Goal: Task Accomplishment & Management: Manage account settings

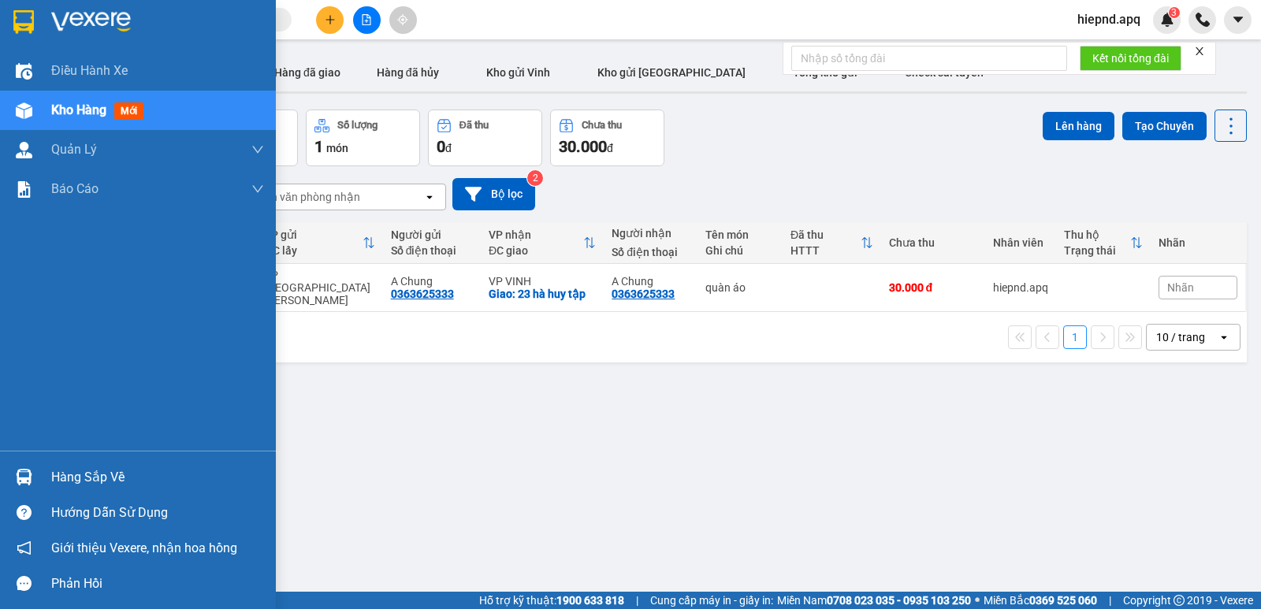
click at [85, 480] on div "Hàng sắp về" at bounding box center [157, 478] width 213 height 24
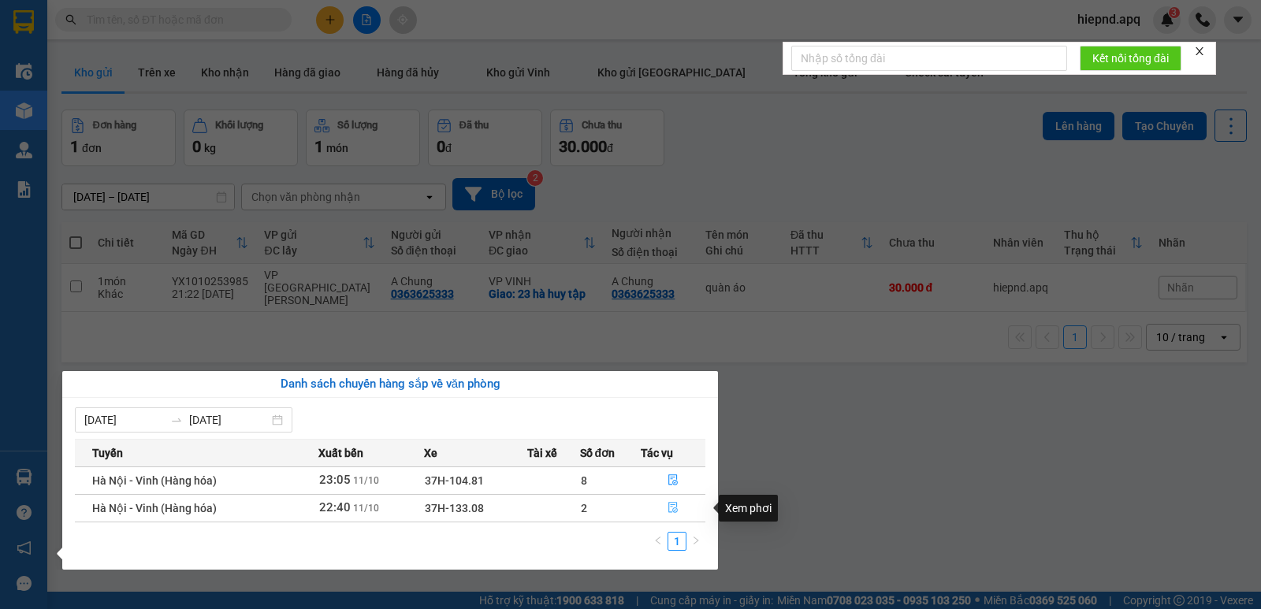
click at [670, 503] on icon "file-done" at bounding box center [672, 508] width 9 height 11
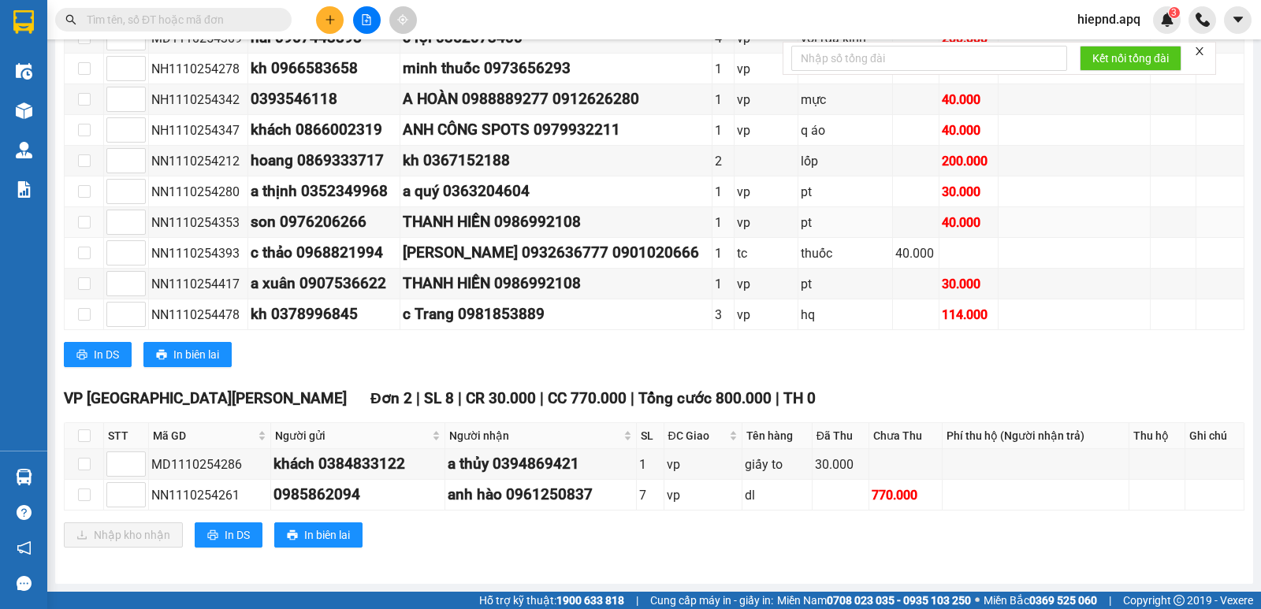
scroll to position [474, 0]
click at [86, 433] on input "checkbox" at bounding box center [84, 436] width 13 height 13
checkbox input "true"
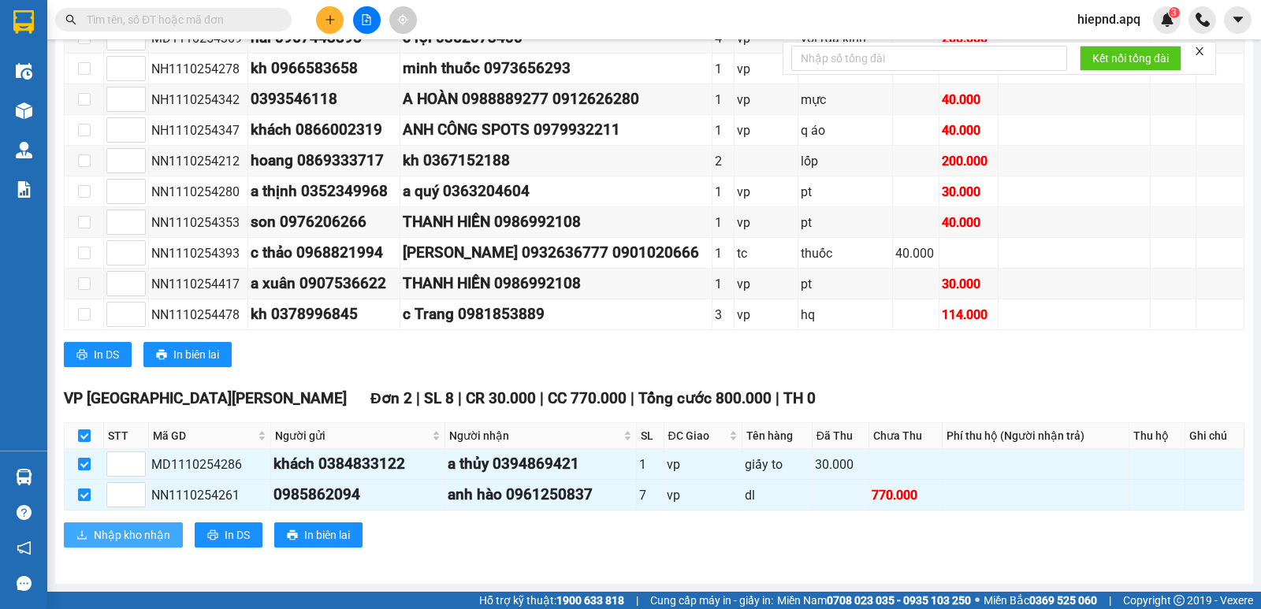
click at [118, 538] on span "Nhập kho nhận" at bounding box center [132, 534] width 76 height 17
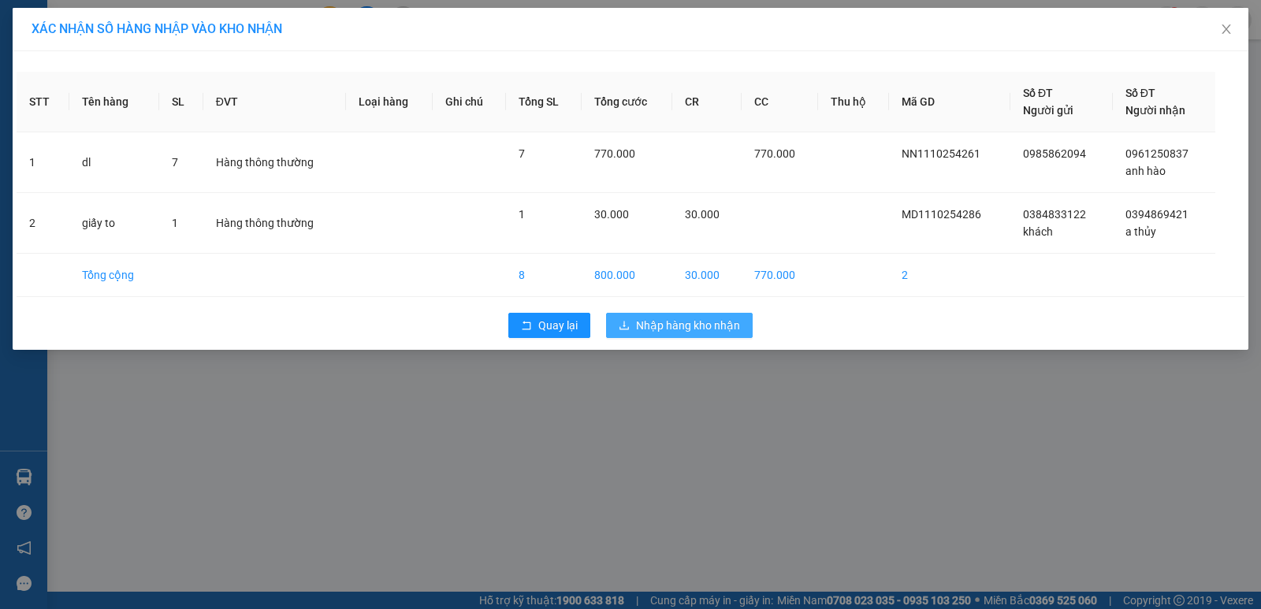
click at [640, 324] on span "Nhập hàng kho nhận" at bounding box center [688, 325] width 104 height 17
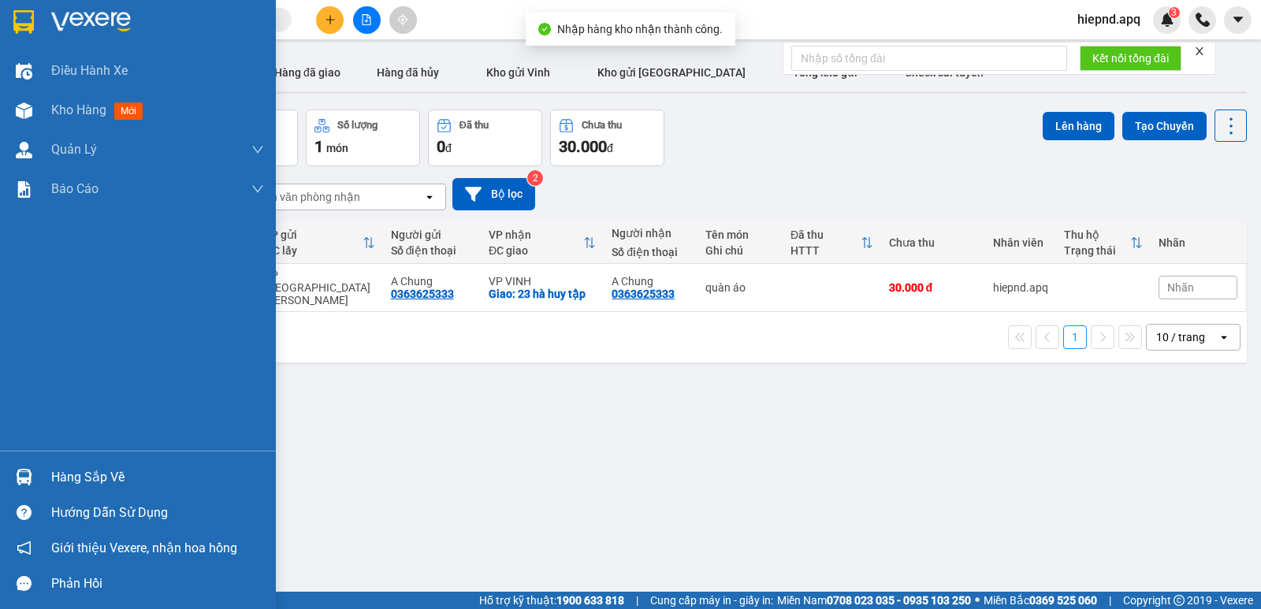
click at [80, 474] on div "Hàng sắp về" at bounding box center [157, 478] width 213 height 24
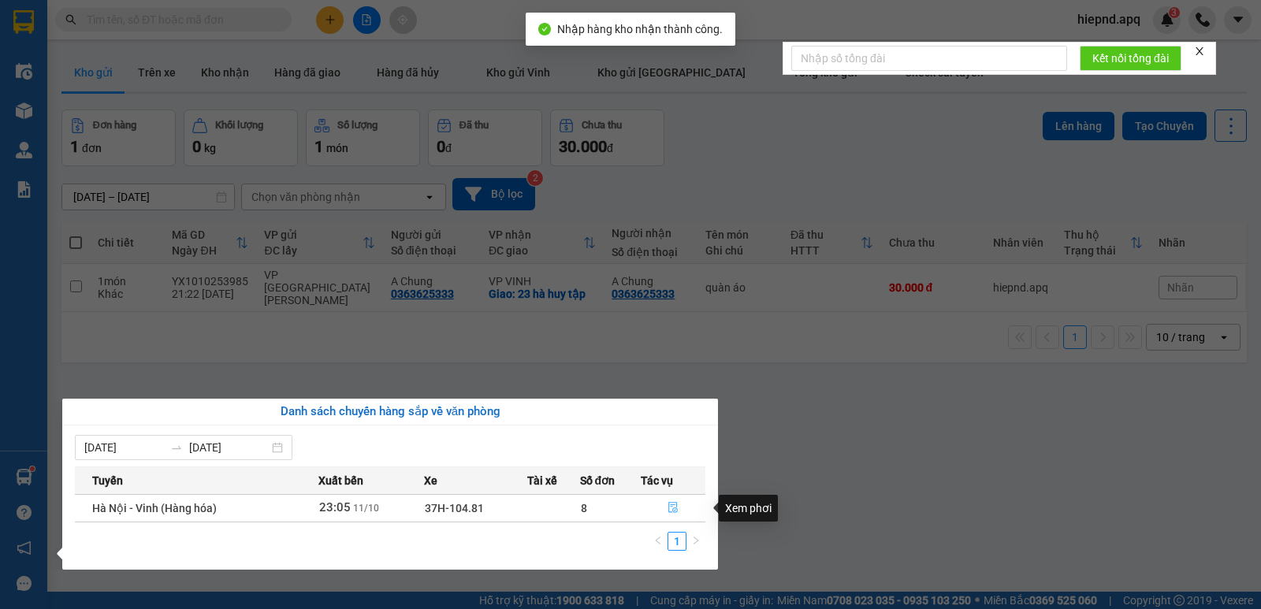
click at [670, 504] on icon "file-done" at bounding box center [673, 507] width 11 height 11
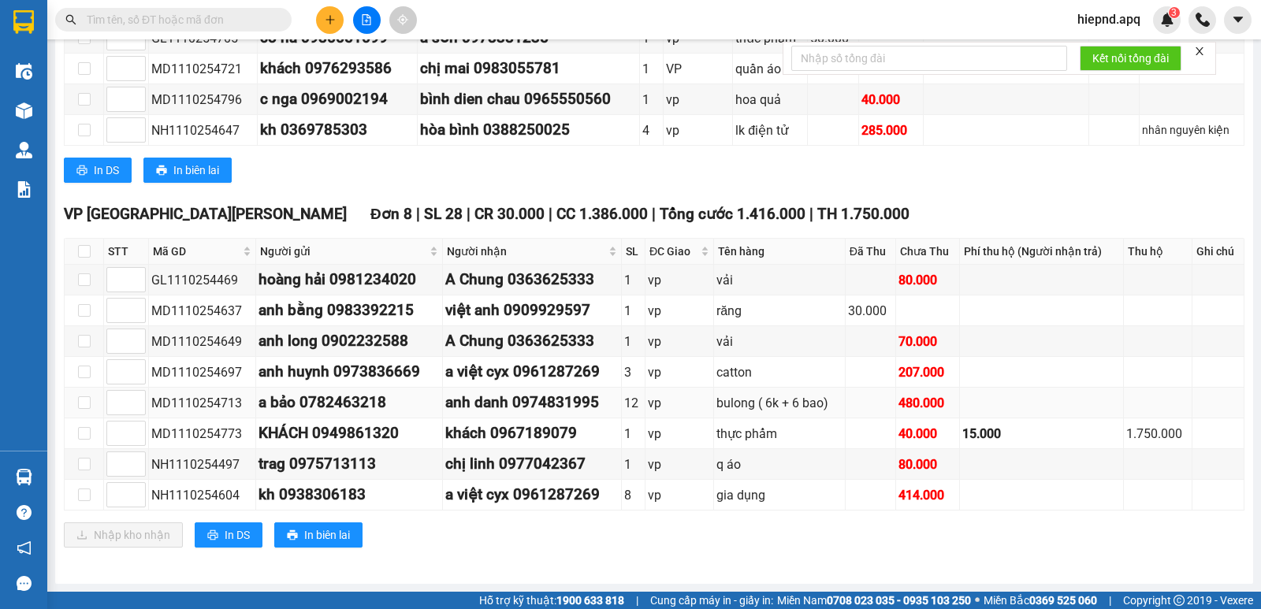
scroll to position [412, 0]
click at [87, 248] on input "checkbox" at bounding box center [84, 251] width 13 height 13
checkbox input "true"
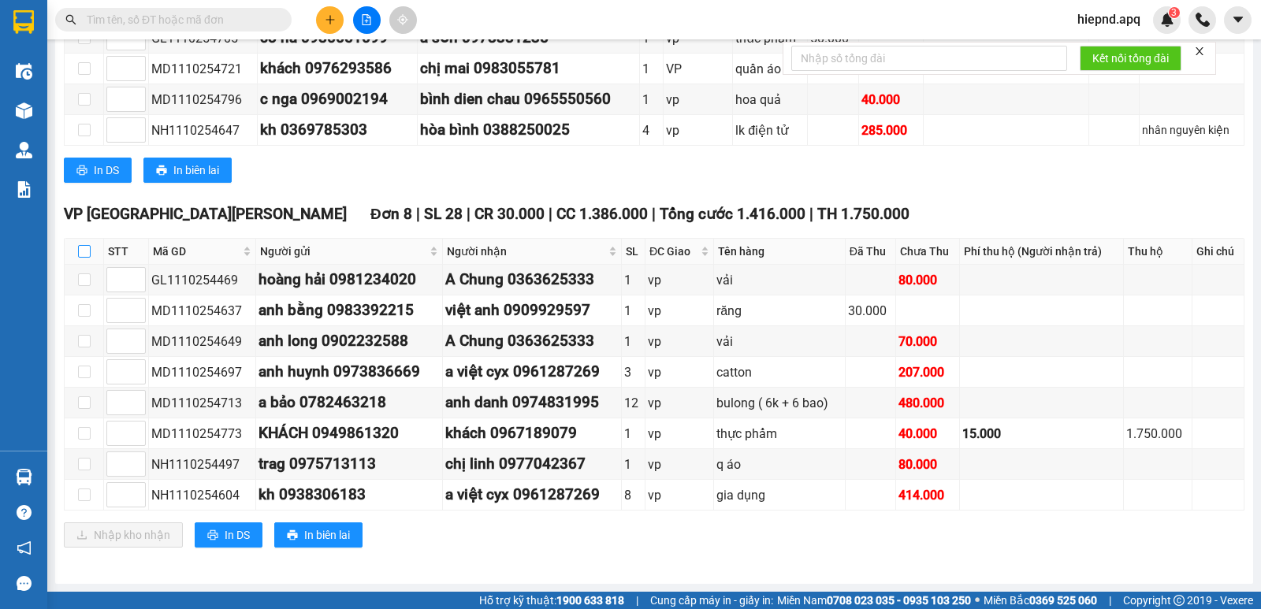
checkbox input "true"
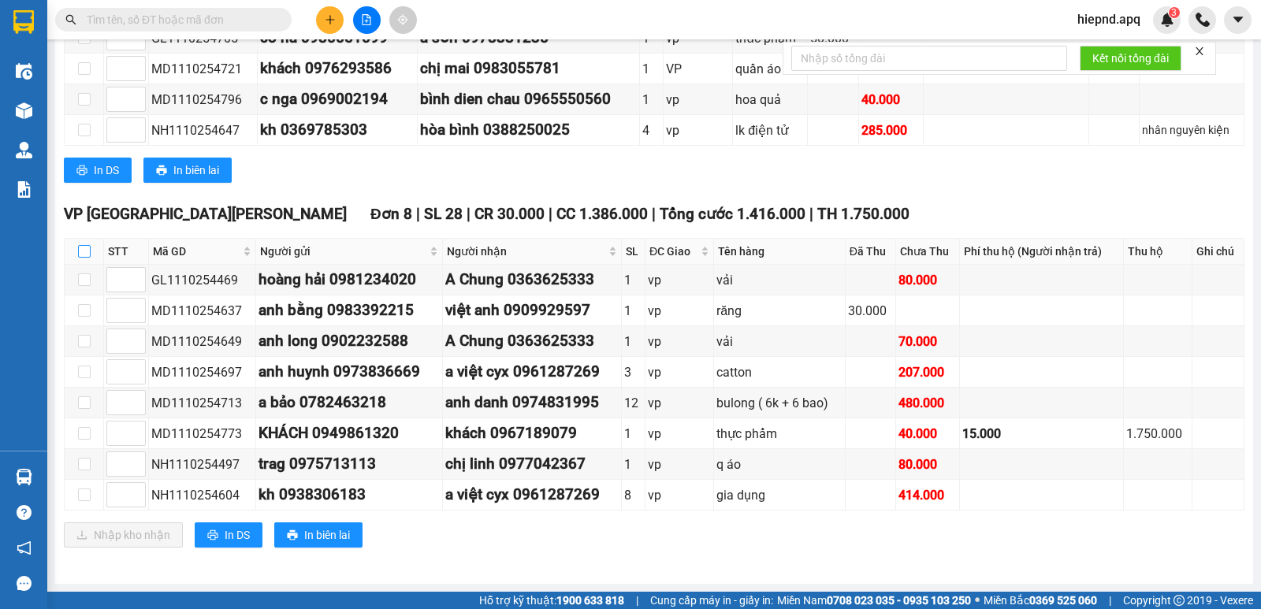
checkbox input "true"
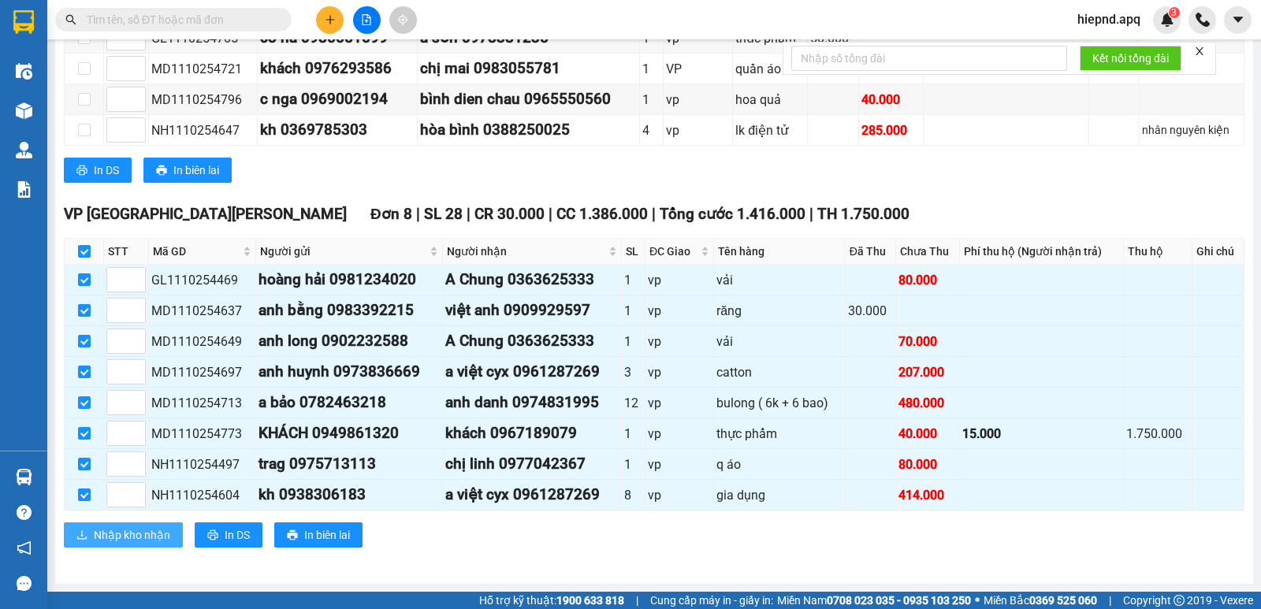
click at [139, 533] on span "Nhập kho nhận" at bounding box center [132, 534] width 76 height 17
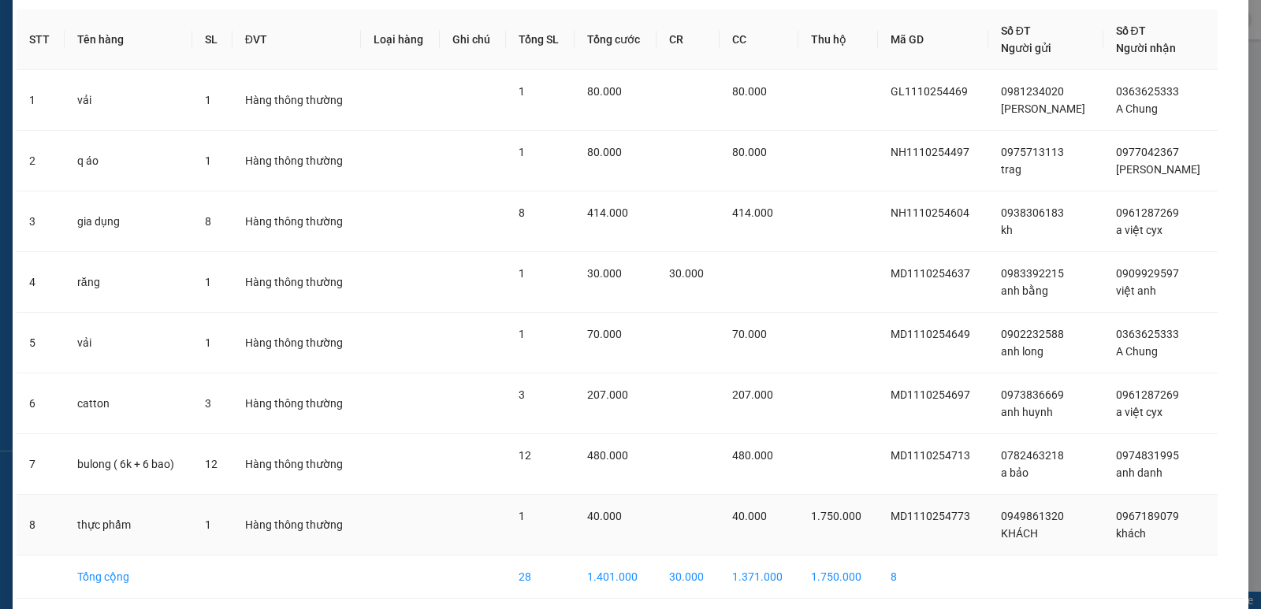
scroll to position [124, 0]
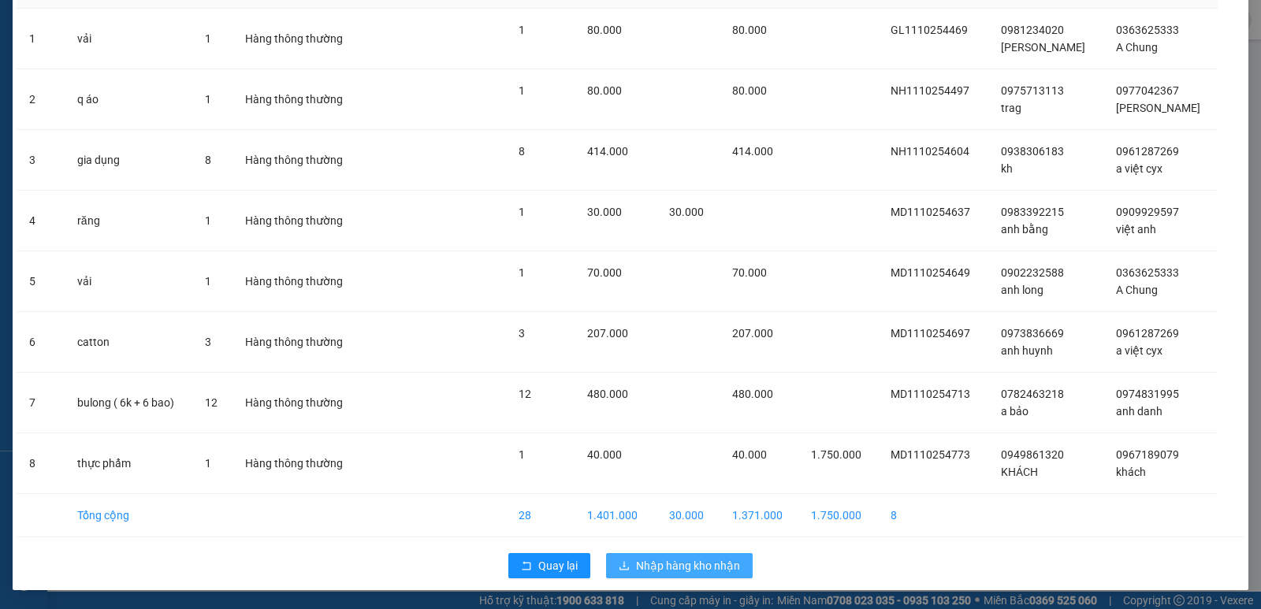
click at [646, 562] on span "Nhập hàng kho nhận" at bounding box center [688, 565] width 104 height 17
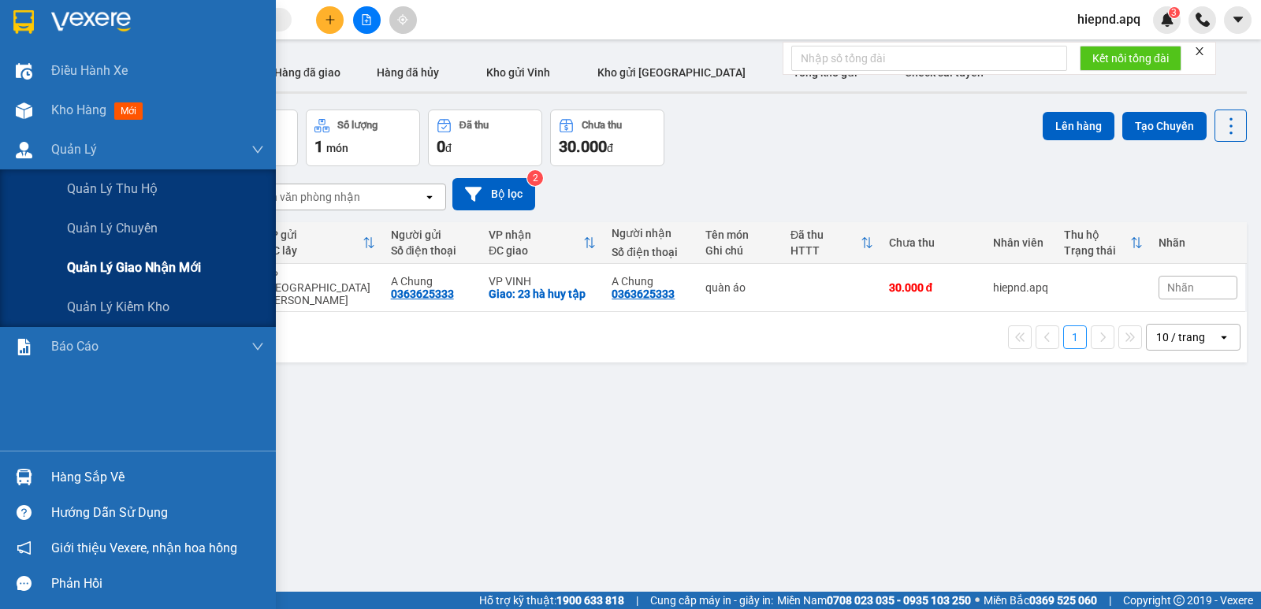
click at [122, 265] on span "Quản lý giao nhận mới" at bounding box center [134, 268] width 134 height 20
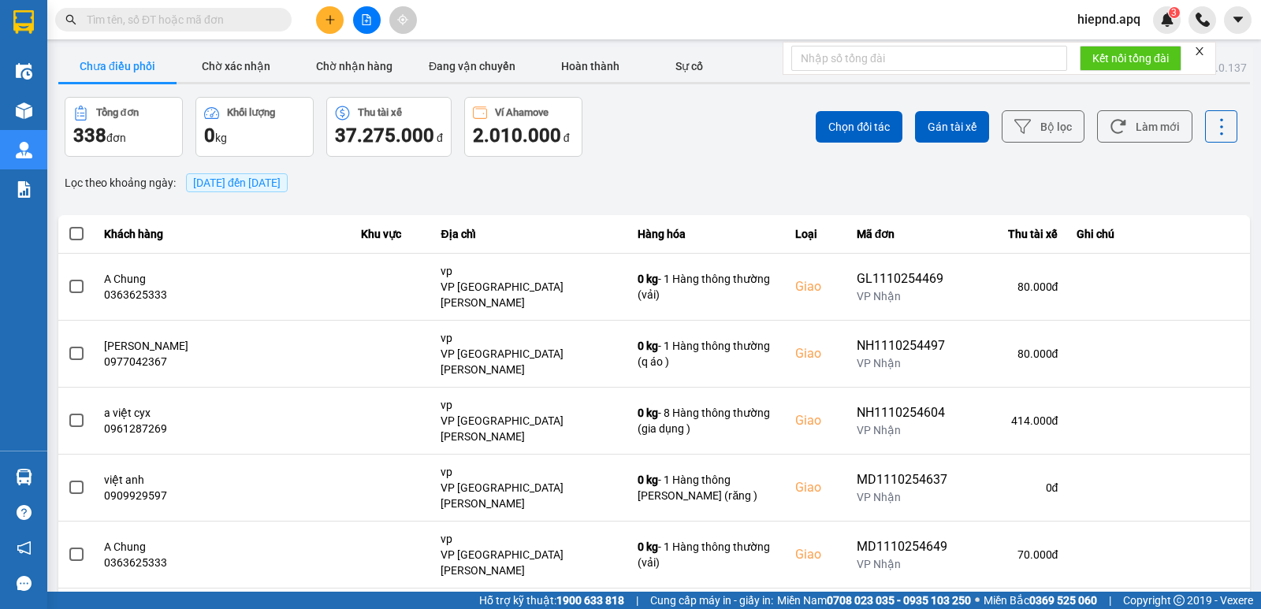
click at [272, 183] on span "[DATE] đến [DATE]" at bounding box center [236, 183] width 87 height 13
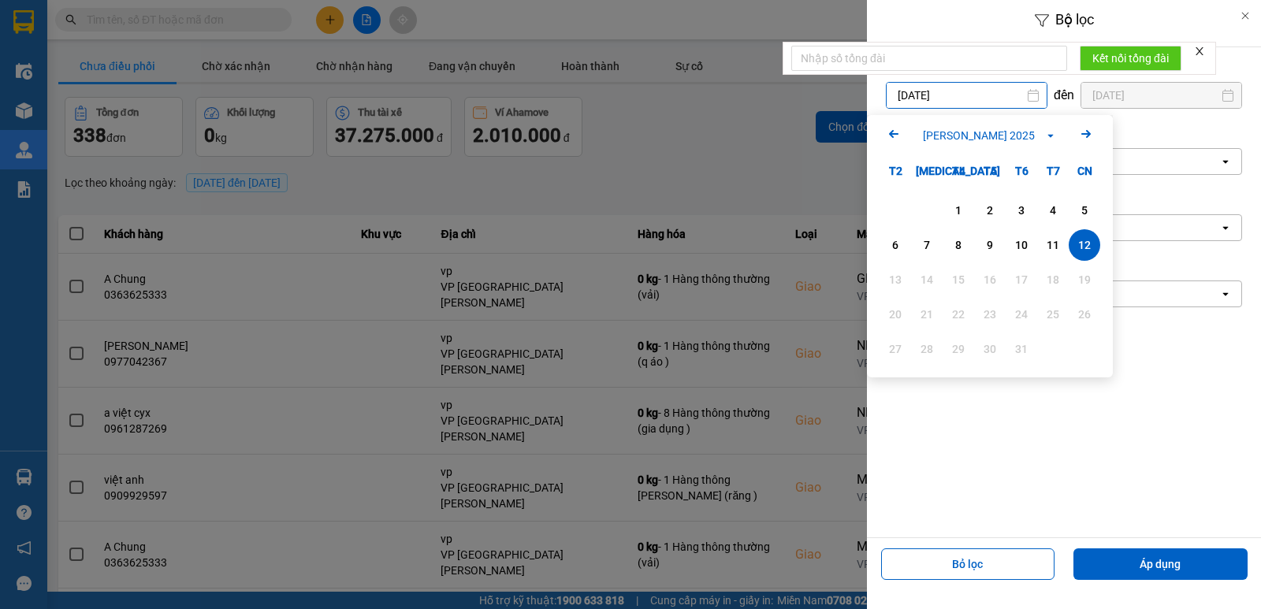
drag, startPoint x: 952, startPoint y: 97, endPoint x: 958, endPoint y: 109, distance: 13.4
click at [952, 99] on input "[DATE]" at bounding box center [967, 95] width 160 height 25
click at [962, 211] on div "1" at bounding box center [958, 210] width 22 height 19
type input "[DATE]"
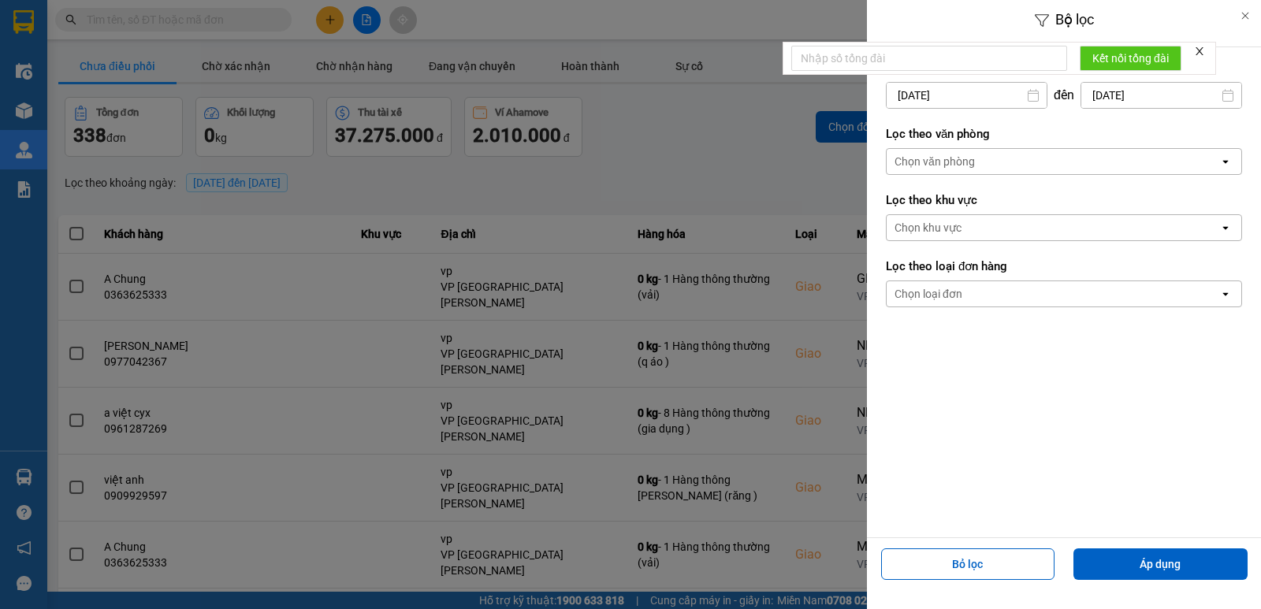
click at [1047, 155] on div "Chọn văn phòng" at bounding box center [1053, 161] width 333 height 25
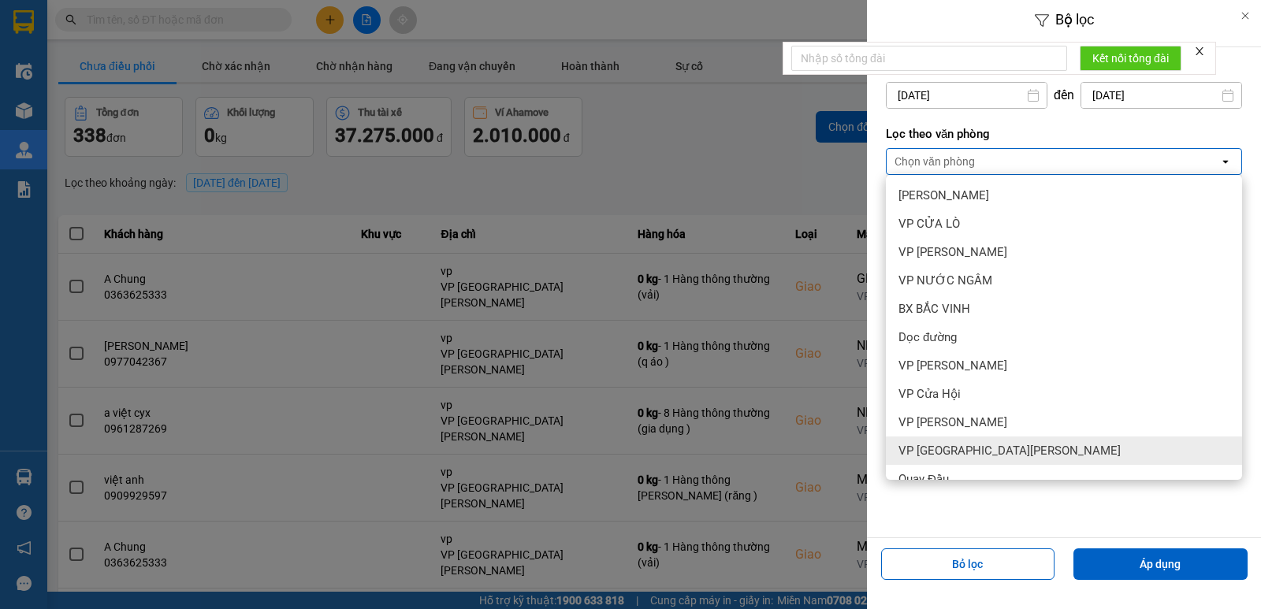
click at [1051, 459] on div "VP [GEOGRAPHIC_DATA][PERSON_NAME]" at bounding box center [1064, 451] width 356 height 28
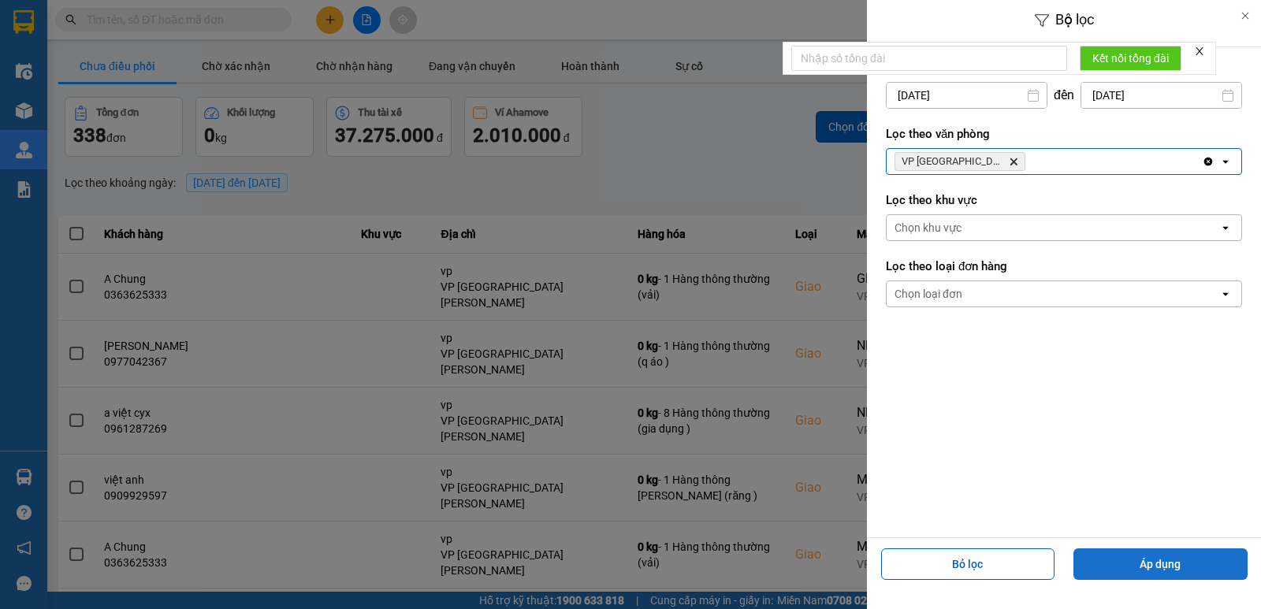
click at [1133, 567] on button "Áp dụng" at bounding box center [1160, 565] width 174 height 32
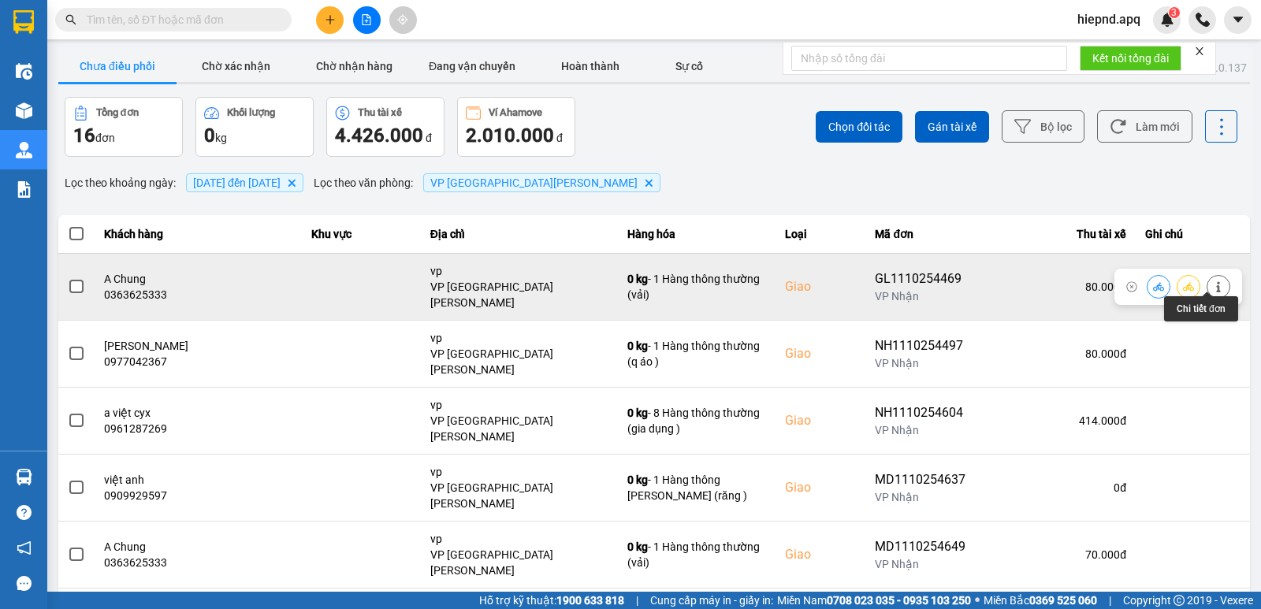
click at [1207, 278] on button at bounding box center [1218, 287] width 22 height 28
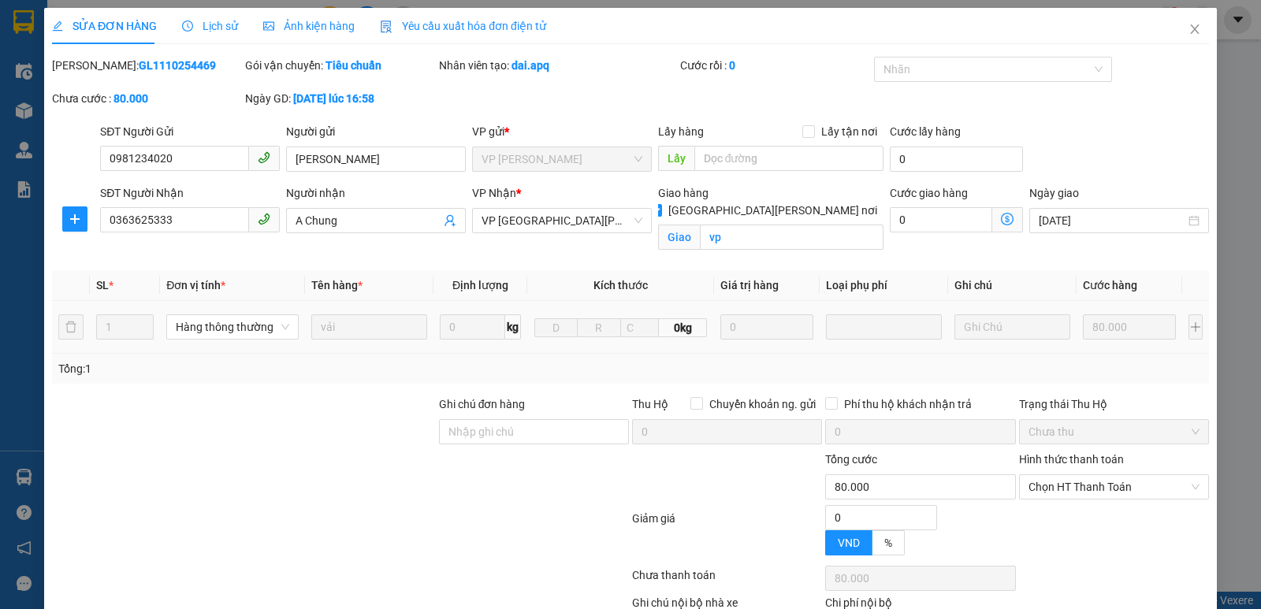
type input "0981234020"
type input "[PERSON_NAME]"
type input "0363625333"
type input "A Chung"
checkbox input "true"
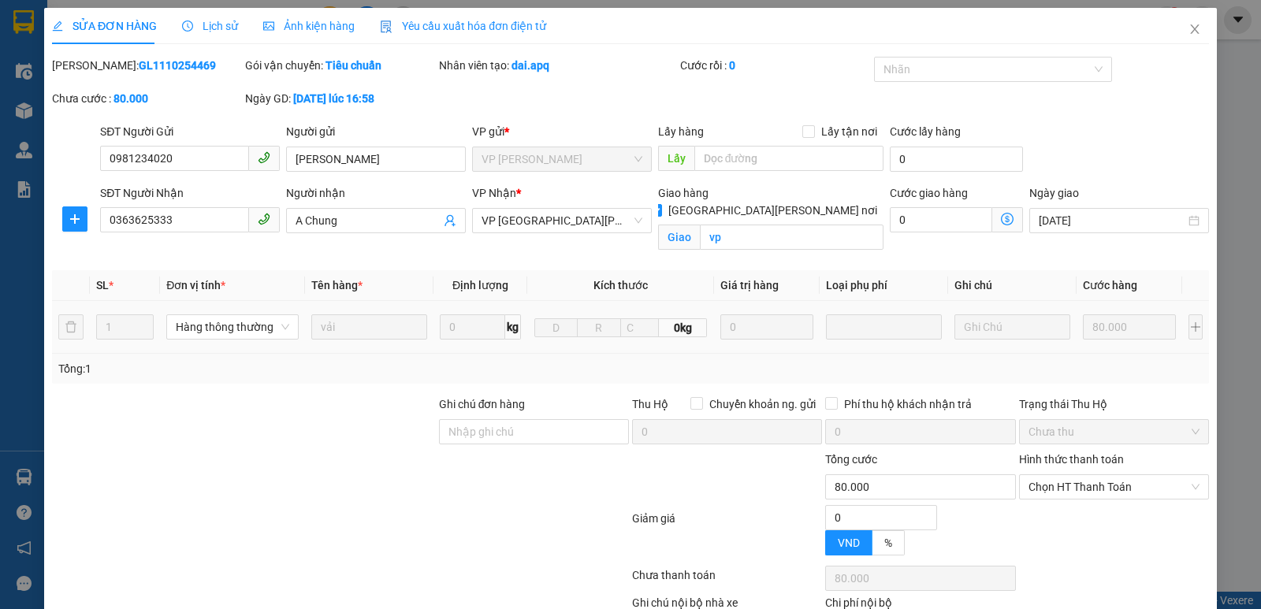
type input "vp"
type input "0"
type input "80.000"
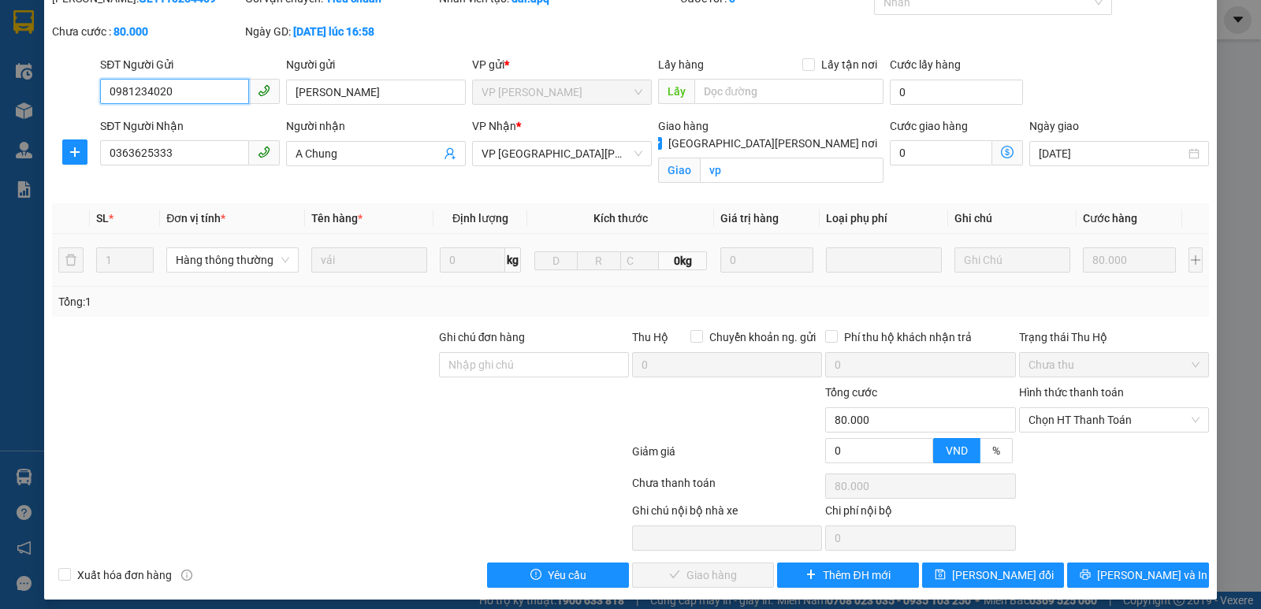
scroll to position [76, 0]
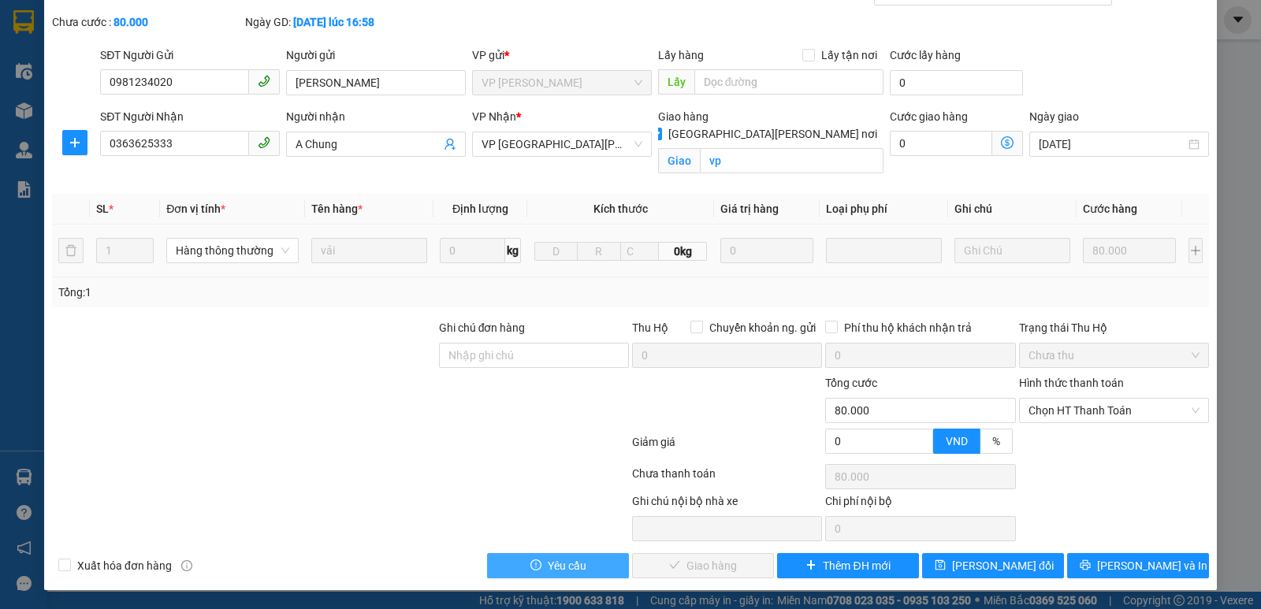
click at [566, 567] on span "Yêu cầu" at bounding box center [567, 565] width 39 height 17
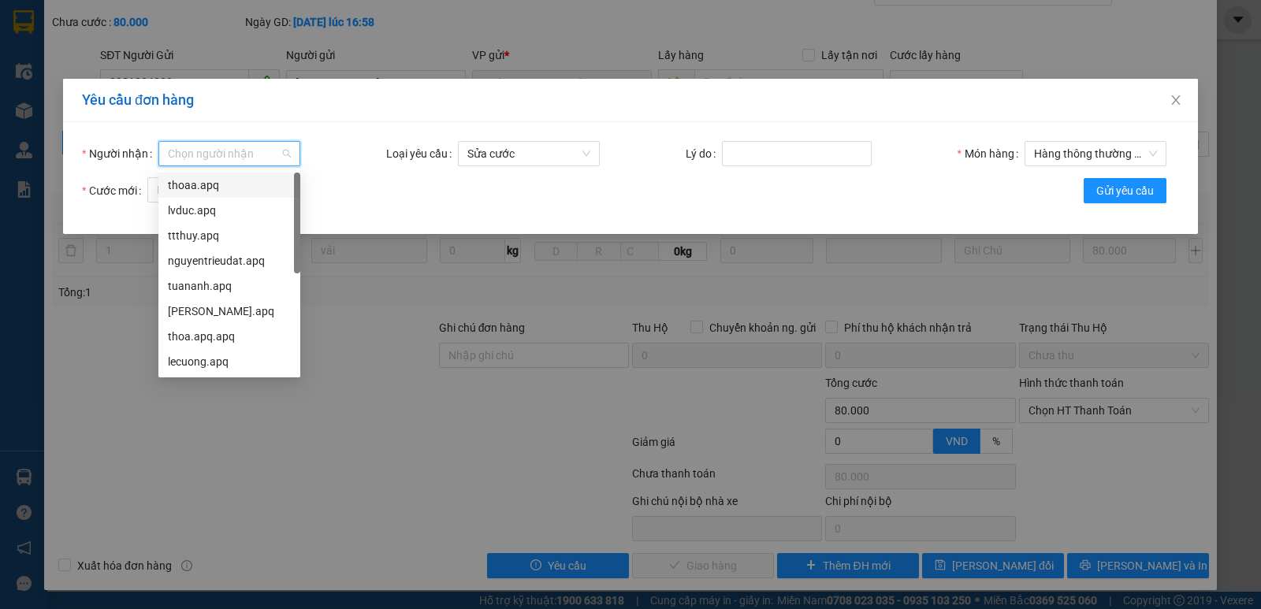
click at [195, 152] on input "Người nhận" at bounding box center [224, 154] width 112 height 24
click at [195, 359] on div "lecuong.apq" at bounding box center [229, 361] width 123 height 17
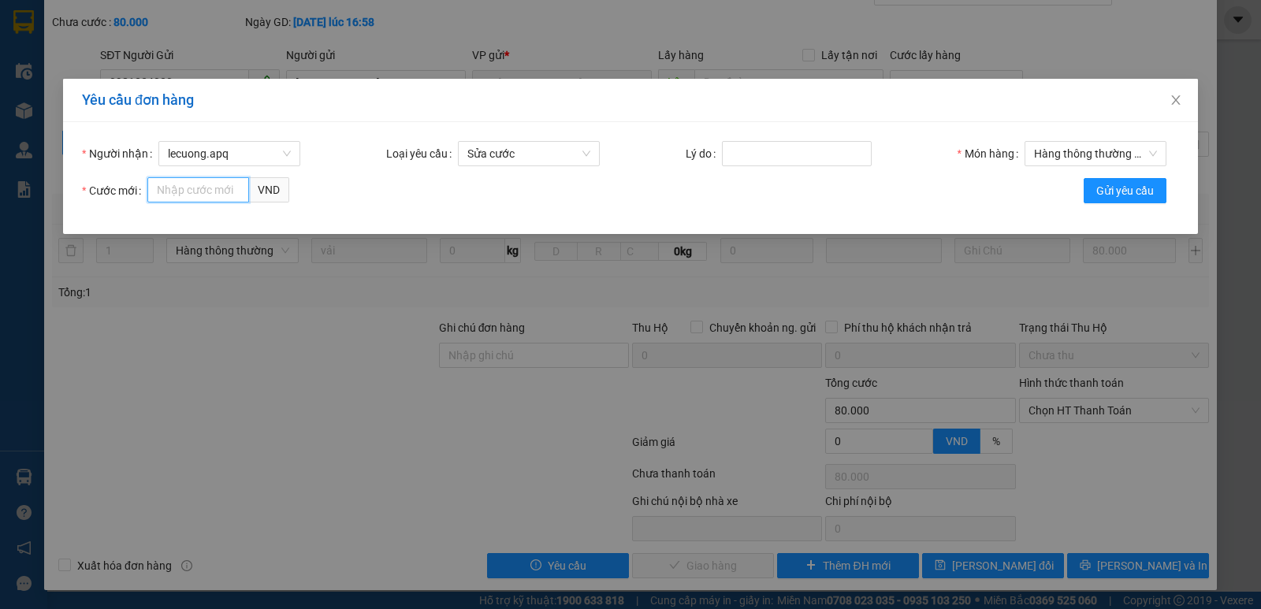
click at [184, 199] on input "Cước mới" at bounding box center [198, 189] width 102 height 25
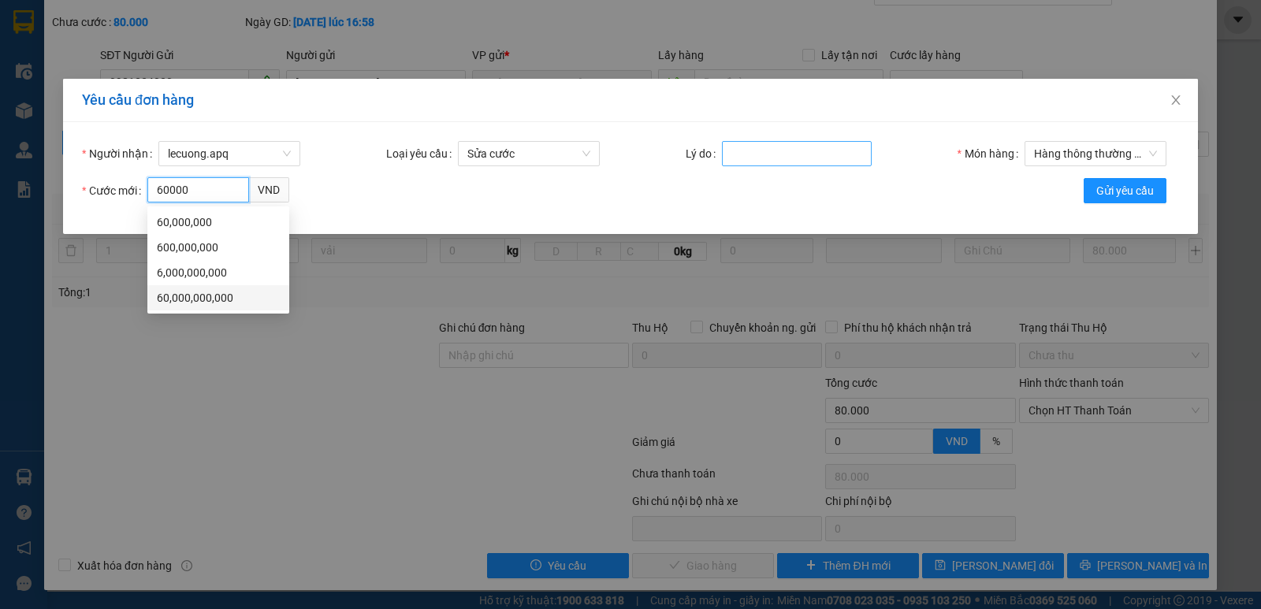
type input "60000"
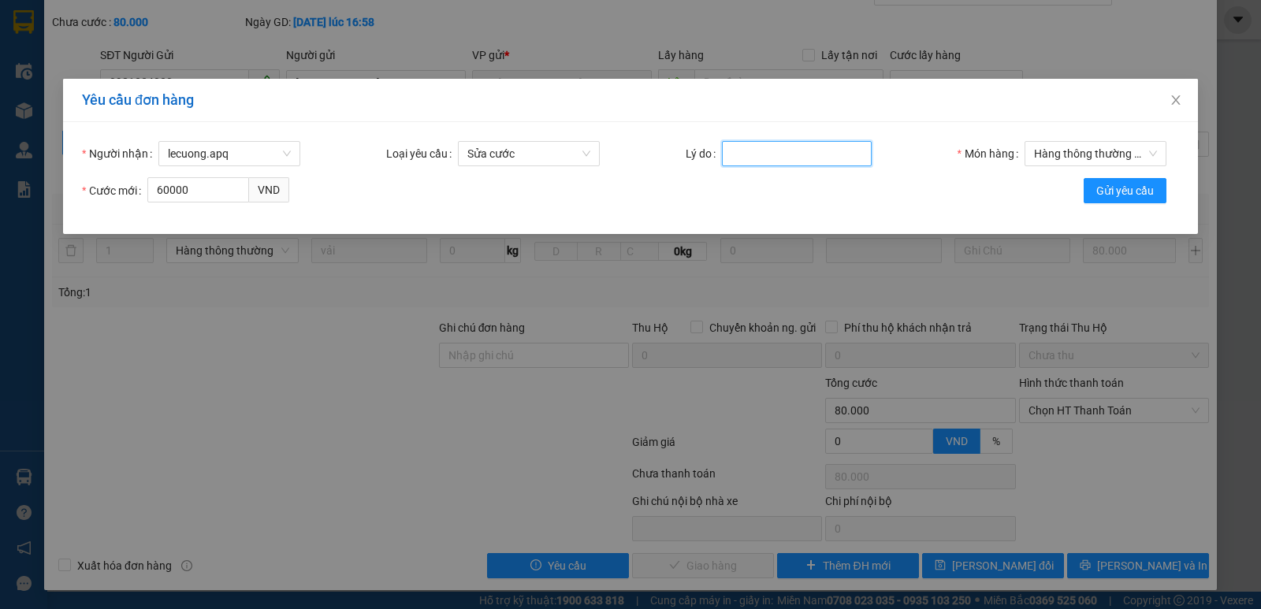
click at [767, 150] on input "Lý do" at bounding box center [797, 153] width 150 height 25
type input "[PERSON_NAME] qua"
click at [1127, 187] on span "Gửi yêu cầu" at bounding box center [1125, 190] width 58 height 17
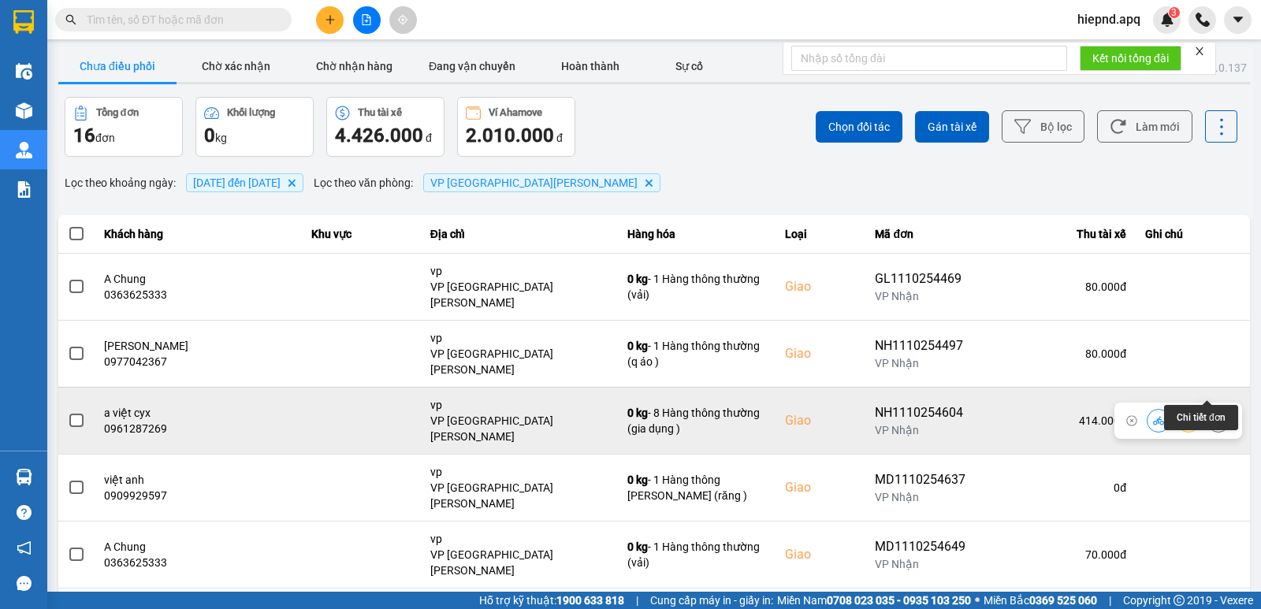
click at [1213, 415] on icon at bounding box center [1218, 420] width 11 height 11
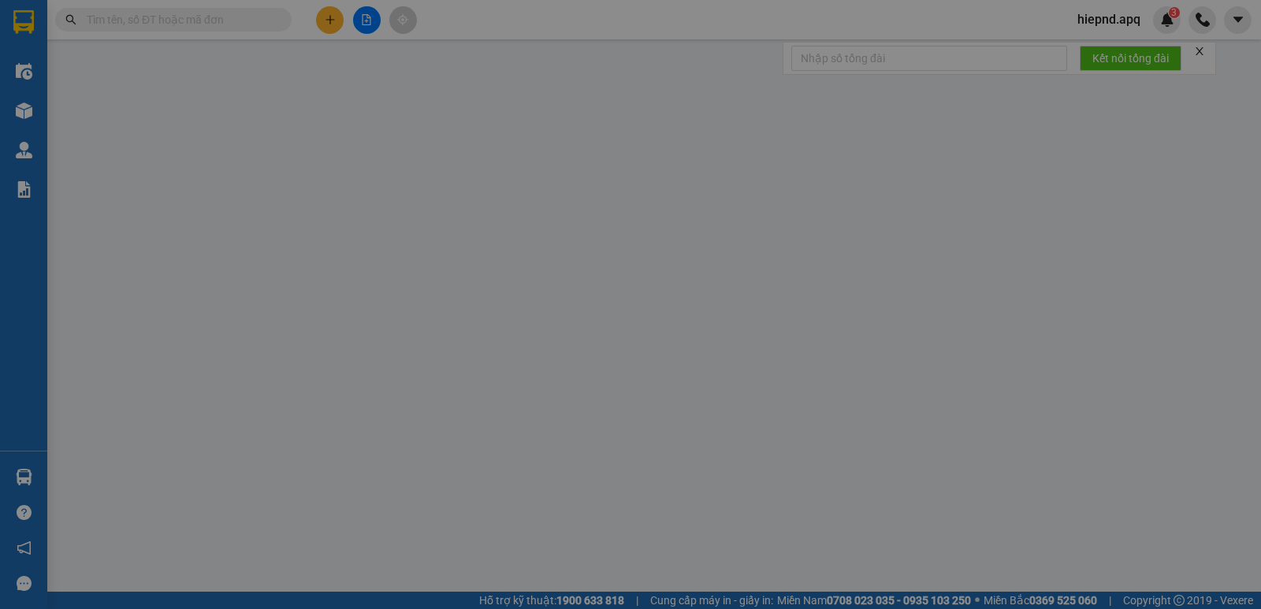
type input "0938306183"
type input "kh"
type input "0961287269"
type input "a việt cyx"
checkbox input "true"
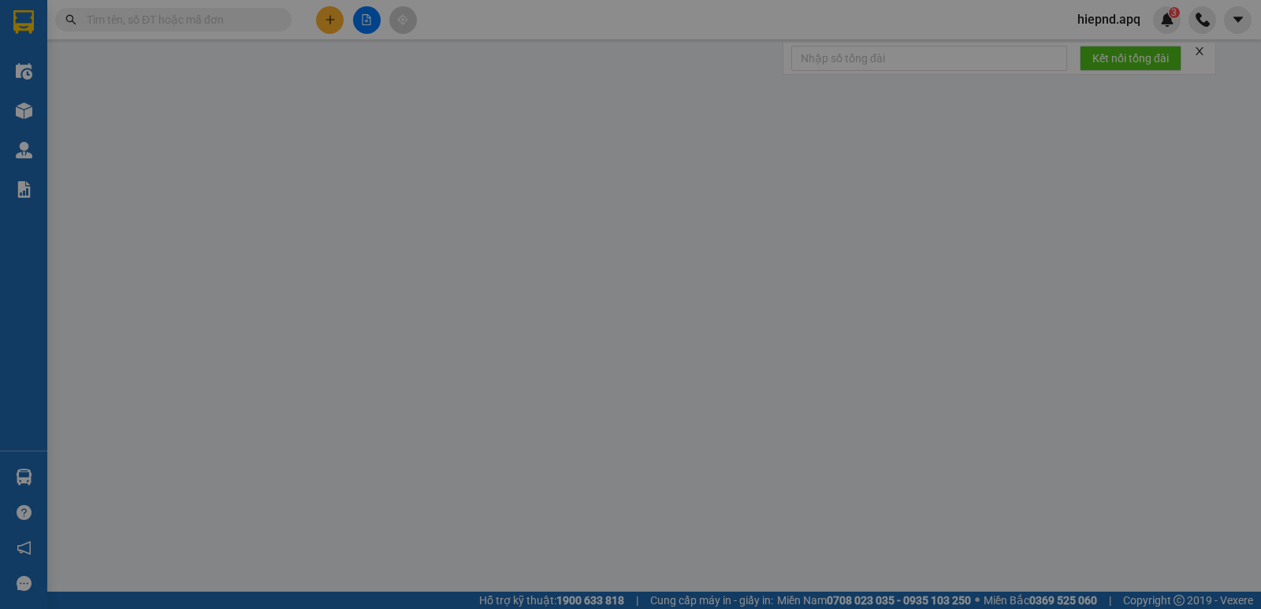
type input "vp"
type input "0"
type input "414.000"
type input "10"
type input "414.000"
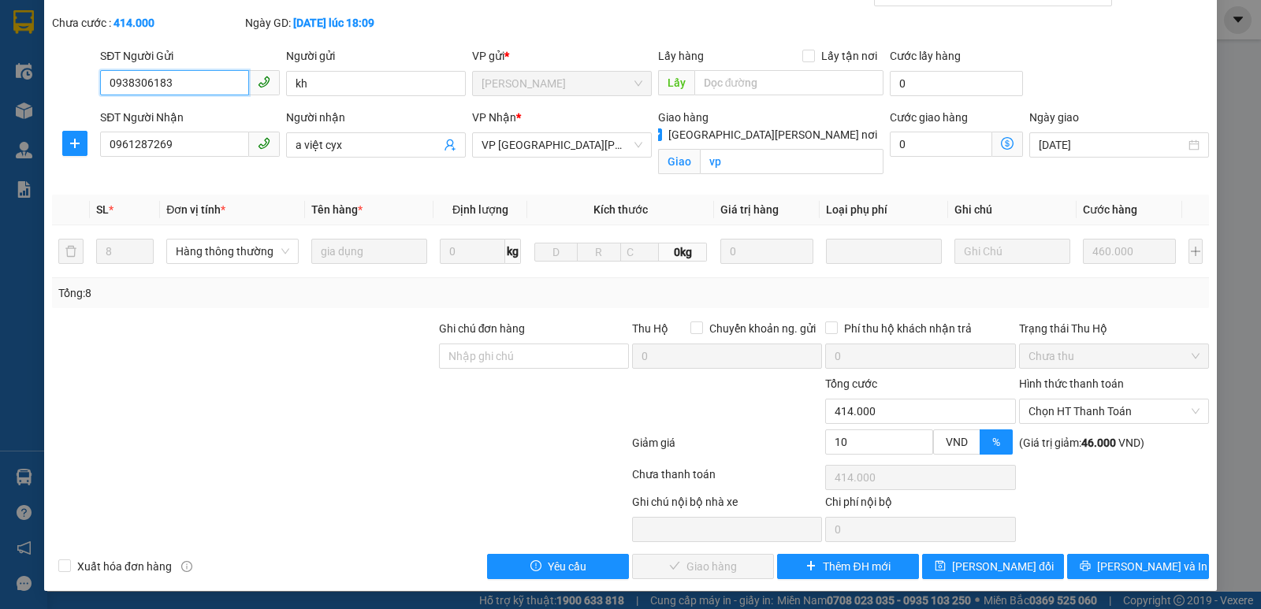
scroll to position [76, 0]
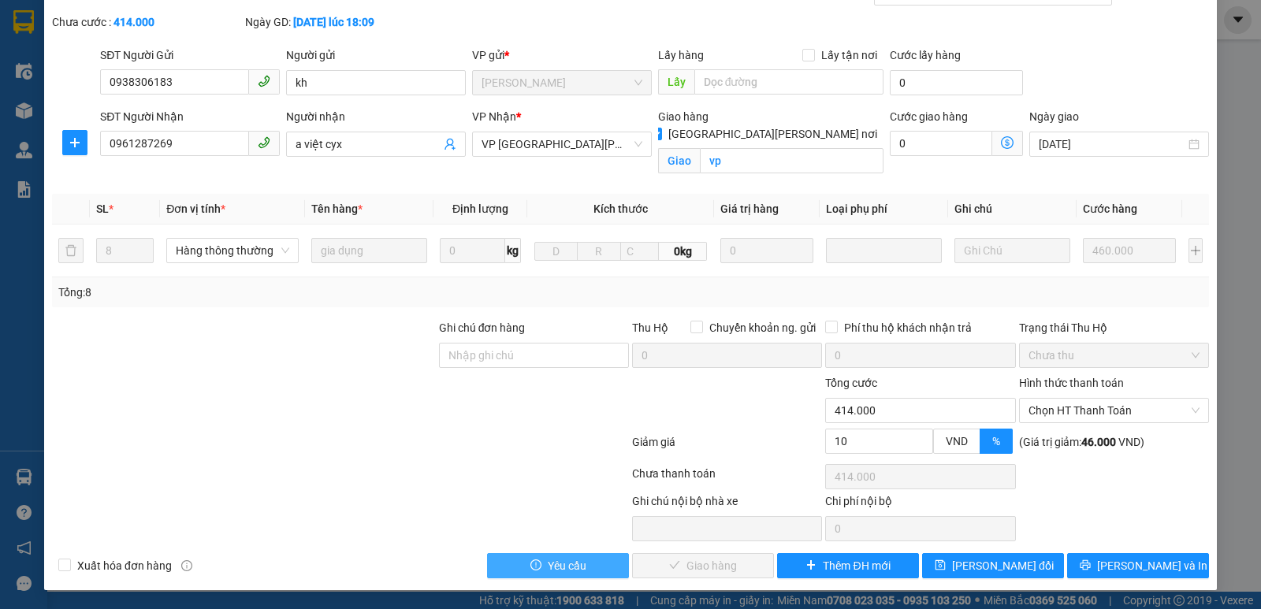
click at [605, 561] on button "Yêu cầu" at bounding box center [558, 565] width 142 height 25
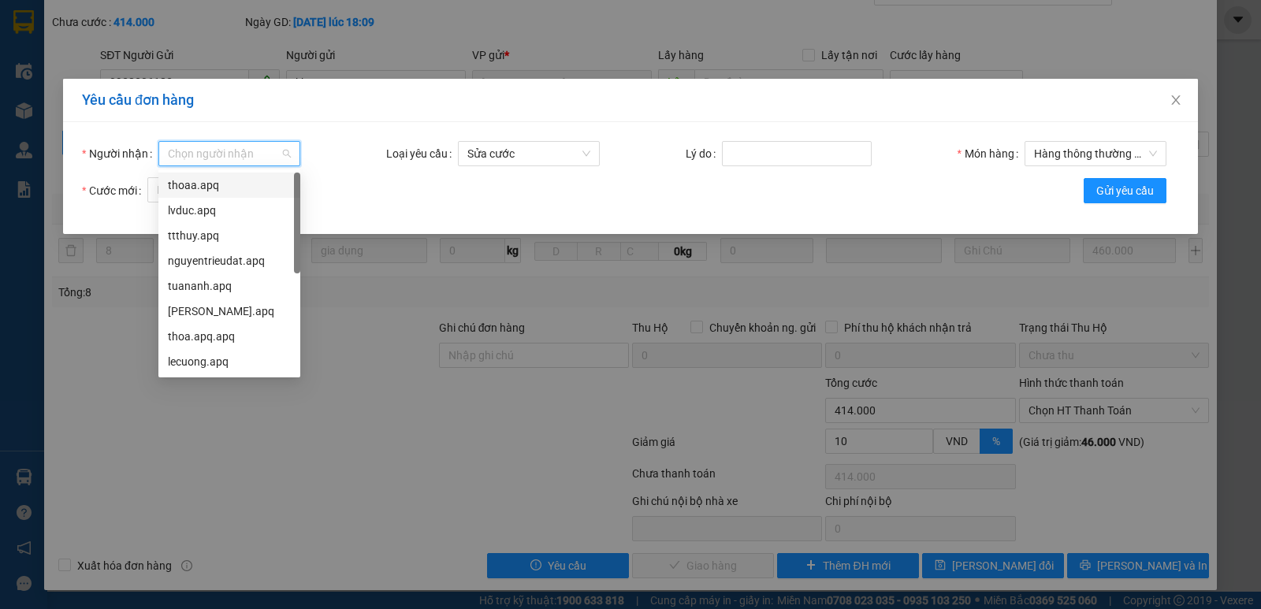
click at [204, 147] on input "Người nhận" at bounding box center [224, 154] width 112 height 24
click at [200, 363] on div "lecuong.apq" at bounding box center [229, 361] width 123 height 17
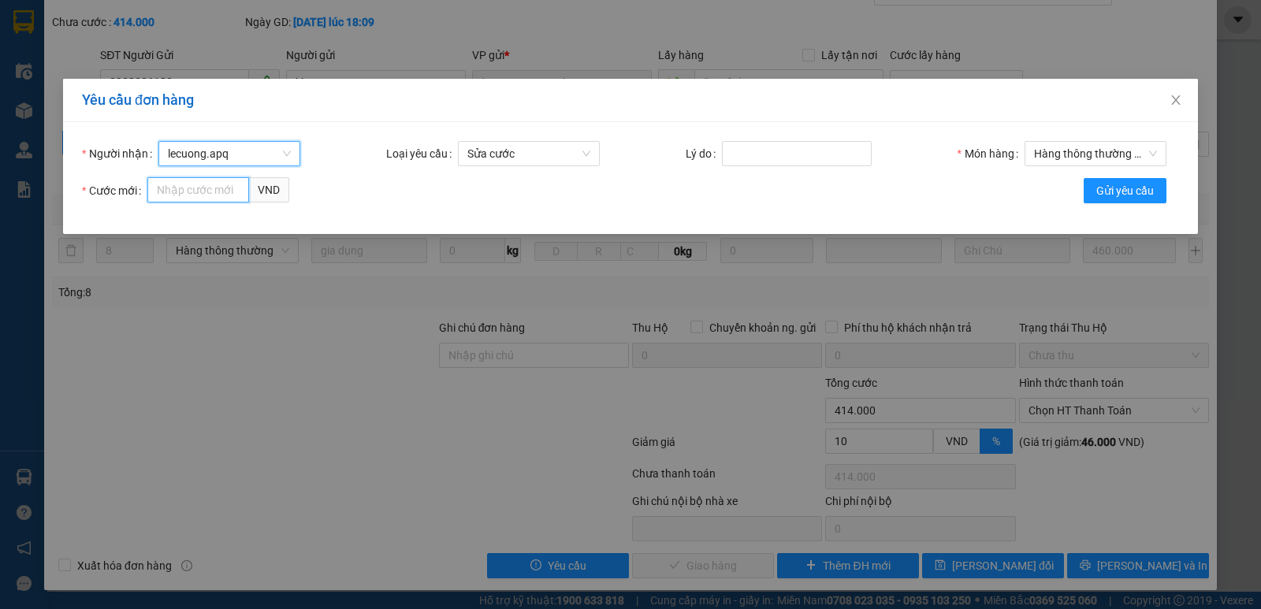
click at [200, 184] on input "Cước mới" at bounding box center [198, 189] width 102 height 25
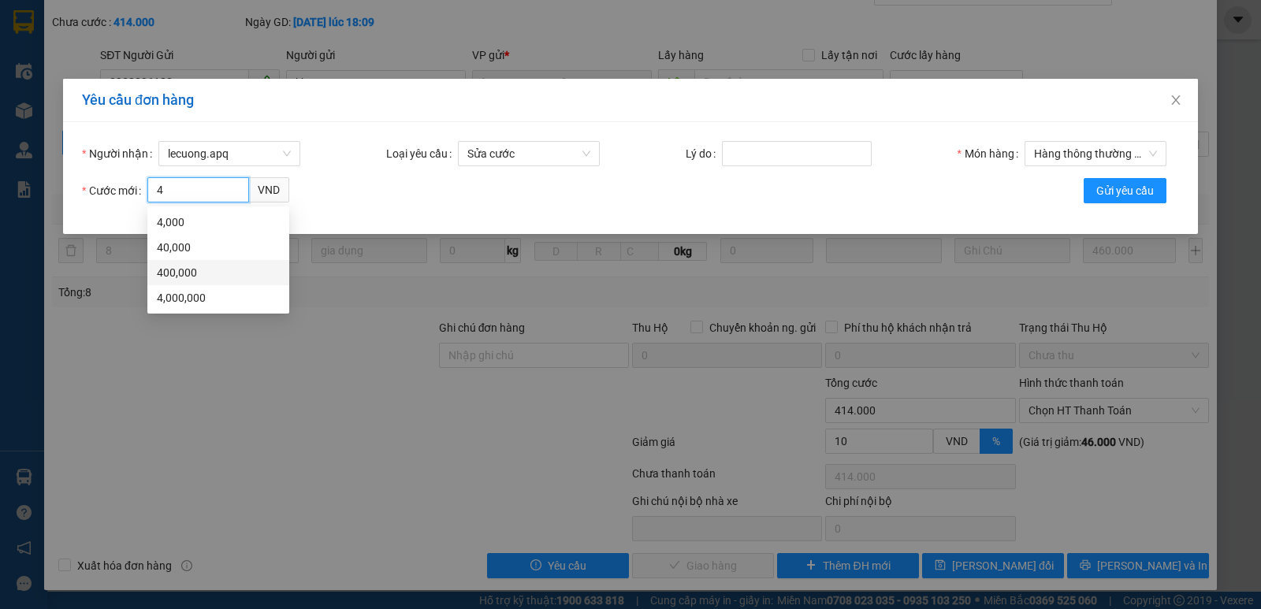
click at [173, 268] on div "400,000" at bounding box center [218, 272] width 123 height 17
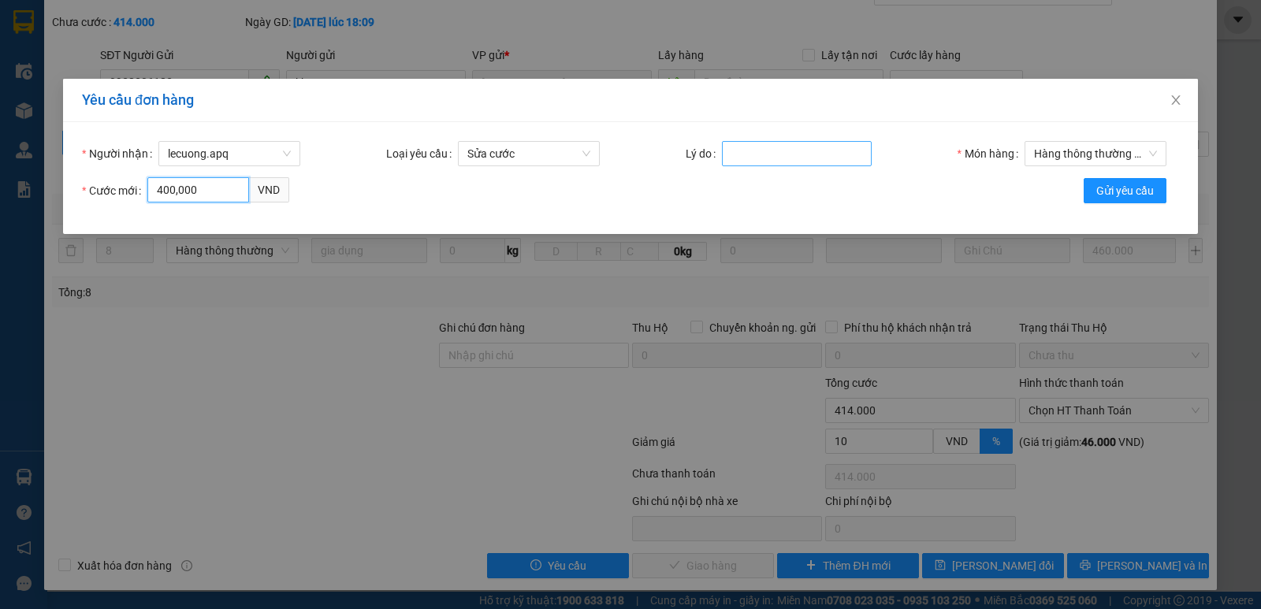
type input "400,000"
click at [750, 154] on input "Lý do" at bounding box center [797, 153] width 150 height 25
type input "[PERSON_NAME] qua"
click at [1126, 187] on span "Gửi yêu cầu" at bounding box center [1125, 190] width 58 height 17
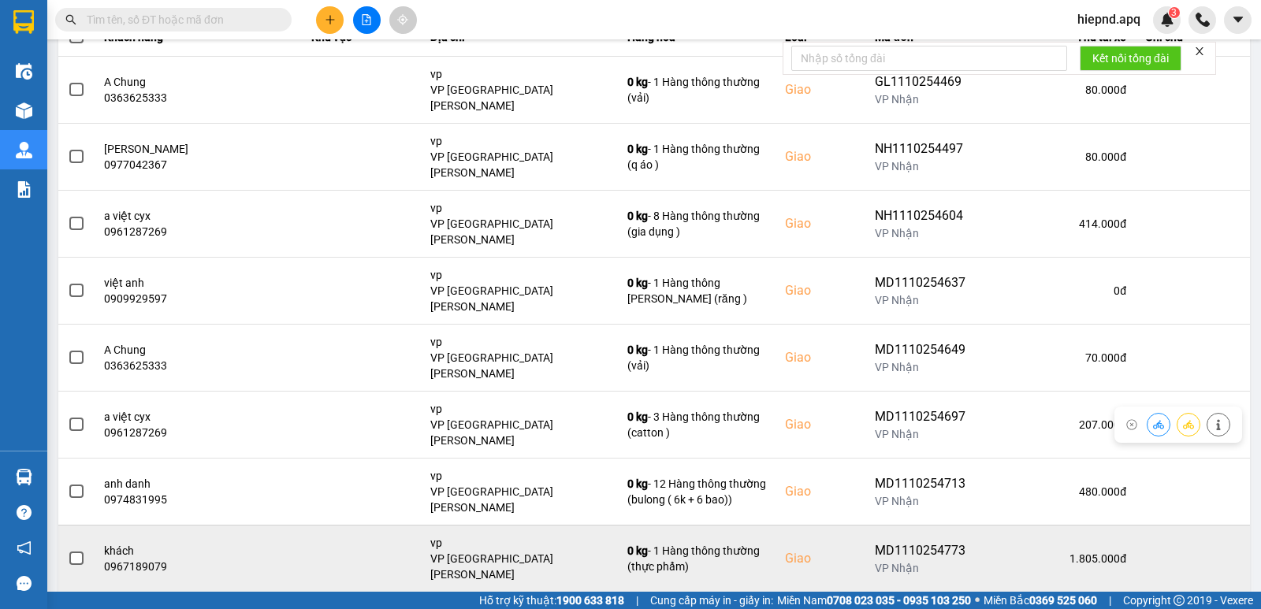
scroll to position [236, 0]
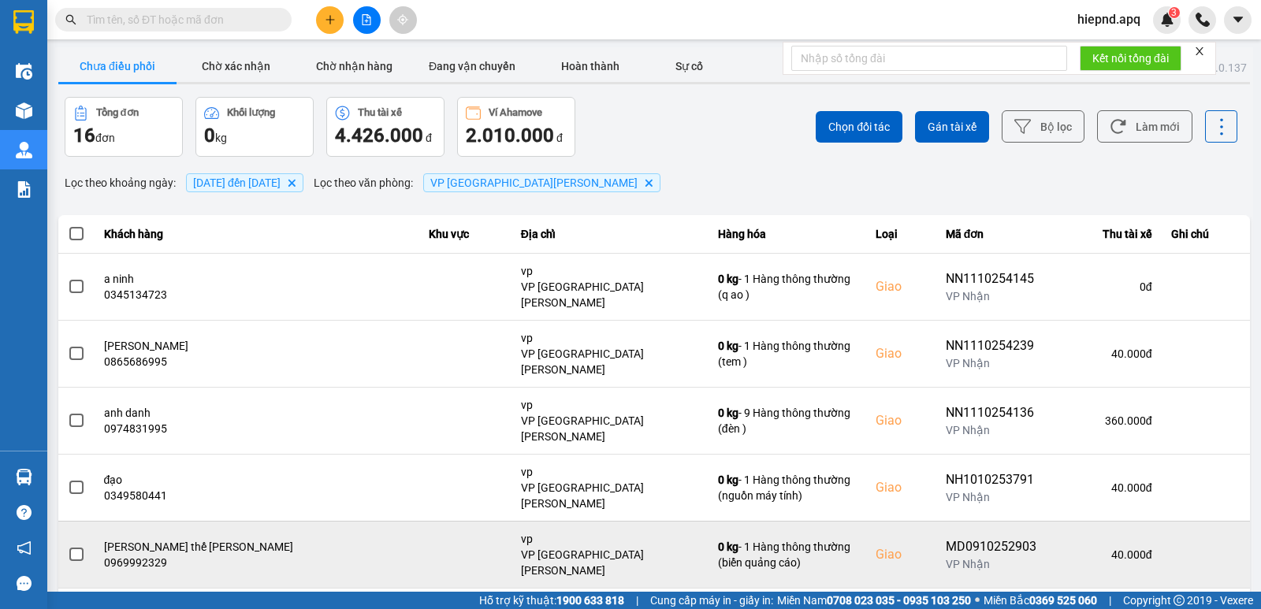
scroll to position [24, 0]
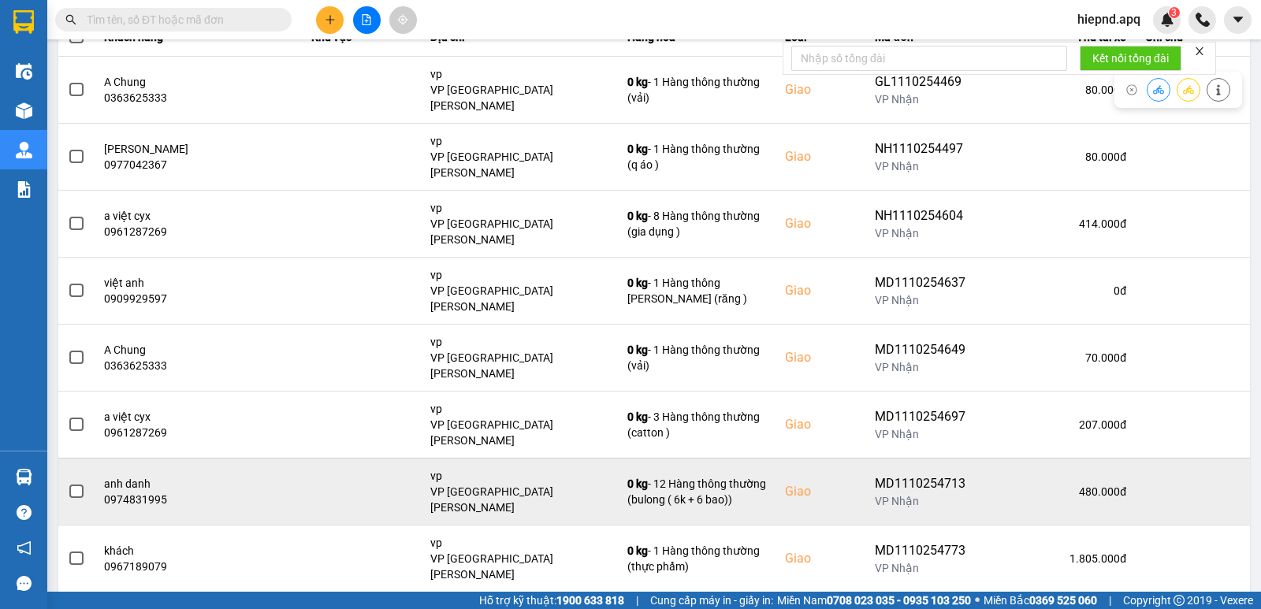
scroll to position [242, 0]
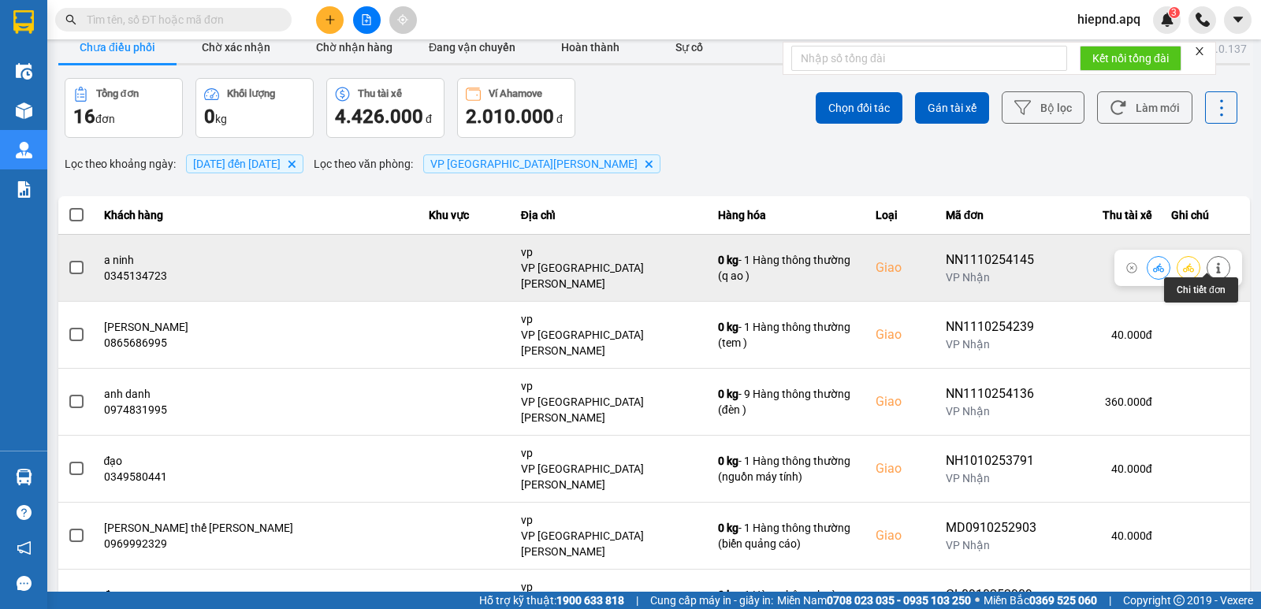
scroll to position [24, 0]
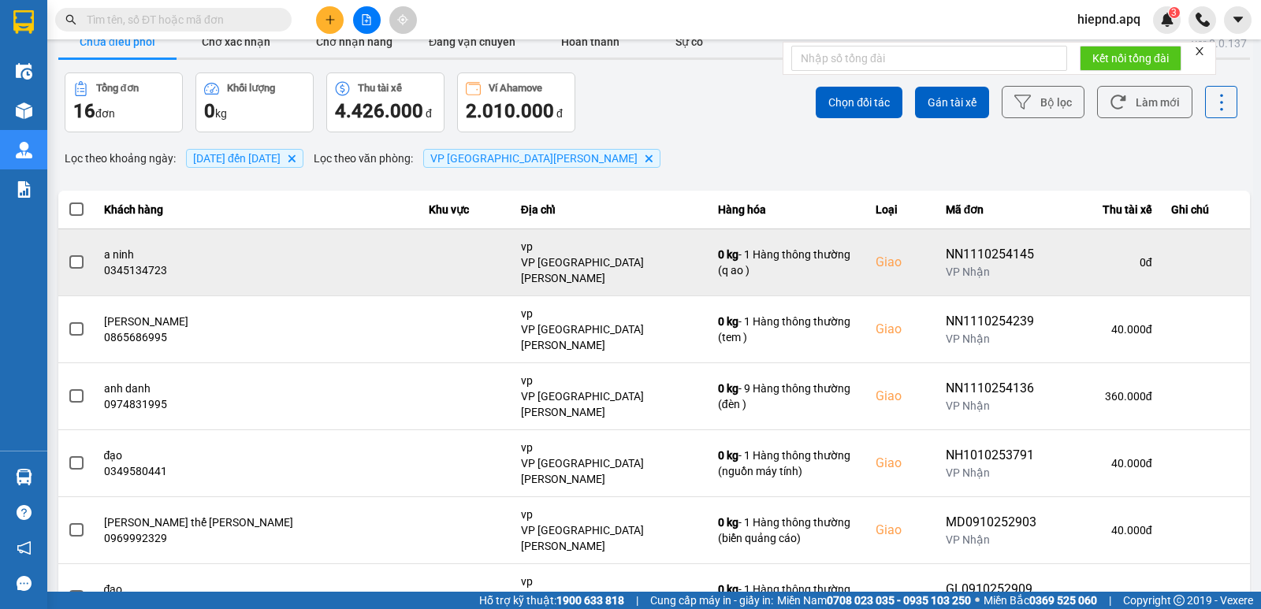
click at [218, 19] on input "text" at bounding box center [180, 19] width 186 height 17
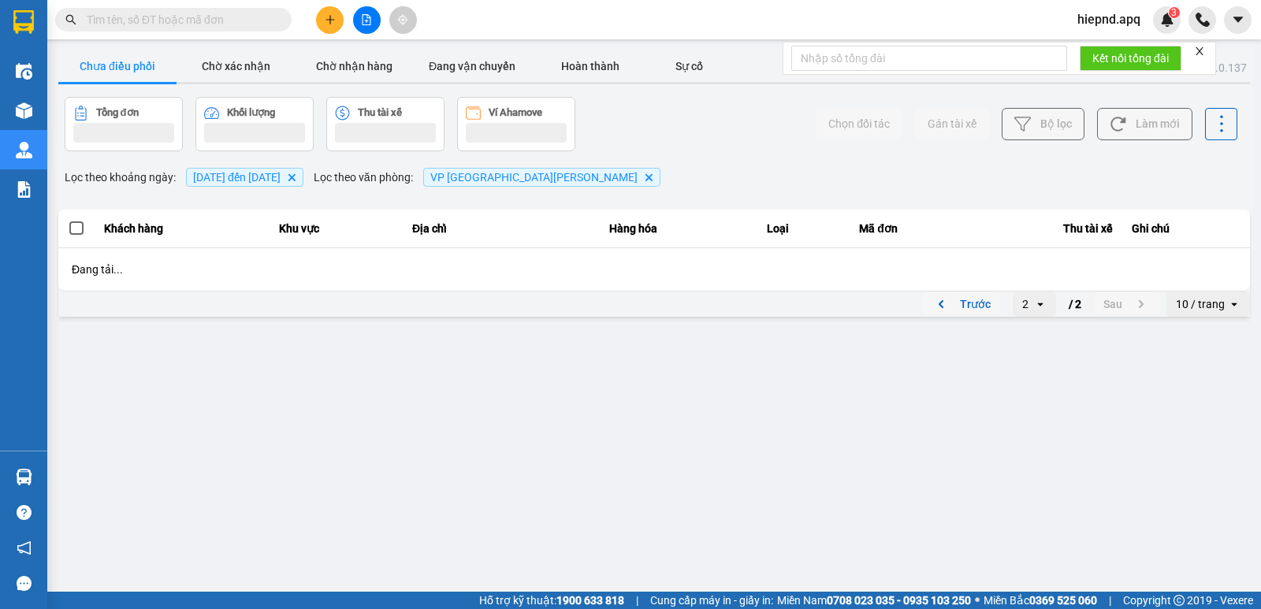
scroll to position [0, 0]
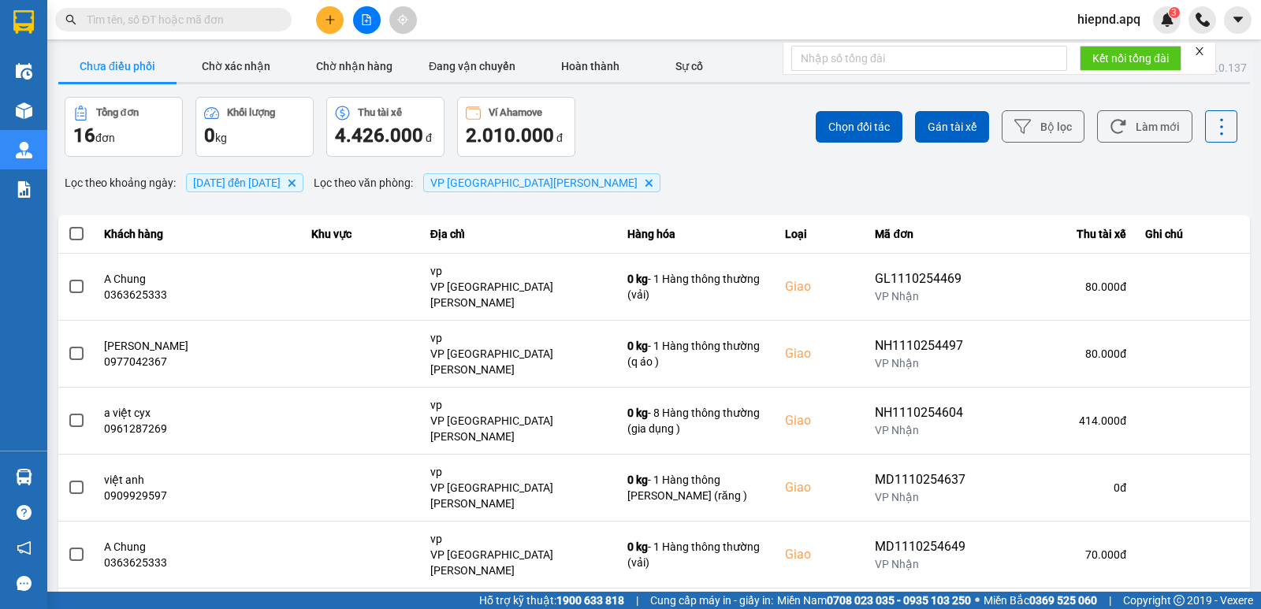
click at [157, 17] on input "text" at bounding box center [180, 19] width 186 height 17
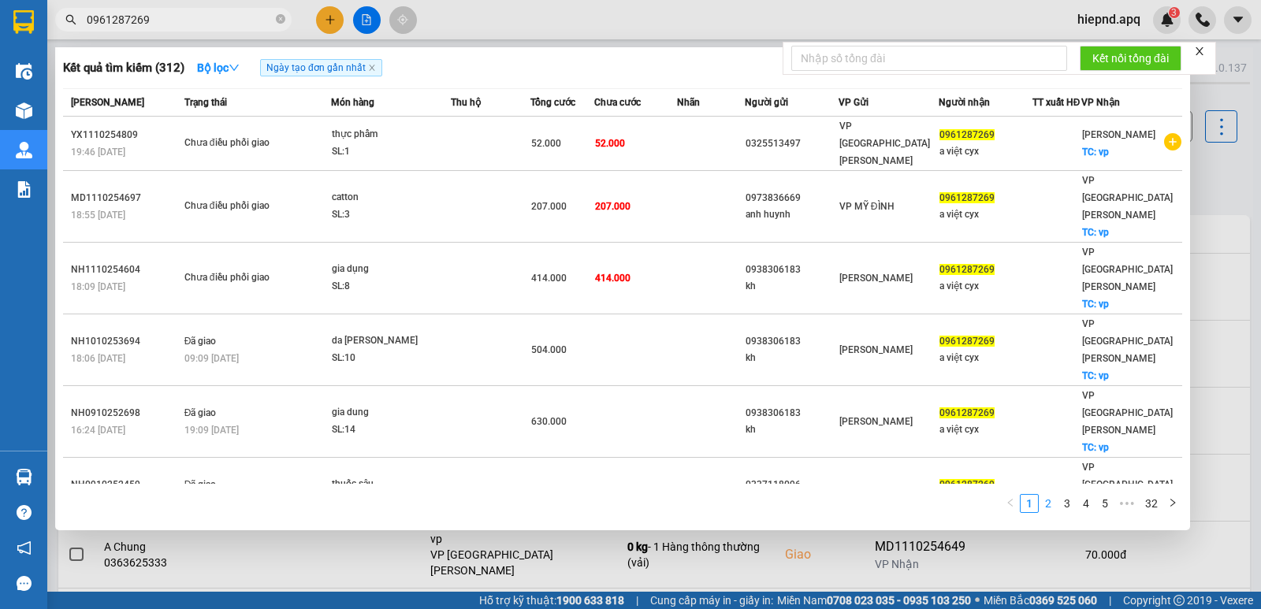
type input "0961287269"
click at [1047, 504] on link "2" at bounding box center [1048, 503] width 17 height 17
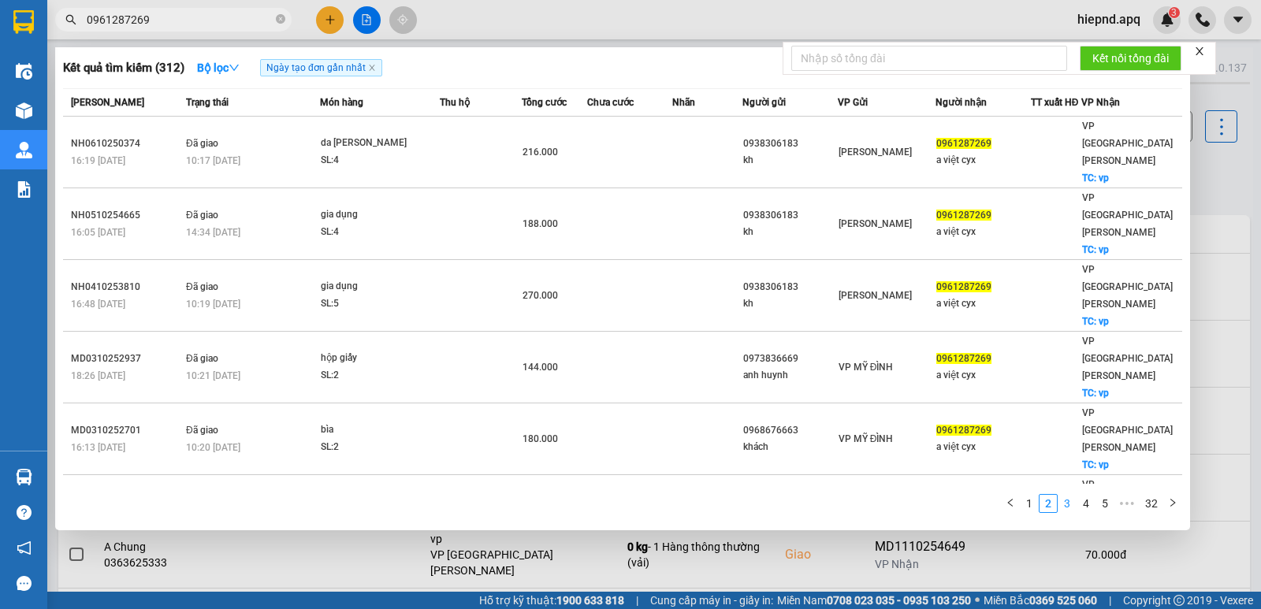
click at [1066, 505] on link "3" at bounding box center [1067, 503] width 17 height 17
click at [1030, 503] on link "1" at bounding box center [1029, 503] width 17 height 17
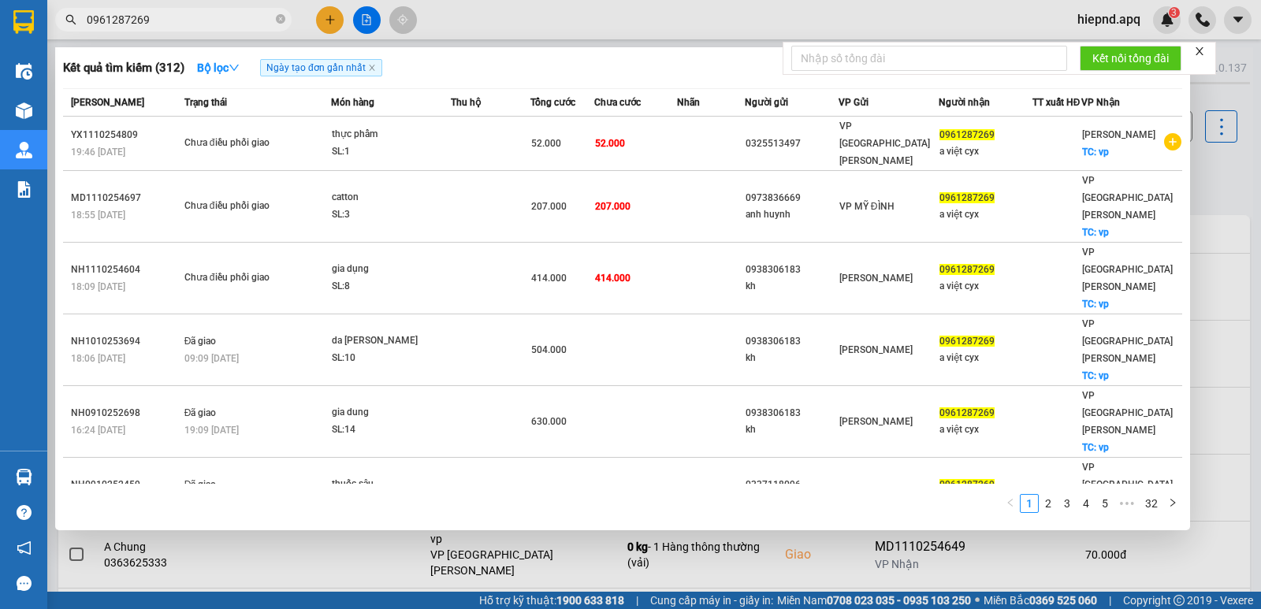
click at [532, 67] on div "Kết quả [PERSON_NAME] ( 312 ) Bộ lọc Ngày tạo [PERSON_NAME] nhất" at bounding box center [622, 67] width 1119 height 25
click at [376, 69] on icon "close" at bounding box center [372, 68] width 8 height 8
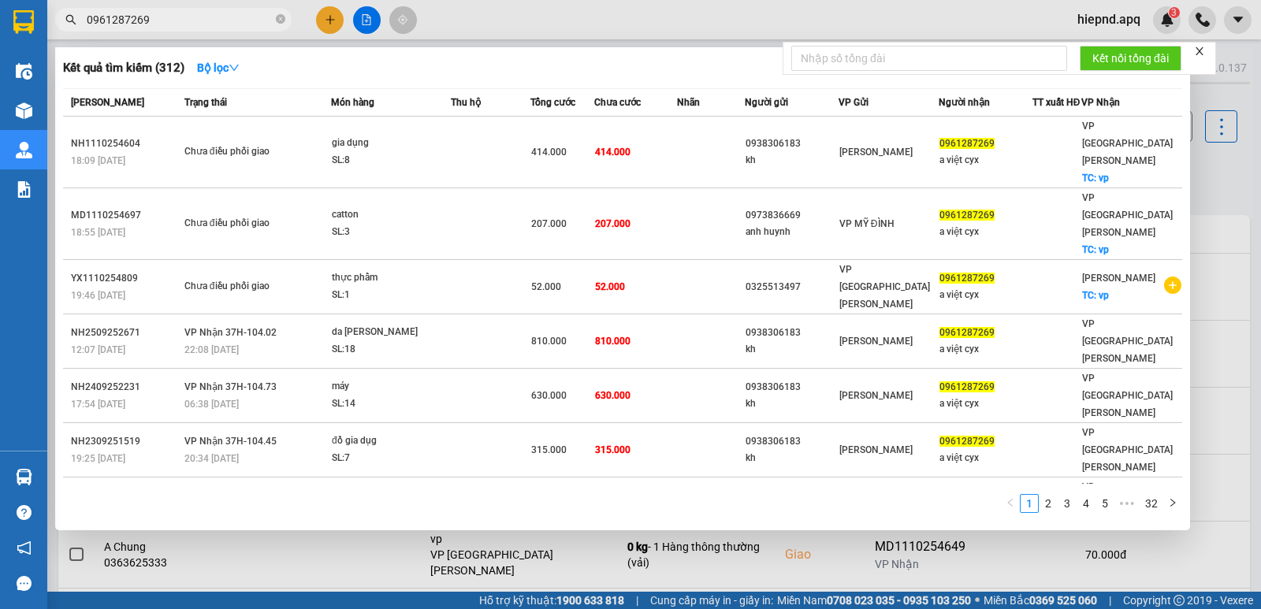
click at [294, 549] on div at bounding box center [630, 304] width 1261 height 609
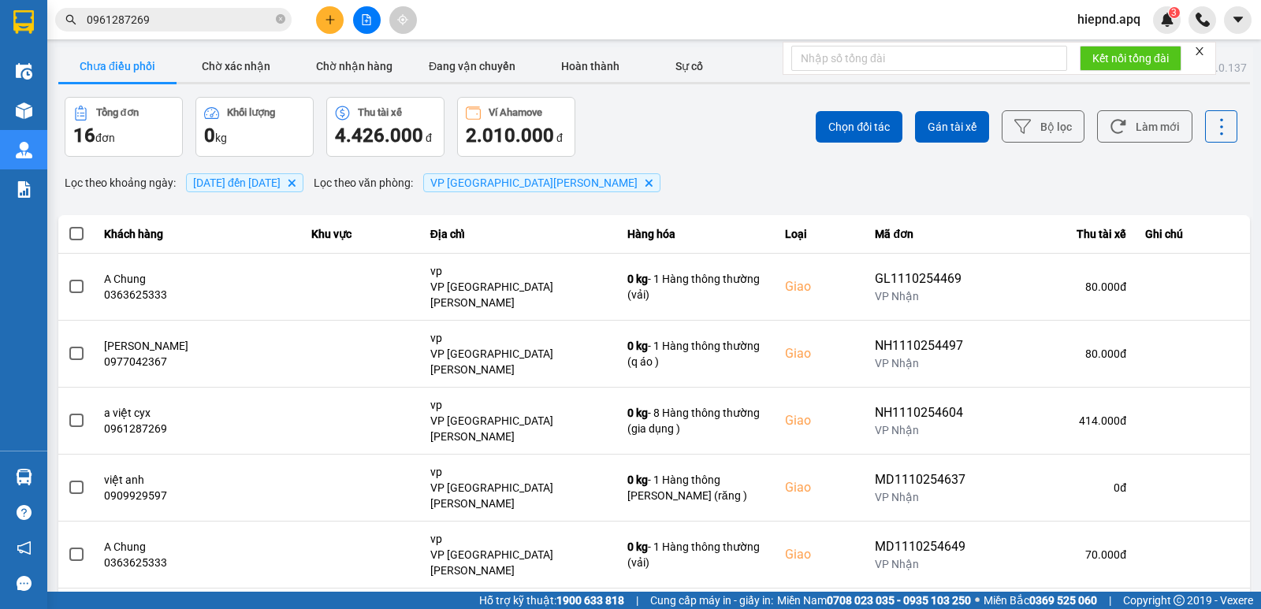
click at [253, 183] on span "[DATE] đến [DATE]" at bounding box center [236, 183] width 87 height 13
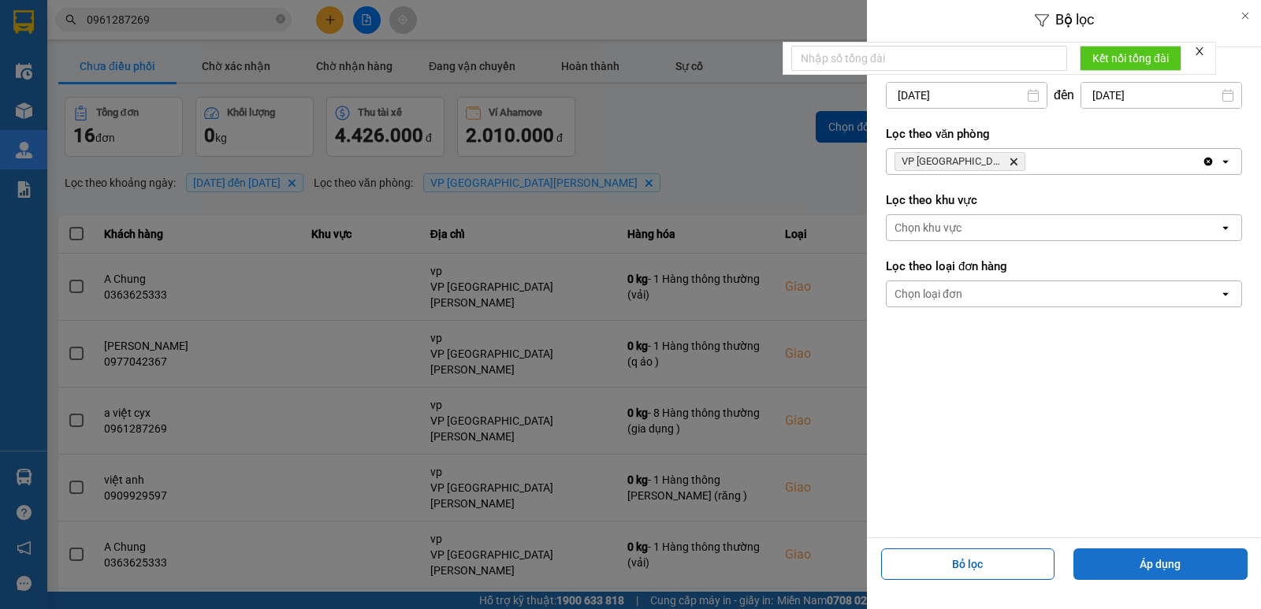
click at [1166, 561] on button "Áp dụng" at bounding box center [1160, 565] width 174 height 32
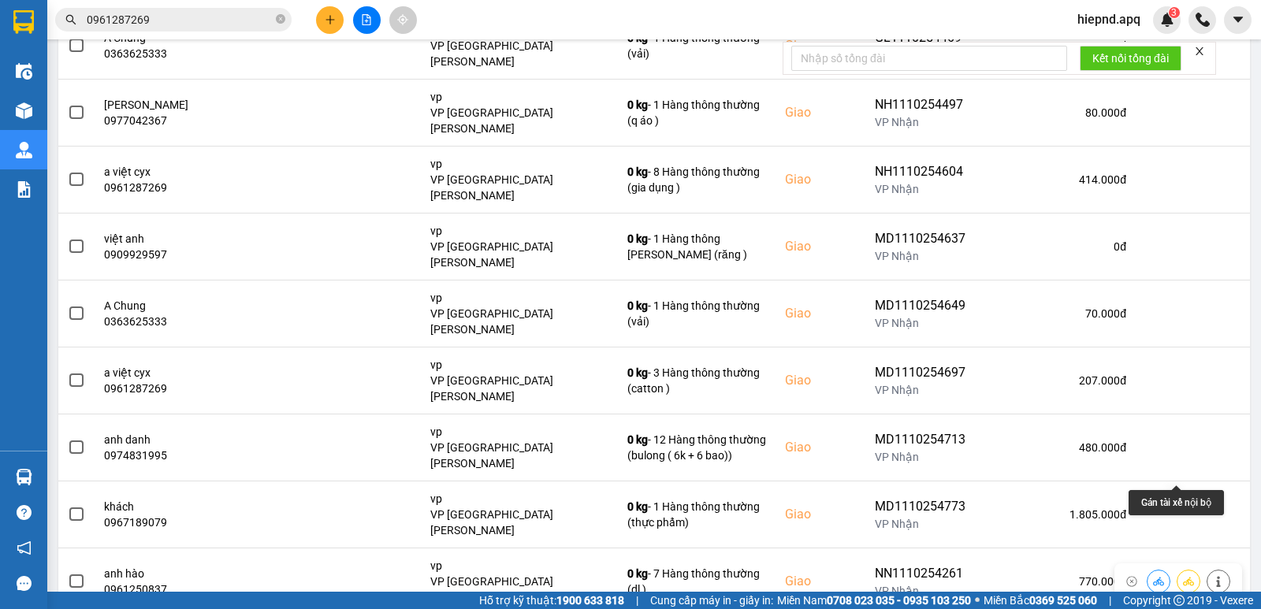
scroll to position [242, 0]
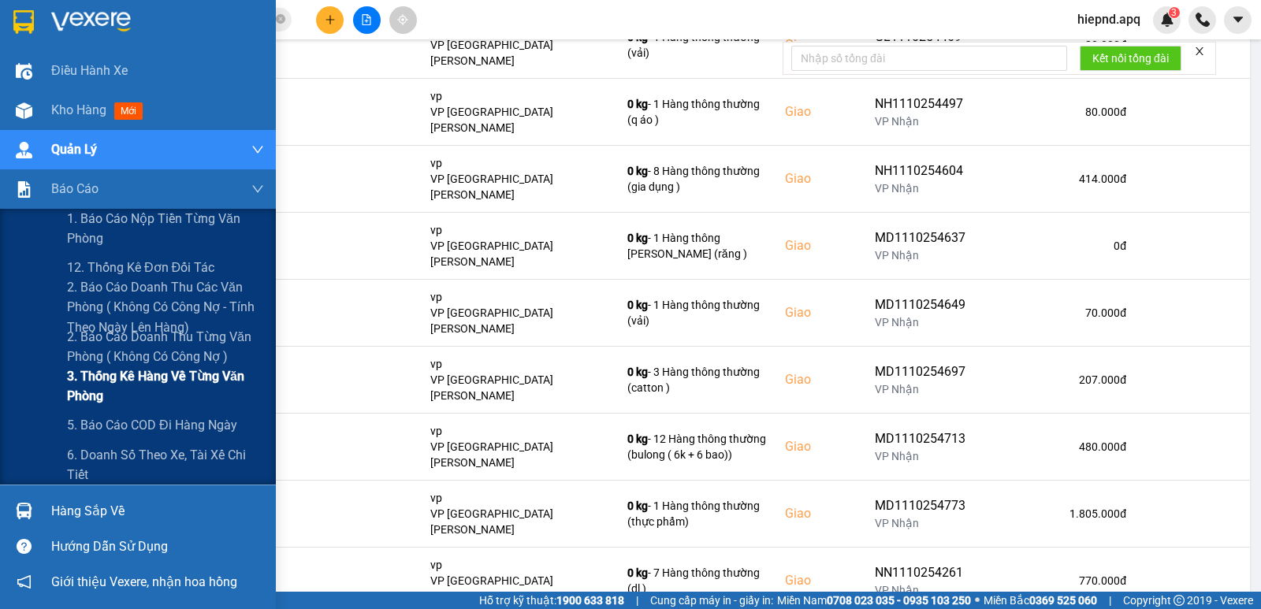
click at [125, 377] on span "3. Thống kê hàng về từng văn phòng" at bounding box center [165, 385] width 197 height 39
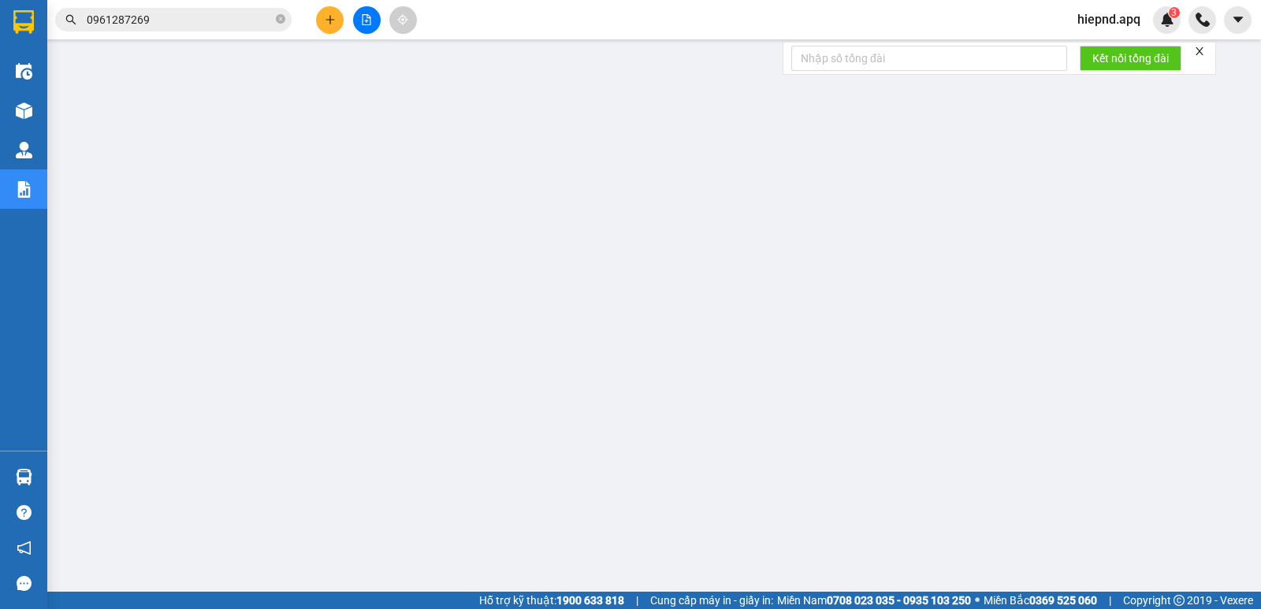
click at [1200, 47] on icon "close" at bounding box center [1199, 51] width 11 height 11
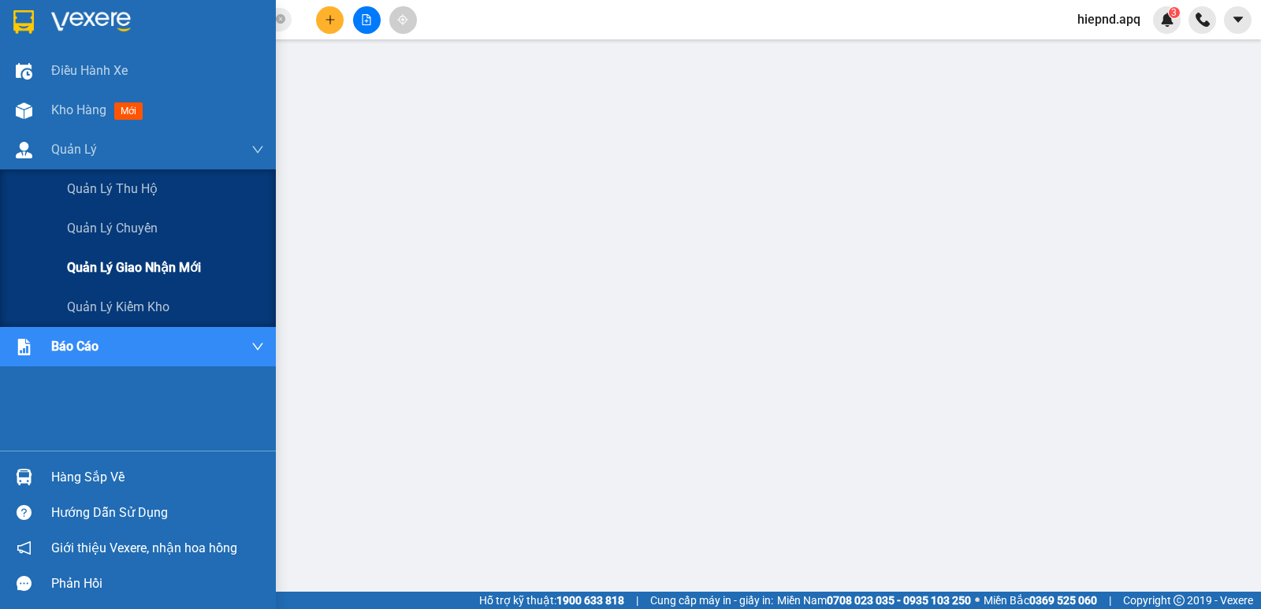
click at [113, 274] on span "Quản lý giao nhận mới" at bounding box center [134, 268] width 134 height 20
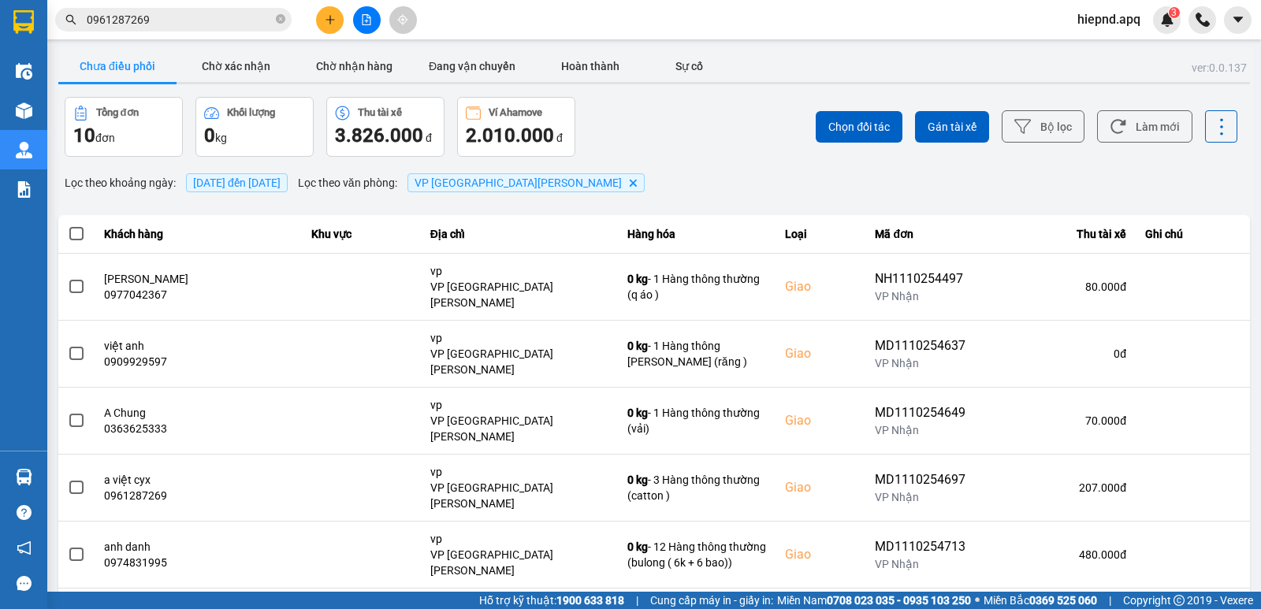
click at [240, 185] on span "[DATE] đến [DATE]" at bounding box center [236, 183] width 87 height 13
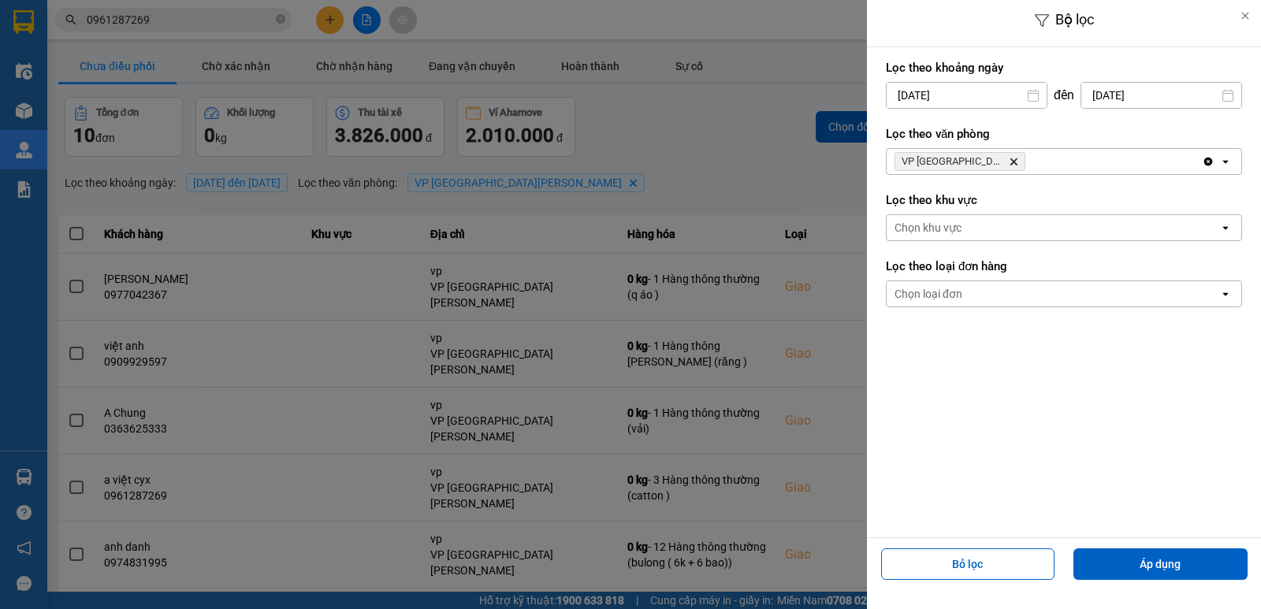
click at [972, 97] on input "[DATE]" at bounding box center [967, 95] width 160 height 25
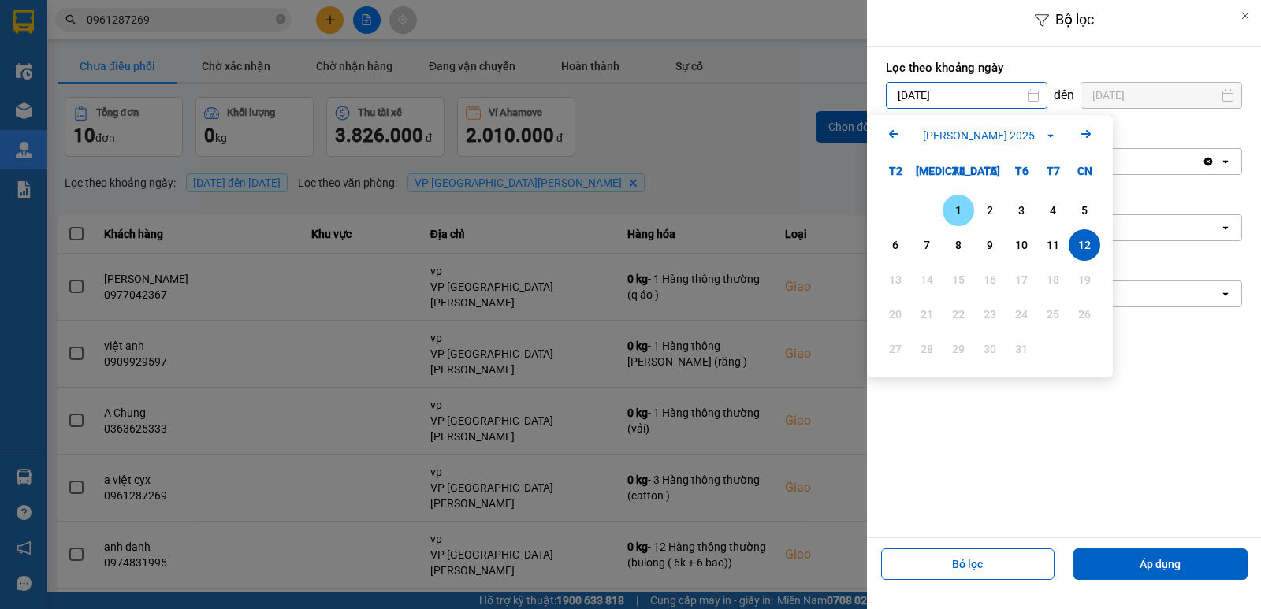
click at [962, 214] on div "1" at bounding box center [958, 210] width 22 height 19
type input "[DATE]"
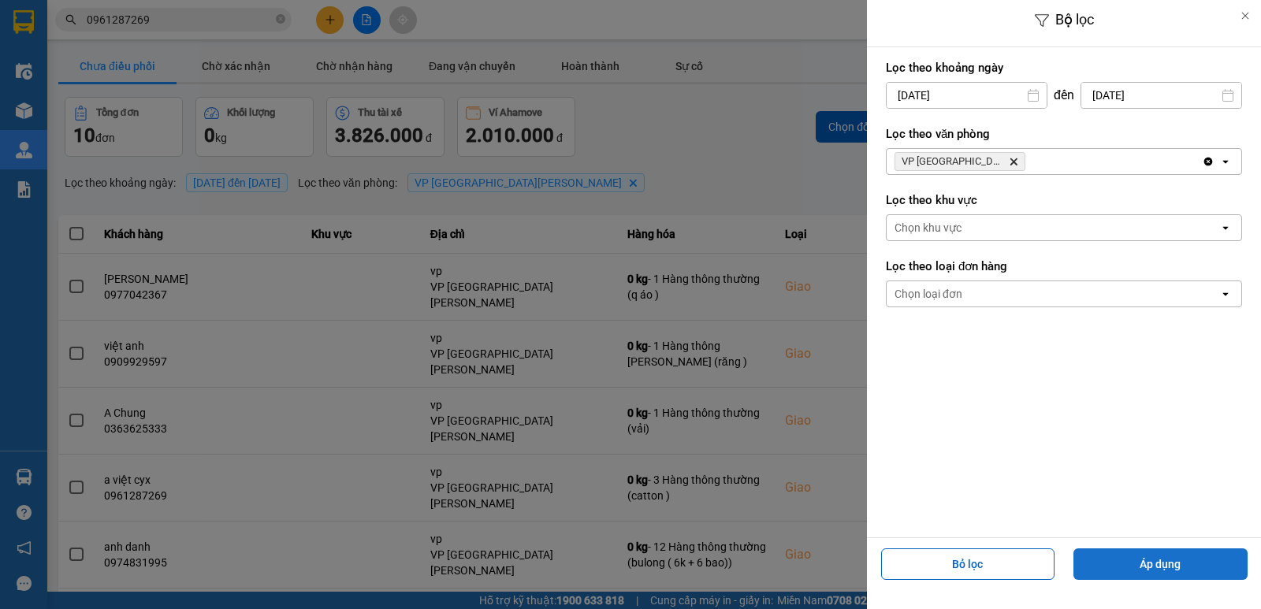
click at [1136, 571] on button "Áp dụng" at bounding box center [1160, 565] width 174 height 32
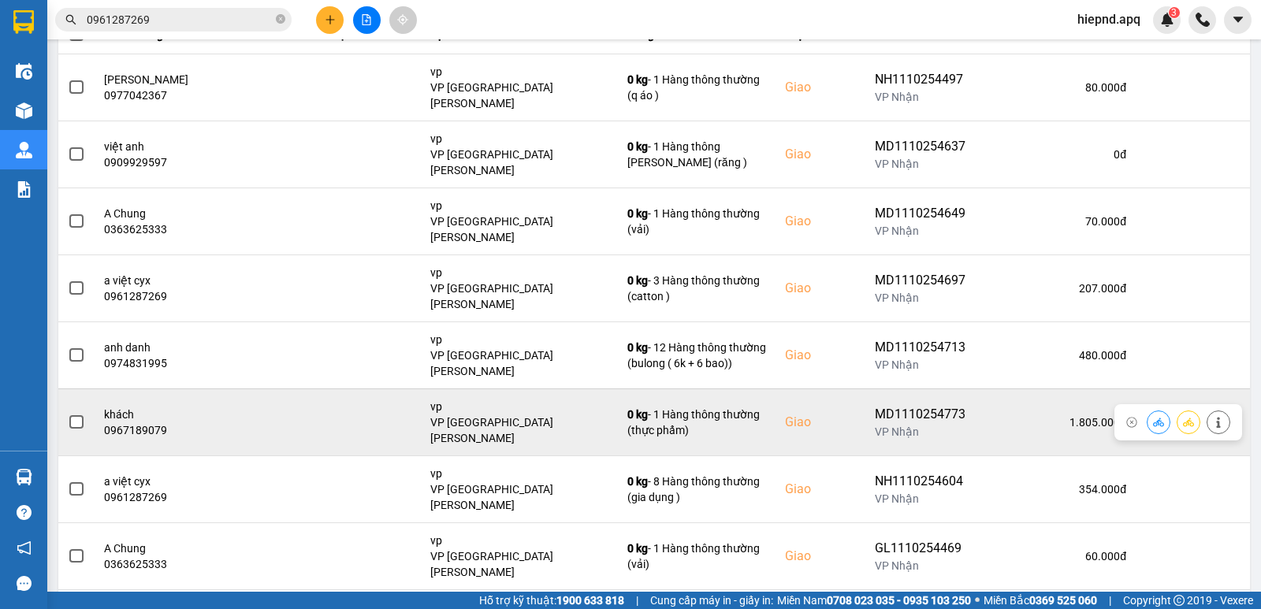
scroll to position [236, 0]
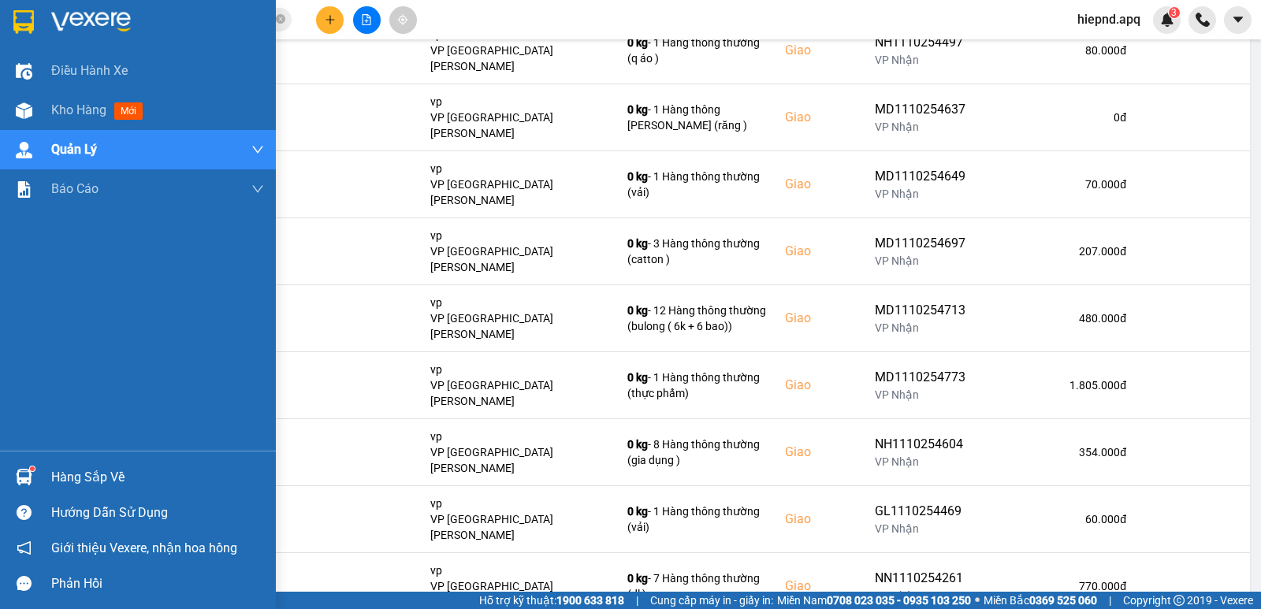
click at [98, 471] on div "Hàng sắp về" at bounding box center [157, 478] width 213 height 24
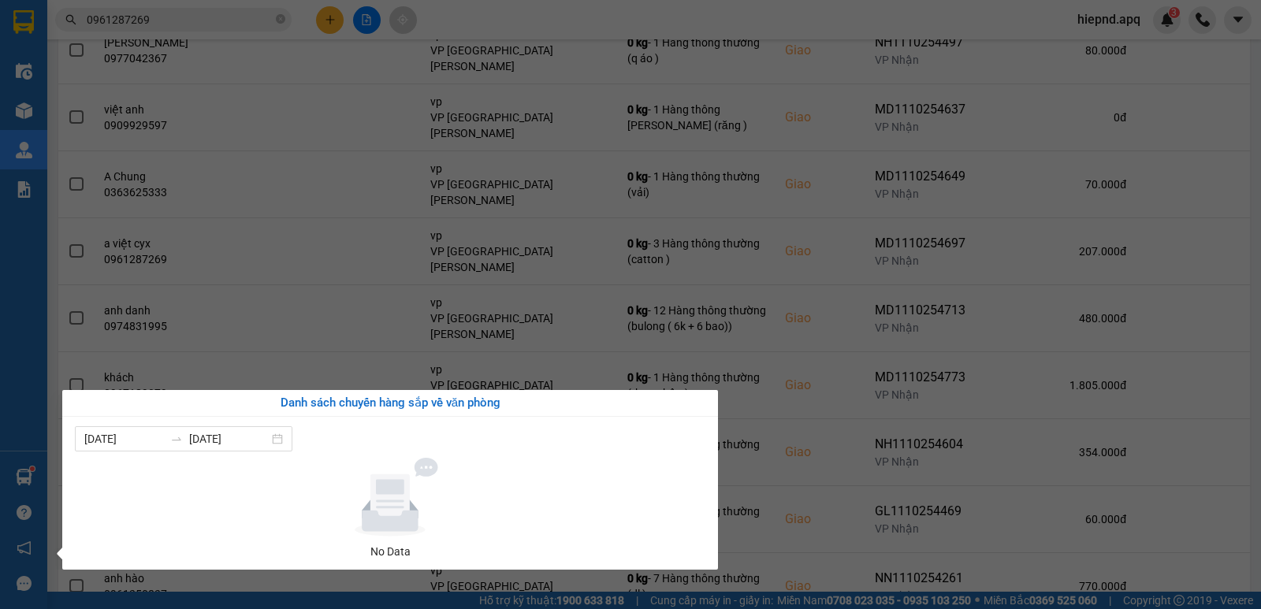
click at [580, 435] on div "[DATE] [DATE]" at bounding box center [390, 438] width 631 height 25
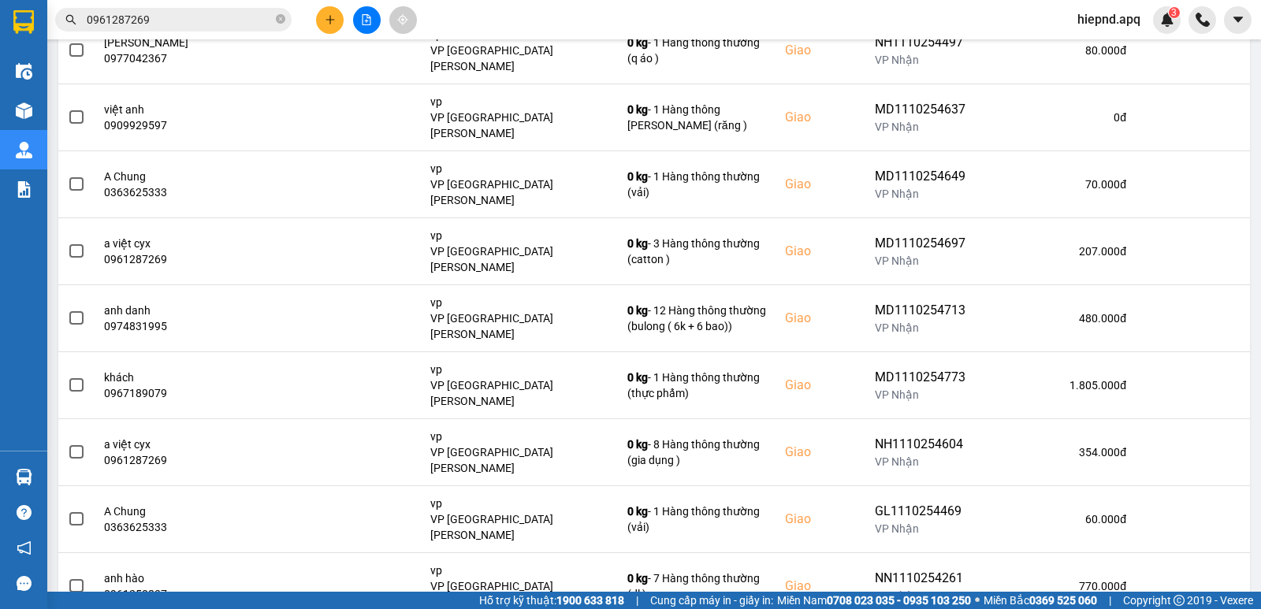
click at [789, 493] on section "Kết quả [PERSON_NAME] ( 312 ) Bộ lọc Mã ĐH Trạng thái Món hàng Thu hộ Tổng [PER…" at bounding box center [630, 304] width 1261 height 609
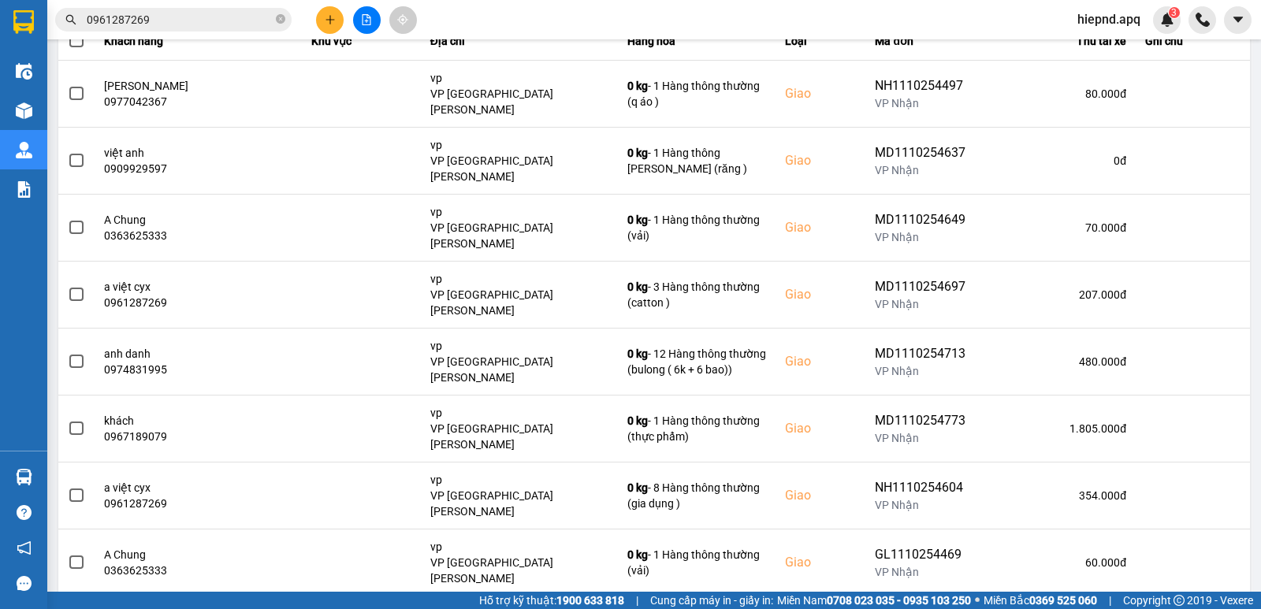
scroll to position [158, 0]
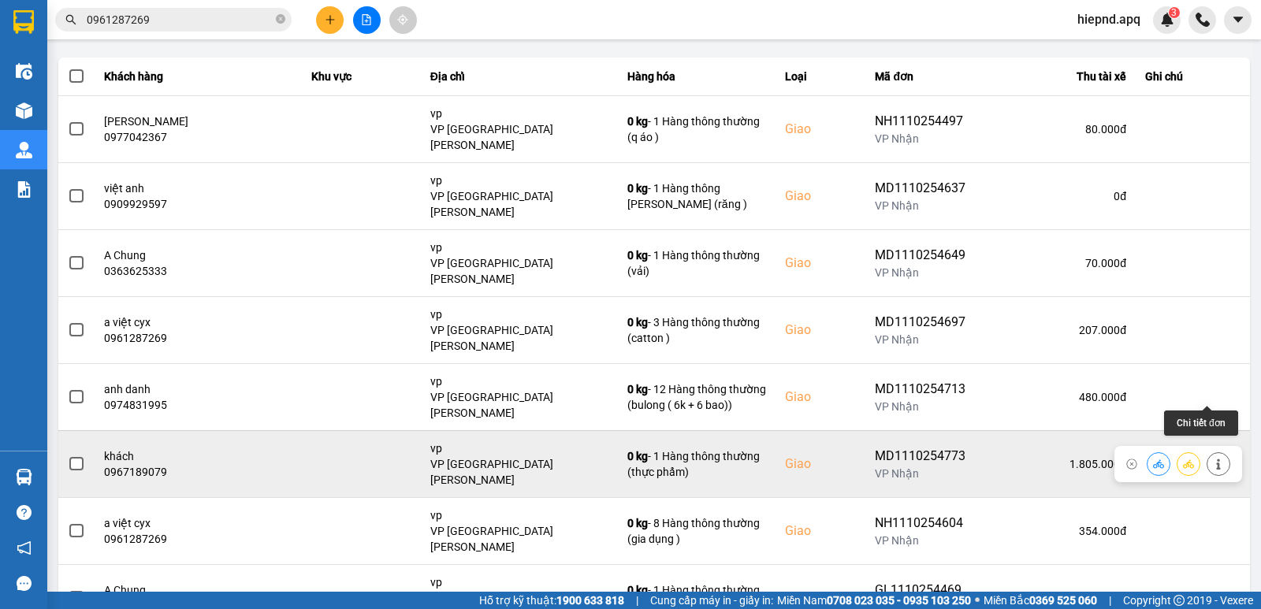
click at [1207, 450] on button at bounding box center [1218, 464] width 22 height 28
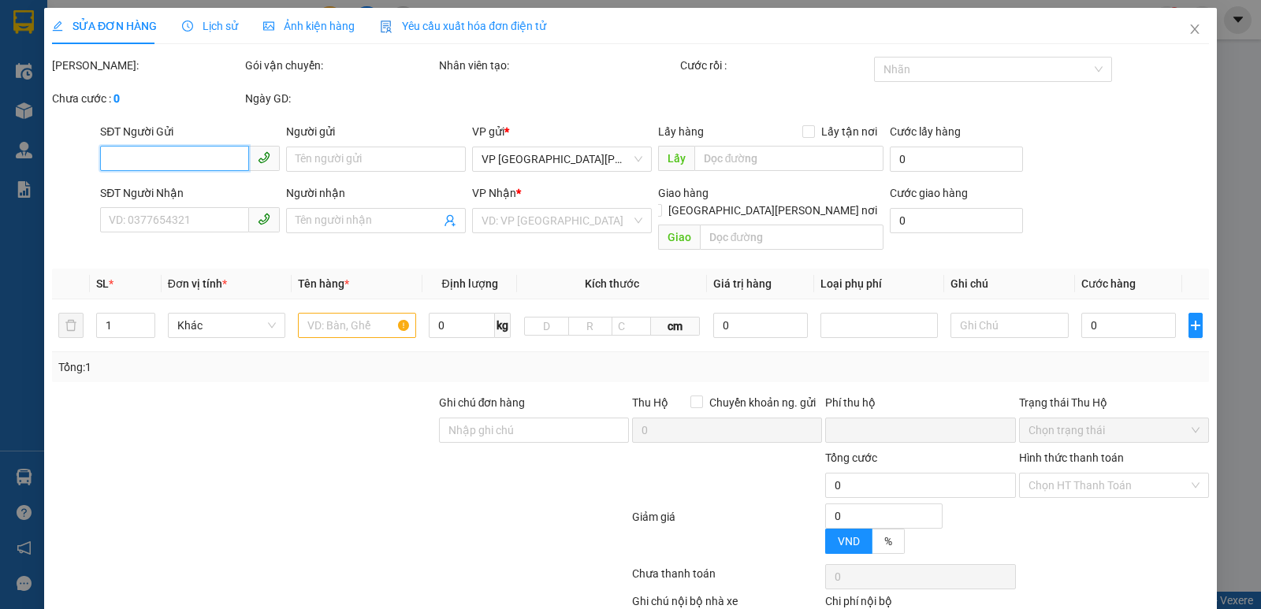
type input "0949861320"
type input "KHÁCH"
type input "0967189079"
type input "khách"
checkbox input "true"
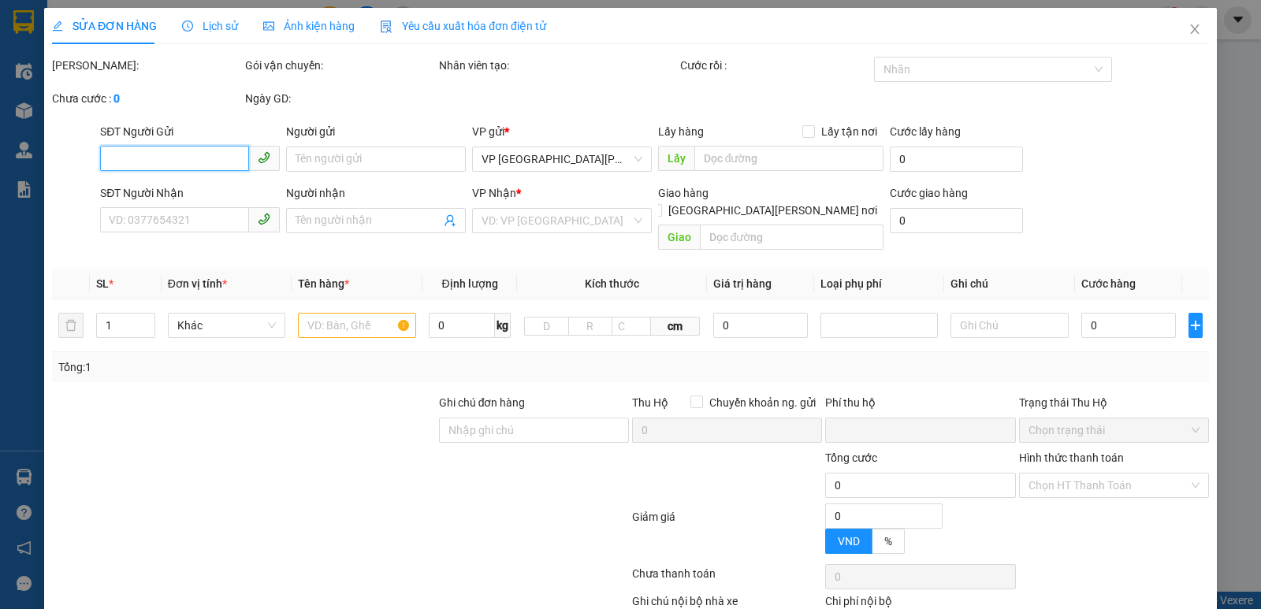
type input "vp"
type input "40.000"
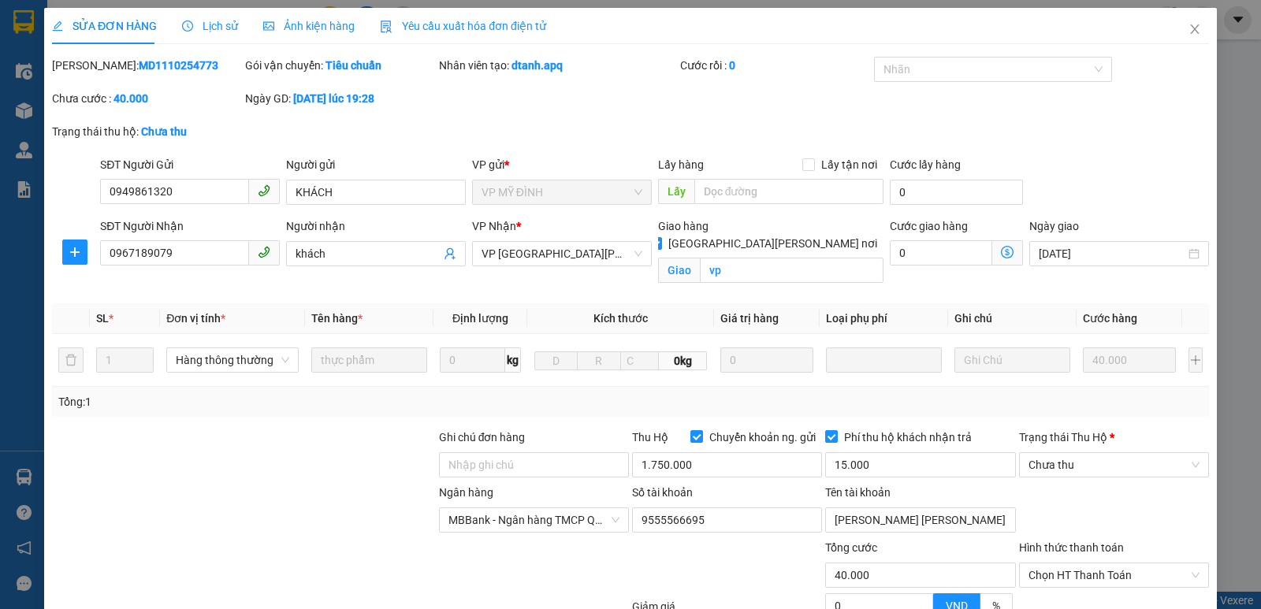
click at [214, 29] on span "Lịch sử" at bounding box center [210, 26] width 56 height 13
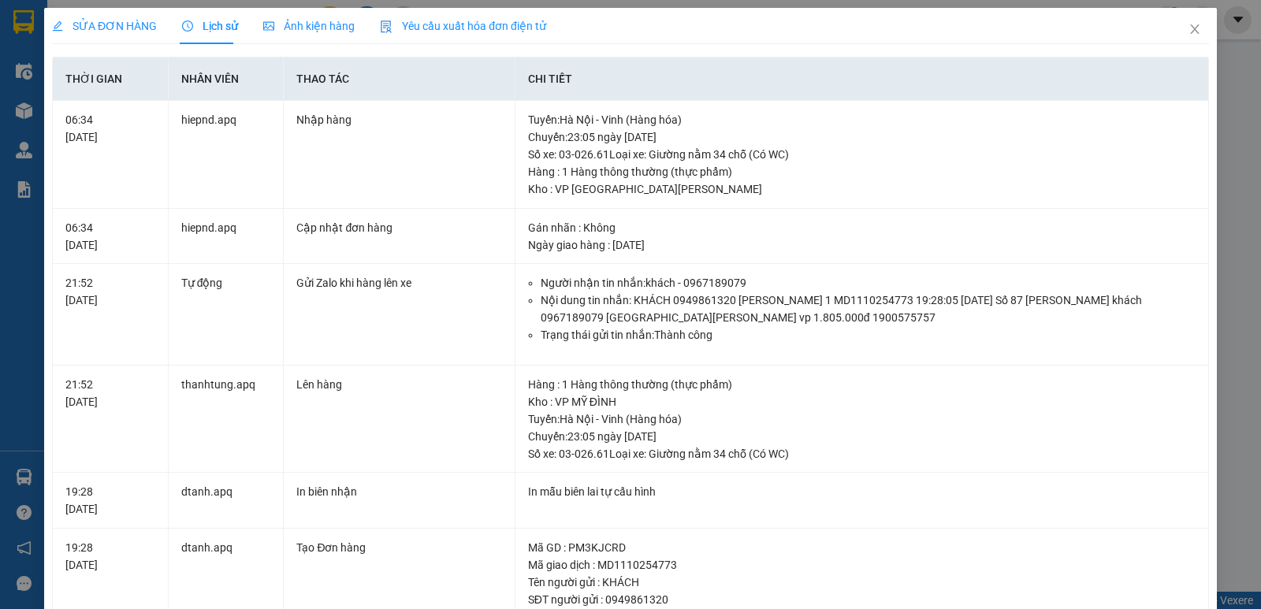
click at [131, 30] on span "SỬA ĐƠN HÀNG" at bounding box center [104, 26] width 105 height 13
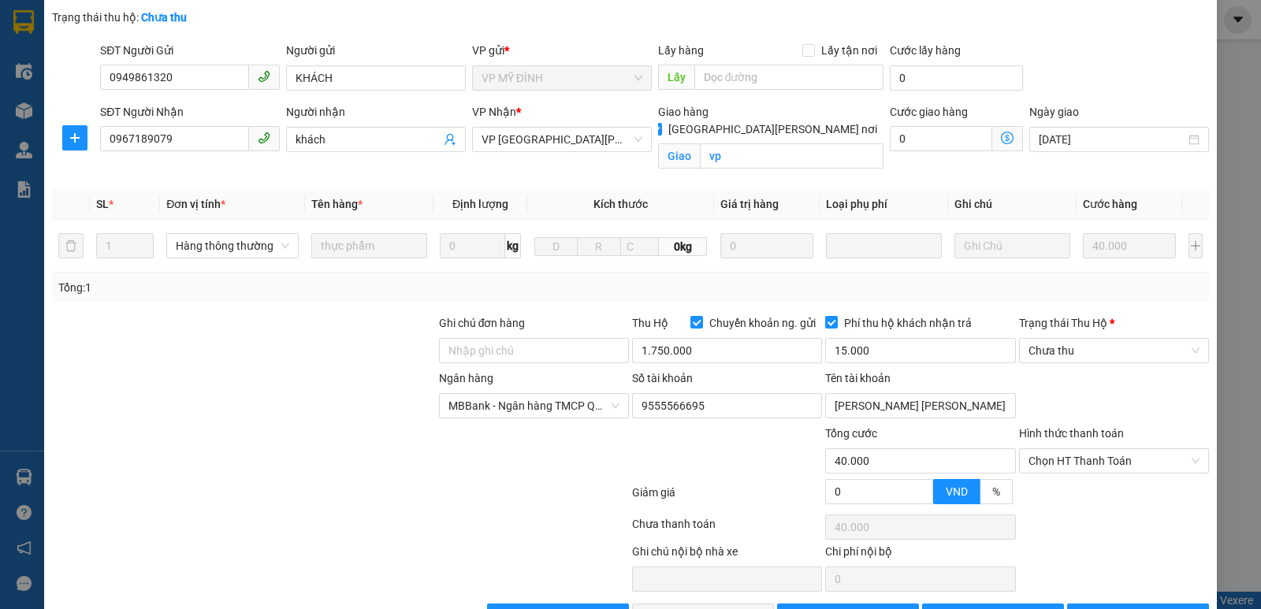
scroll to position [86, 0]
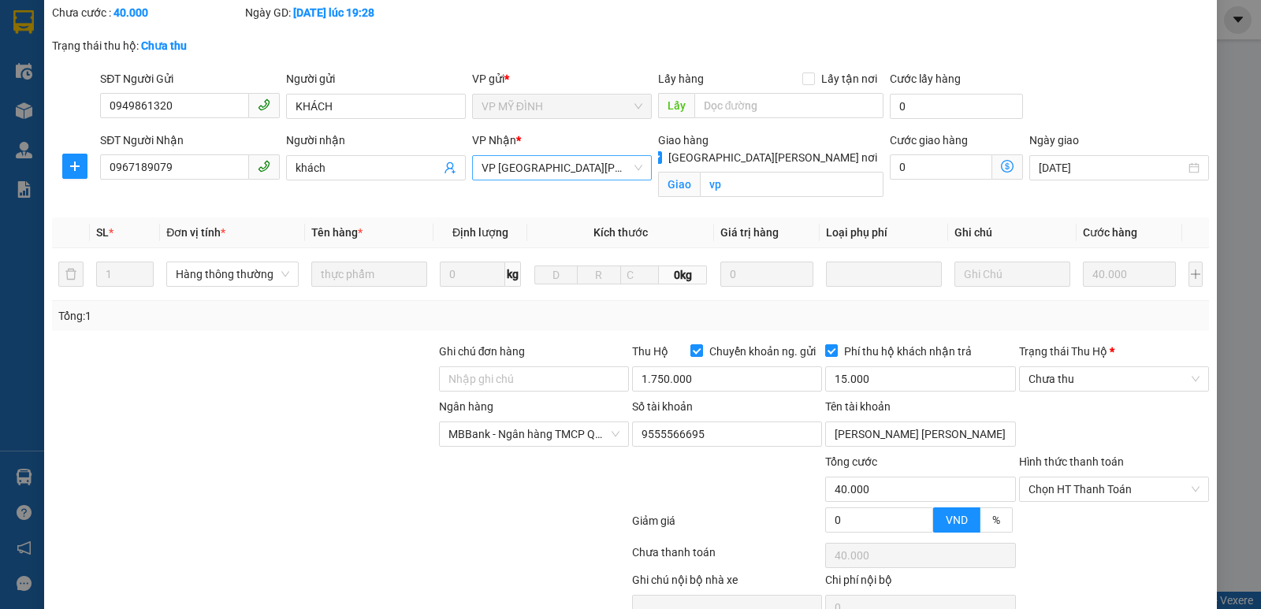
click at [583, 158] on span "VP [GEOGRAPHIC_DATA][PERSON_NAME]" at bounding box center [562, 168] width 161 height 24
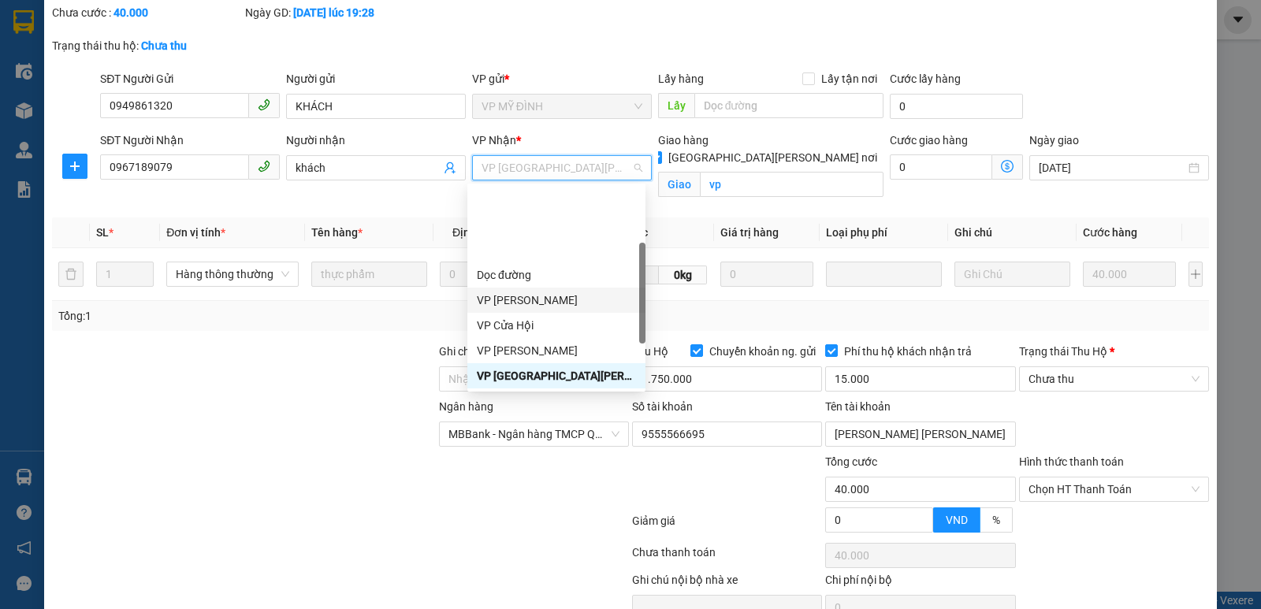
scroll to position [208, 0]
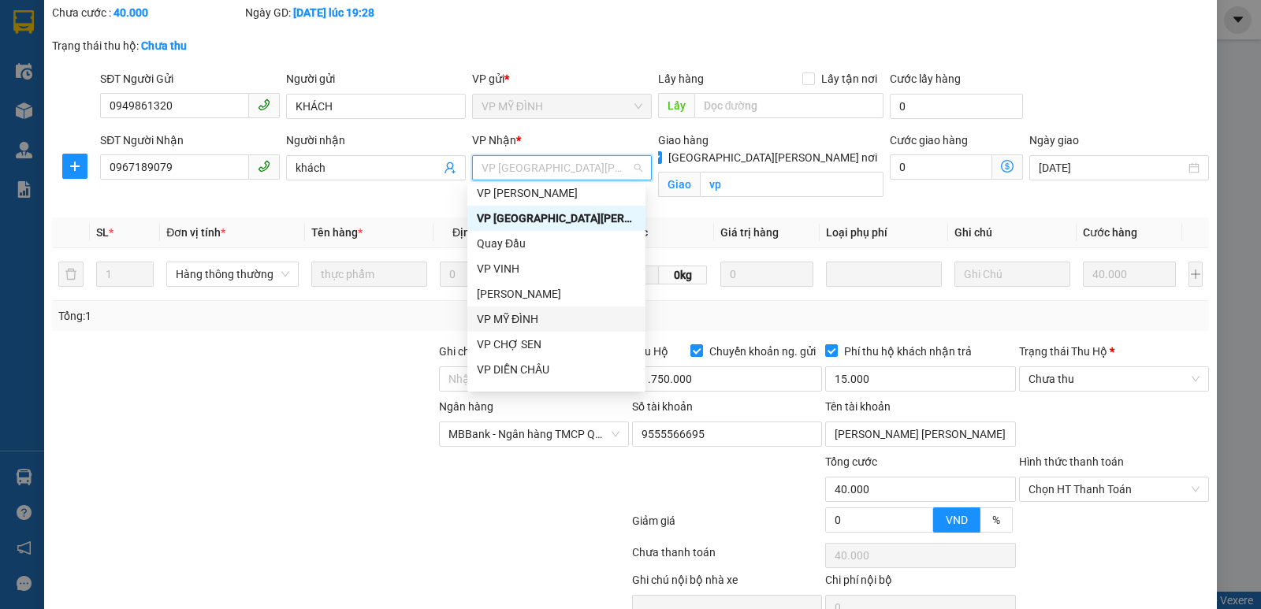
click at [558, 313] on div "VP MỸ ĐÌNH" at bounding box center [556, 319] width 159 height 17
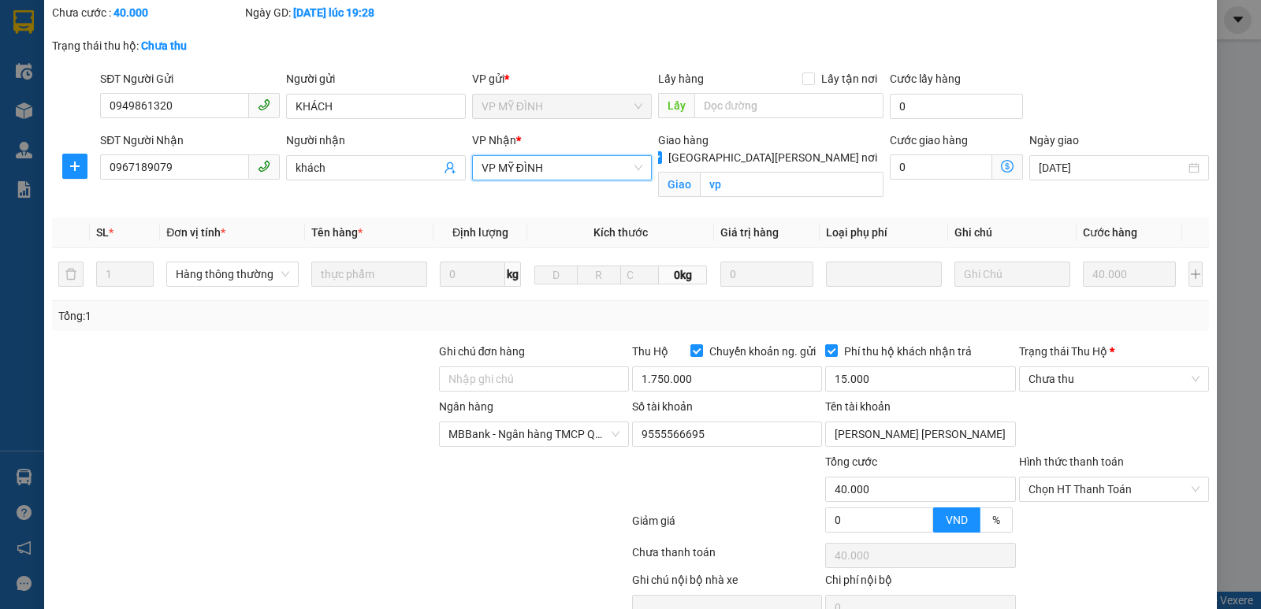
scroll to position [165, 0]
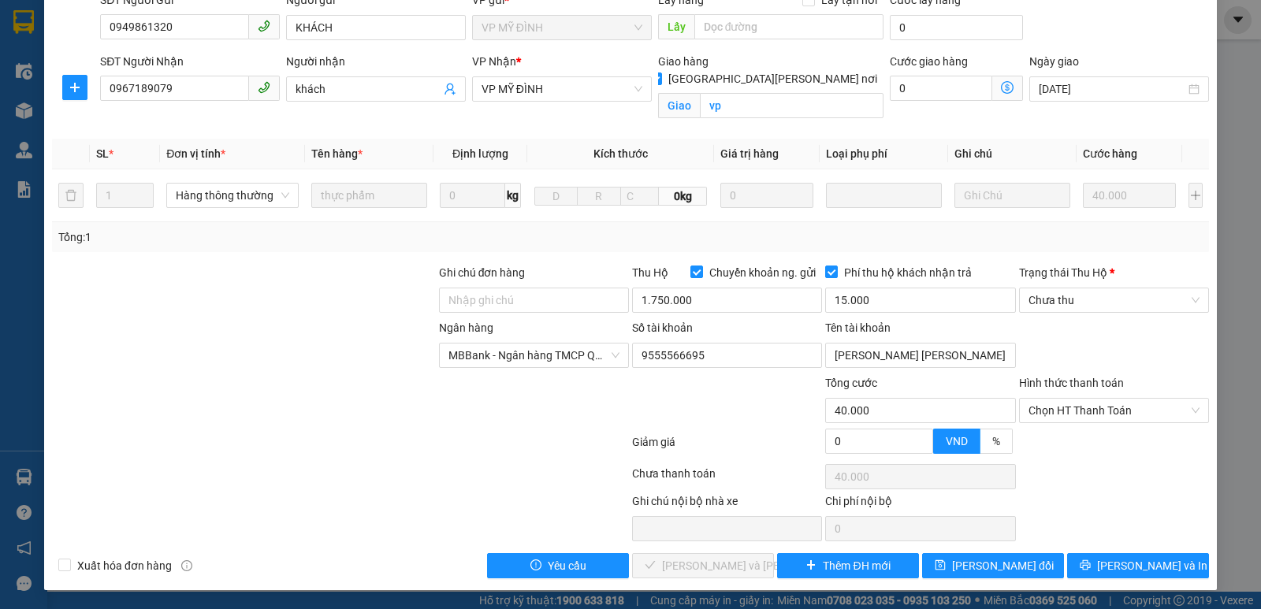
click at [1180, 482] on div "Chọn HT Thanh Toán" at bounding box center [1114, 477] width 193 height 32
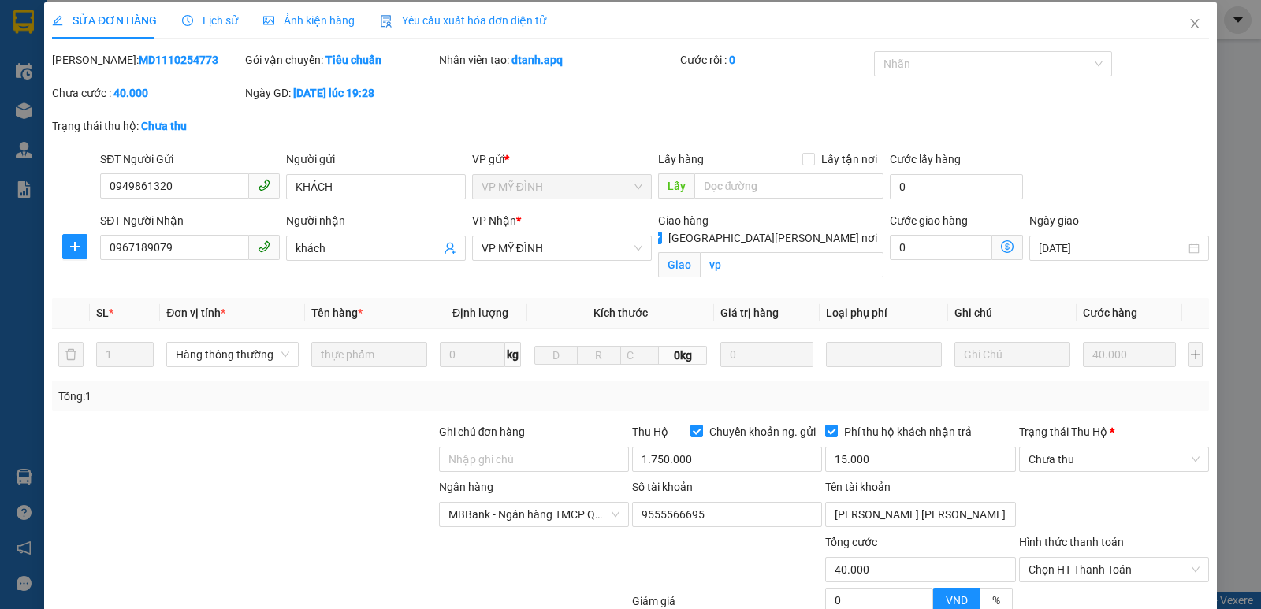
scroll to position [0, 0]
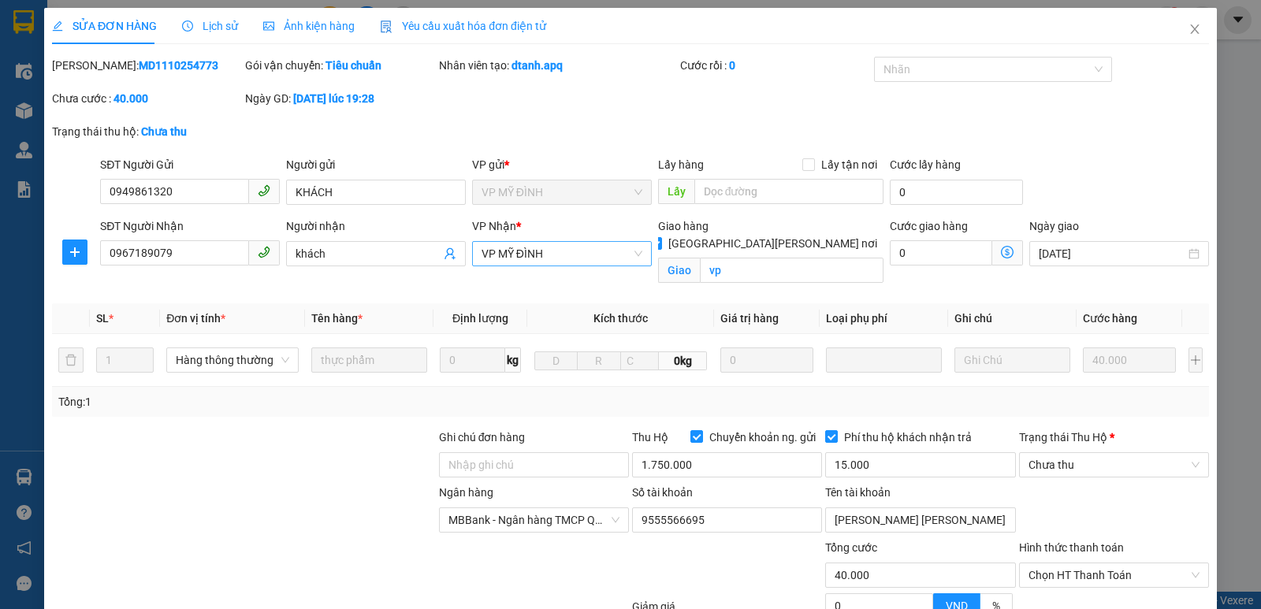
click at [613, 254] on span "VP MỸ ĐÌNH" at bounding box center [562, 254] width 161 height 24
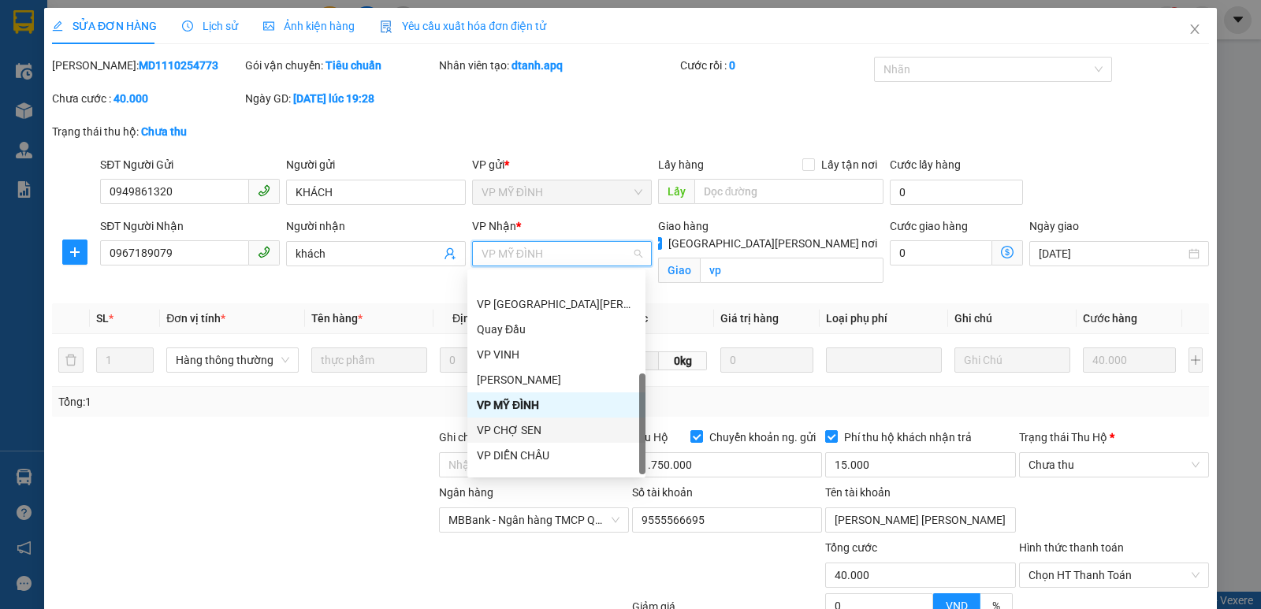
scroll to position [252, 0]
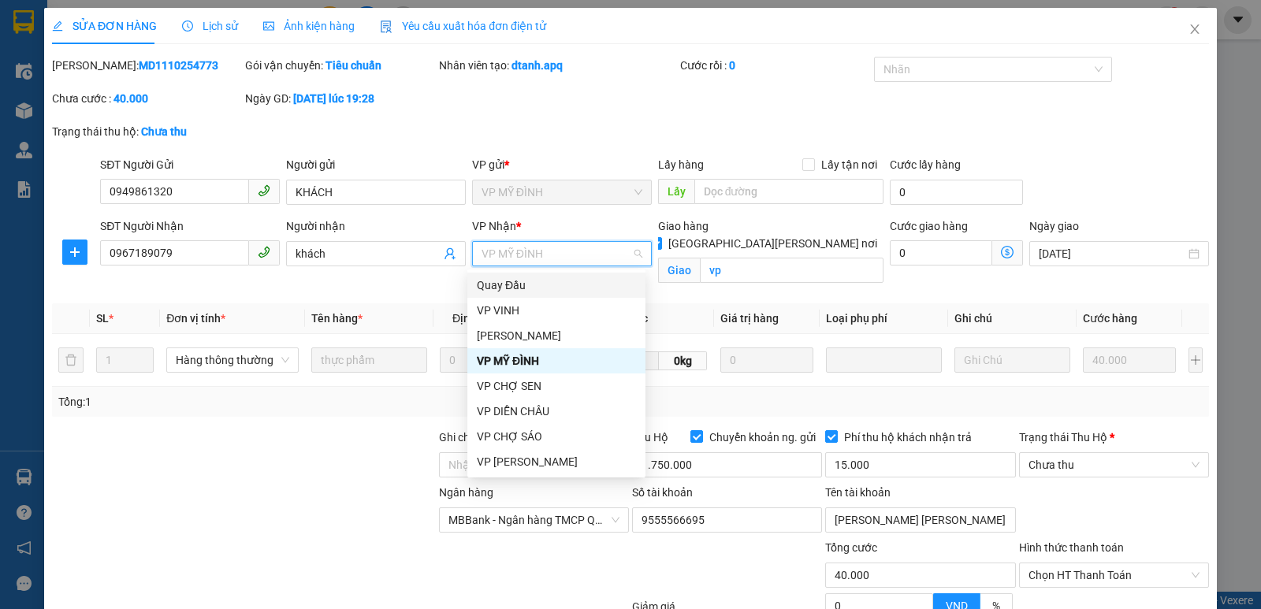
click at [517, 285] on div "Quay Đầu" at bounding box center [556, 285] width 159 height 17
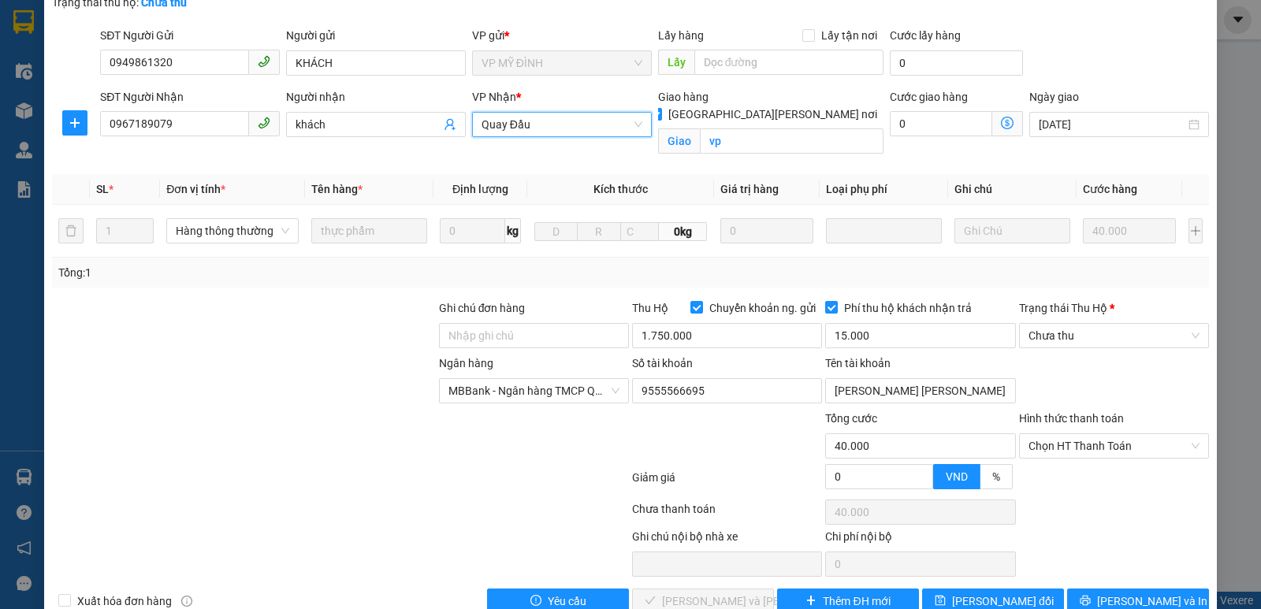
scroll to position [158, 0]
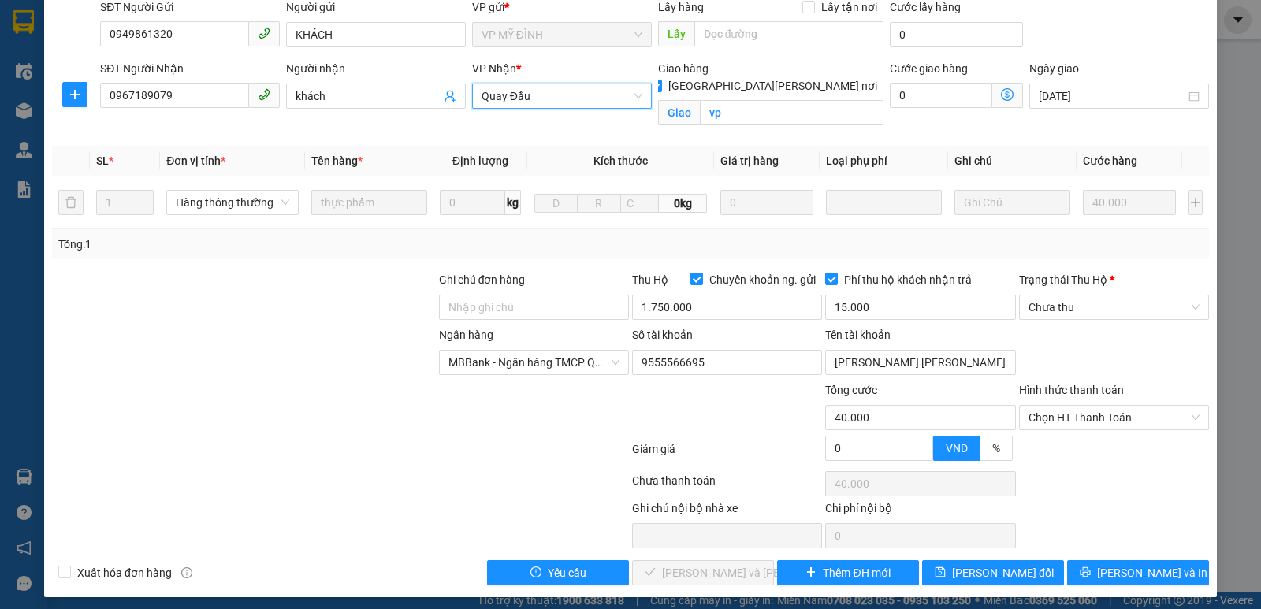
click at [690, 277] on input "Chuyển khoản ng. gửi" at bounding box center [695, 278] width 11 height 11
checkbox input "false"
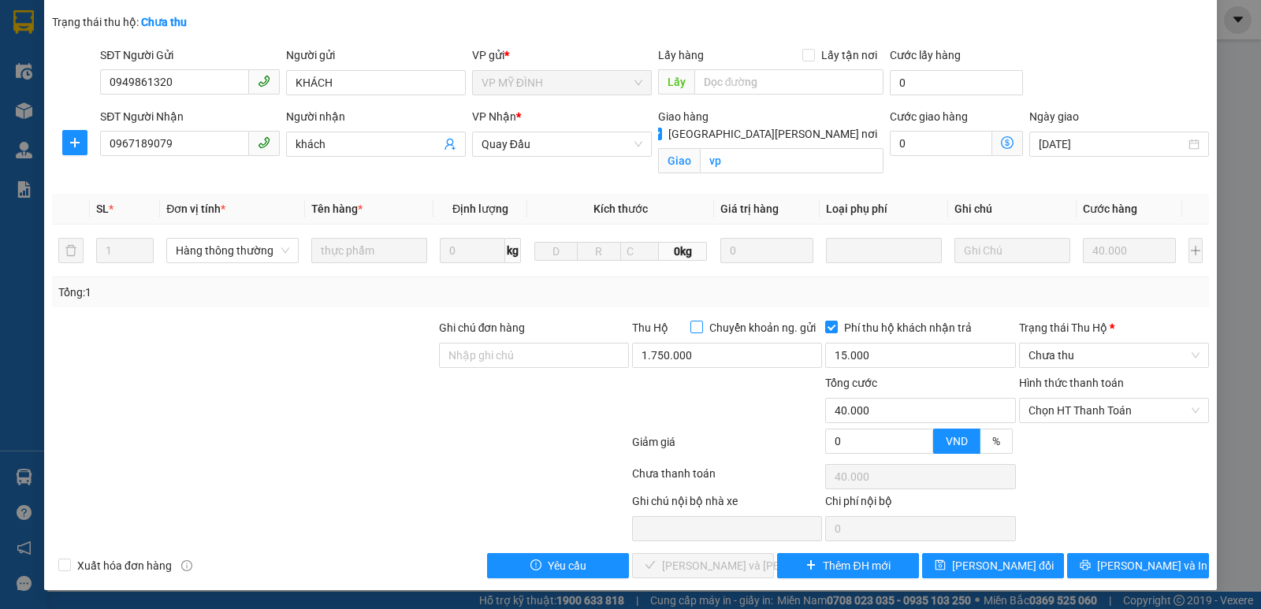
scroll to position [110, 0]
type input "0"
click at [874, 355] on input "15.000" at bounding box center [920, 355] width 190 height 25
type input "0"
click at [825, 327] on input "Phí thu hộ khách nhận trả" at bounding box center [830, 326] width 11 height 11
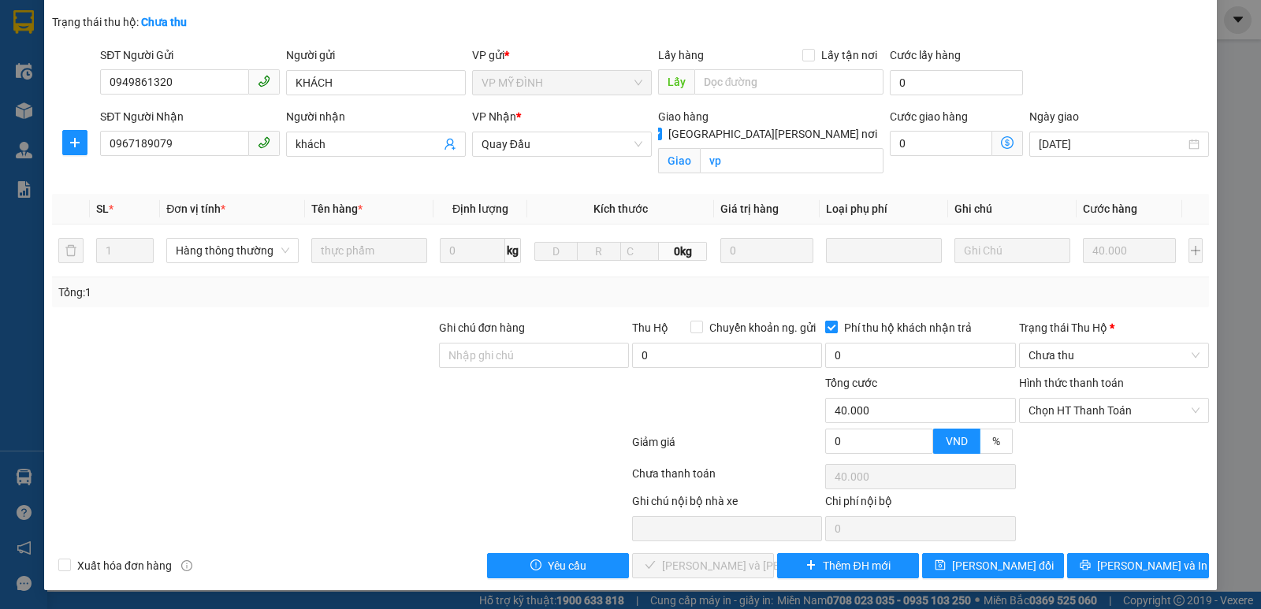
checkbox input "false"
click at [1004, 564] on span "[PERSON_NAME] đổi" at bounding box center [1003, 565] width 102 height 17
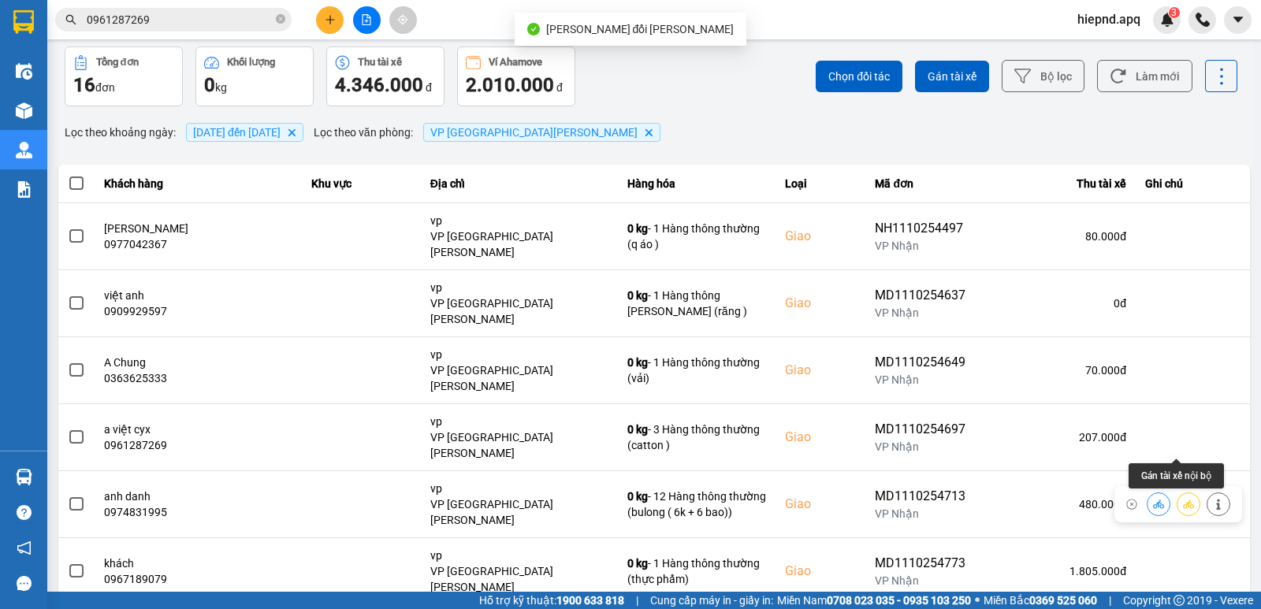
scroll to position [79, 0]
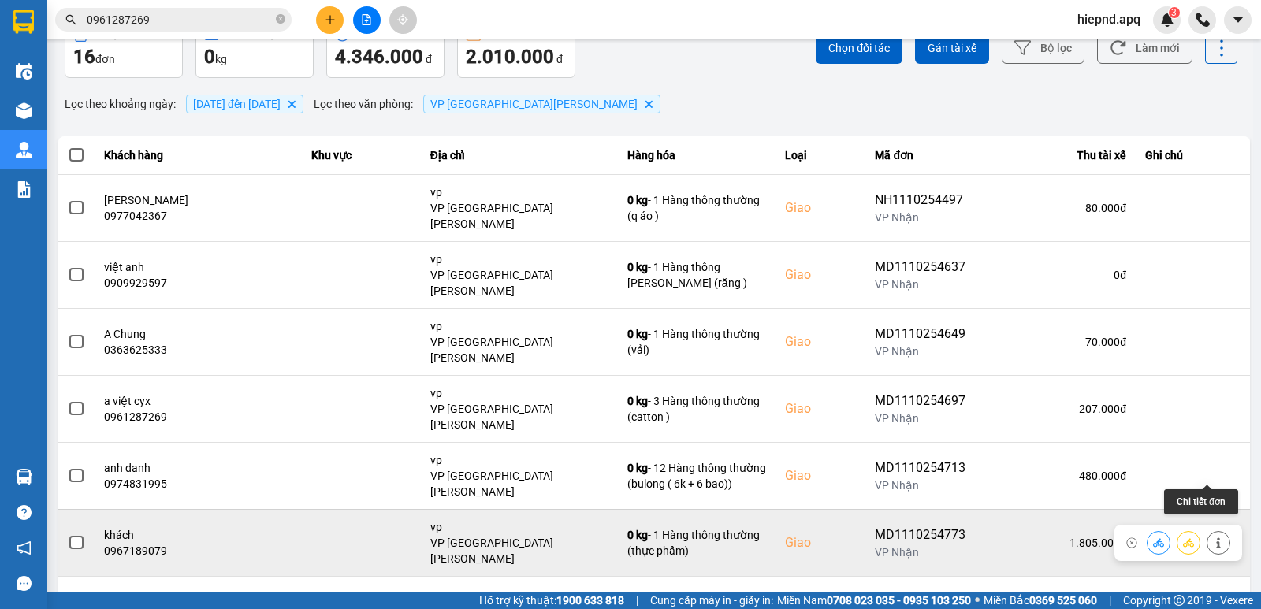
click at [1213, 538] on icon at bounding box center [1218, 543] width 11 height 11
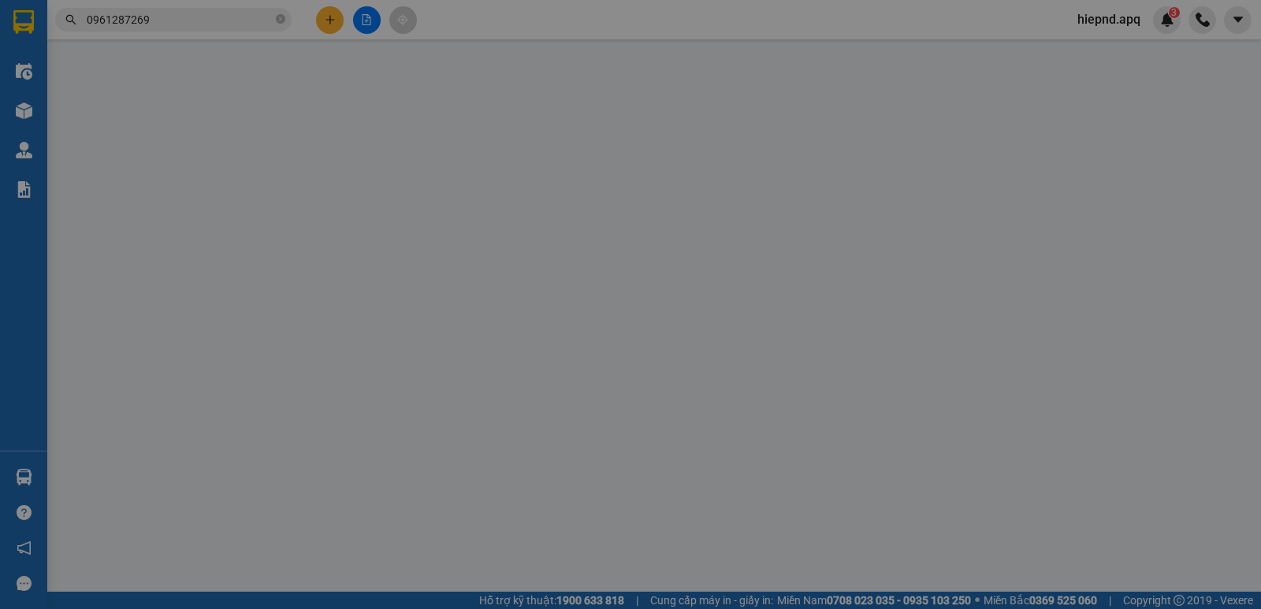
type input "0949861320"
type input "KHÁCH"
type input "0967189079"
type input "khách"
checkbox input "true"
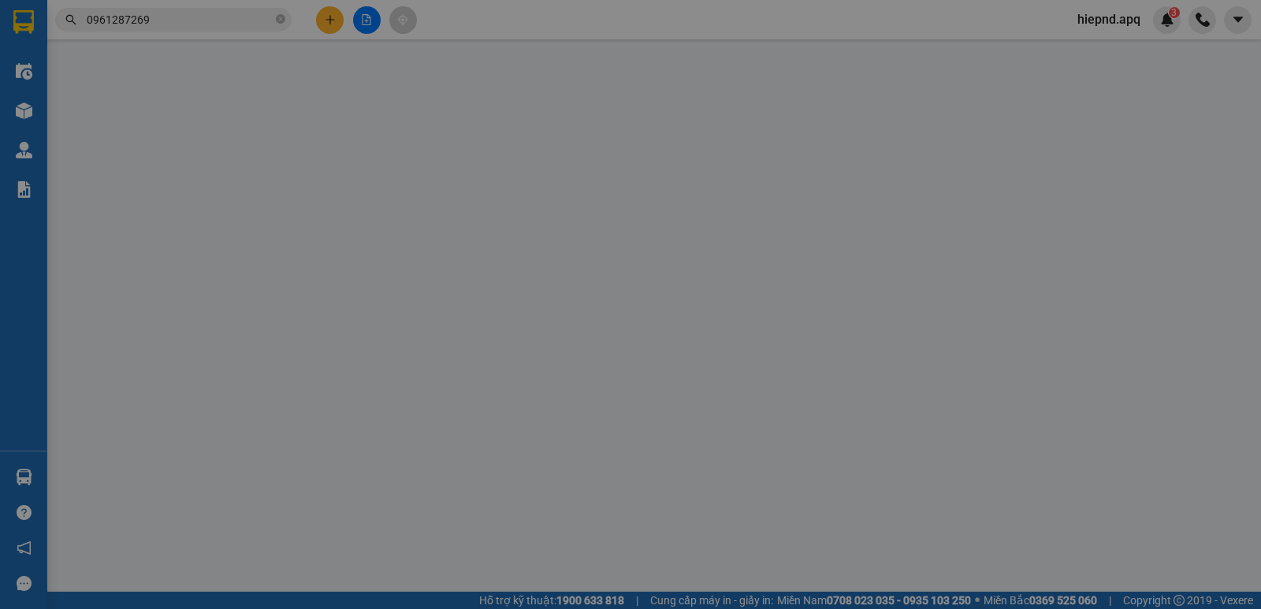
type input "vp"
type input "40.000"
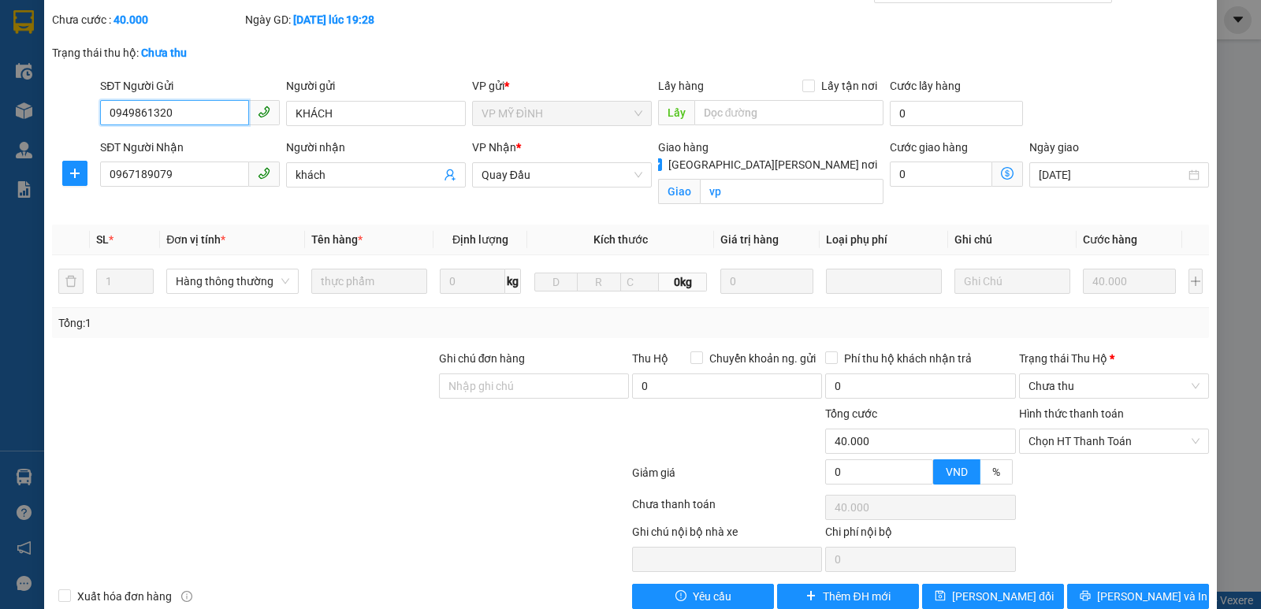
scroll to position [110, 0]
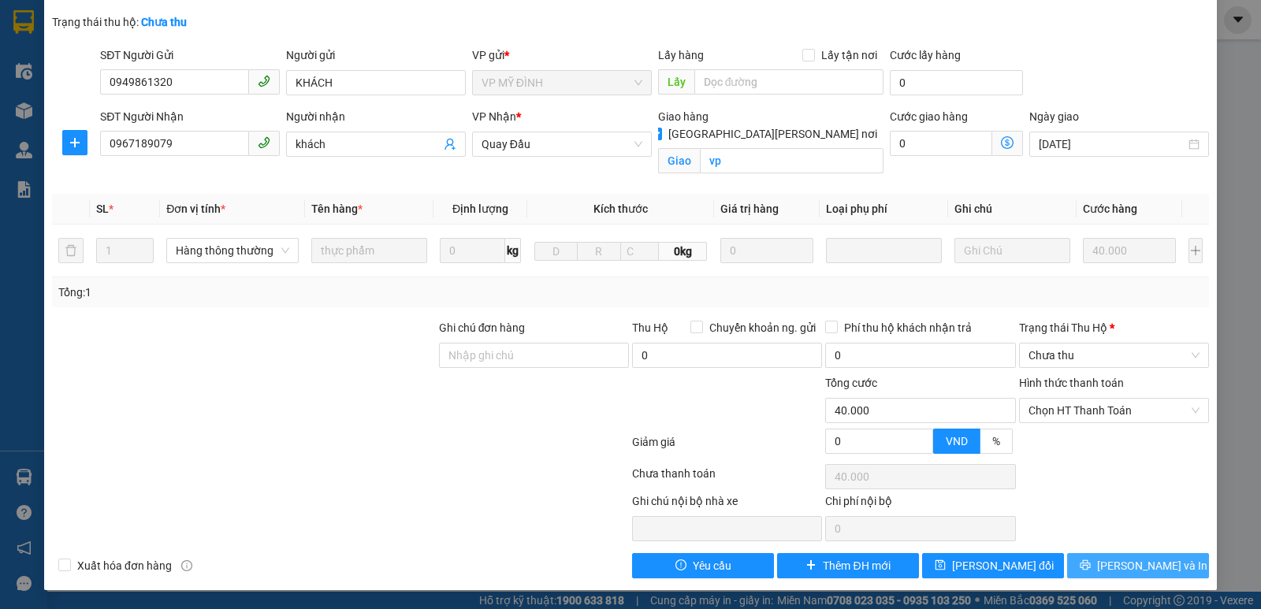
click at [1130, 567] on span "[PERSON_NAME] và In" at bounding box center [1152, 565] width 110 height 17
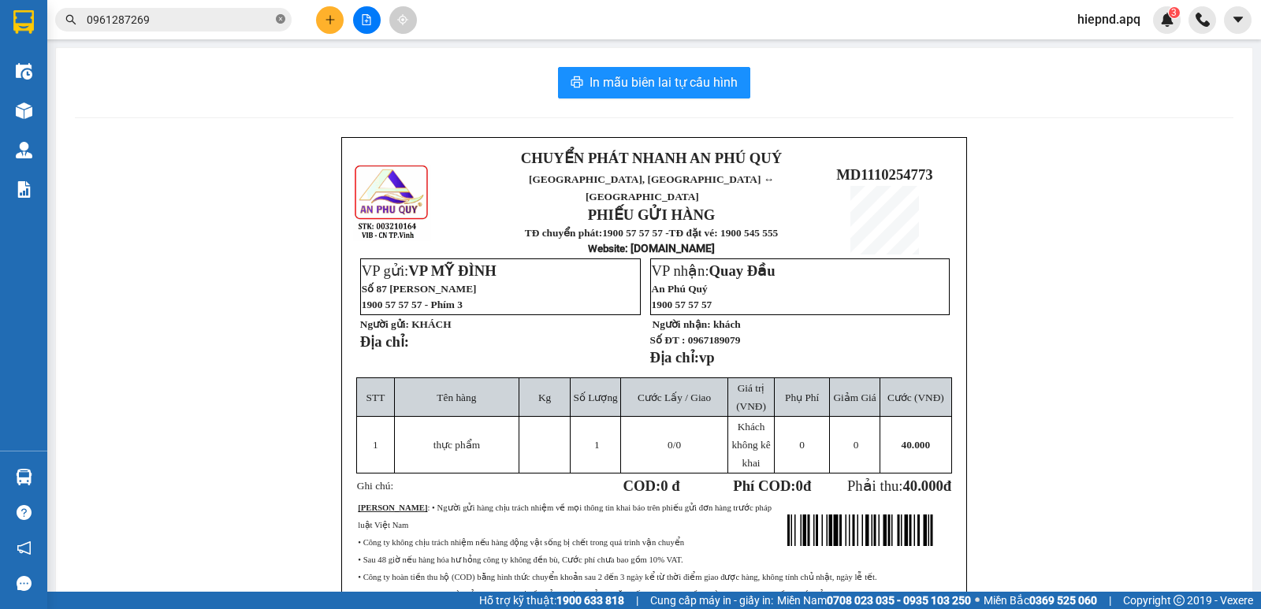
click at [280, 20] on icon "close-circle" at bounding box center [280, 18] width 9 height 9
drag, startPoint x: 278, startPoint y: 164, endPoint x: 271, endPoint y: 169, distance: 8.5
click at [277, 165] on div "CHUYỂN PHÁT NHANH AN PHÚ [PERSON_NAME] AN, [PERSON_NAME] ↔ [GEOGRAPHIC_DATA] PH…" at bounding box center [654, 423] width 1159 height 572
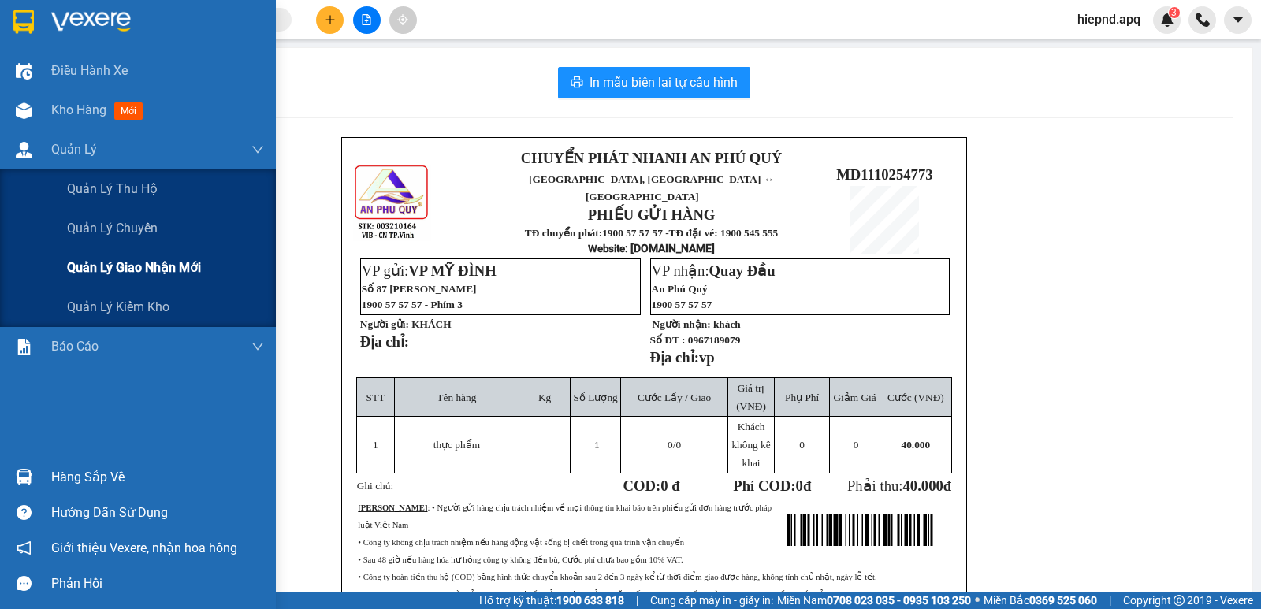
click at [173, 271] on span "Quản lý giao nhận mới" at bounding box center [134, 268] width 134 height 20
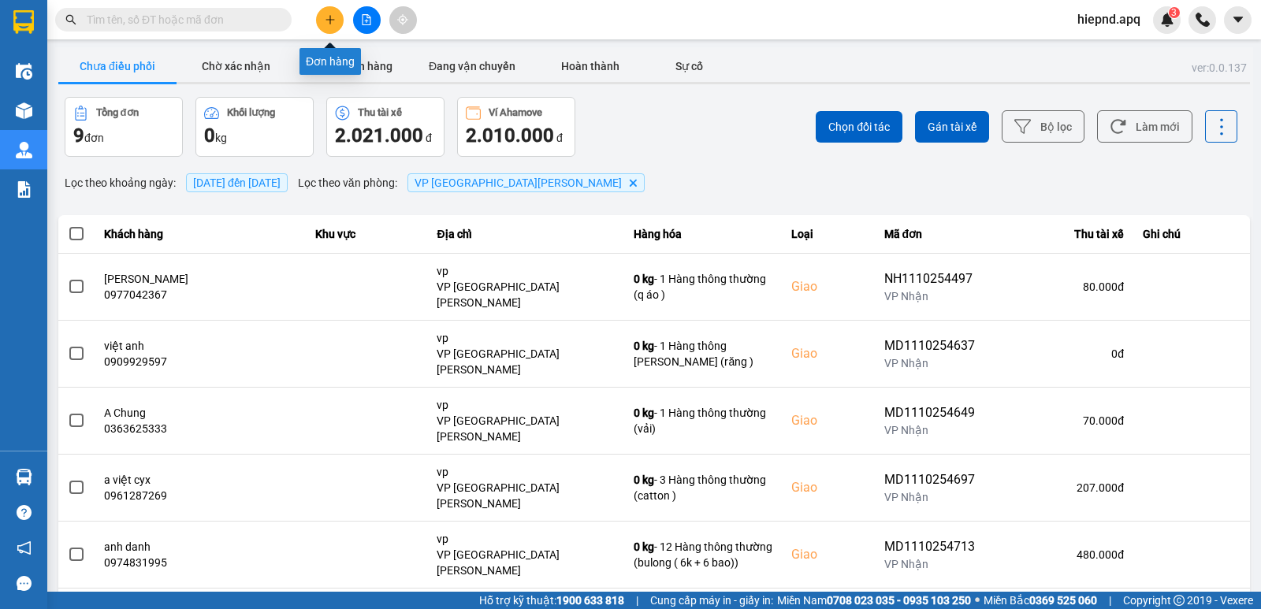
click at [325, 24] on icon "plus" at bounding box center [330, 19] width 11 height 11
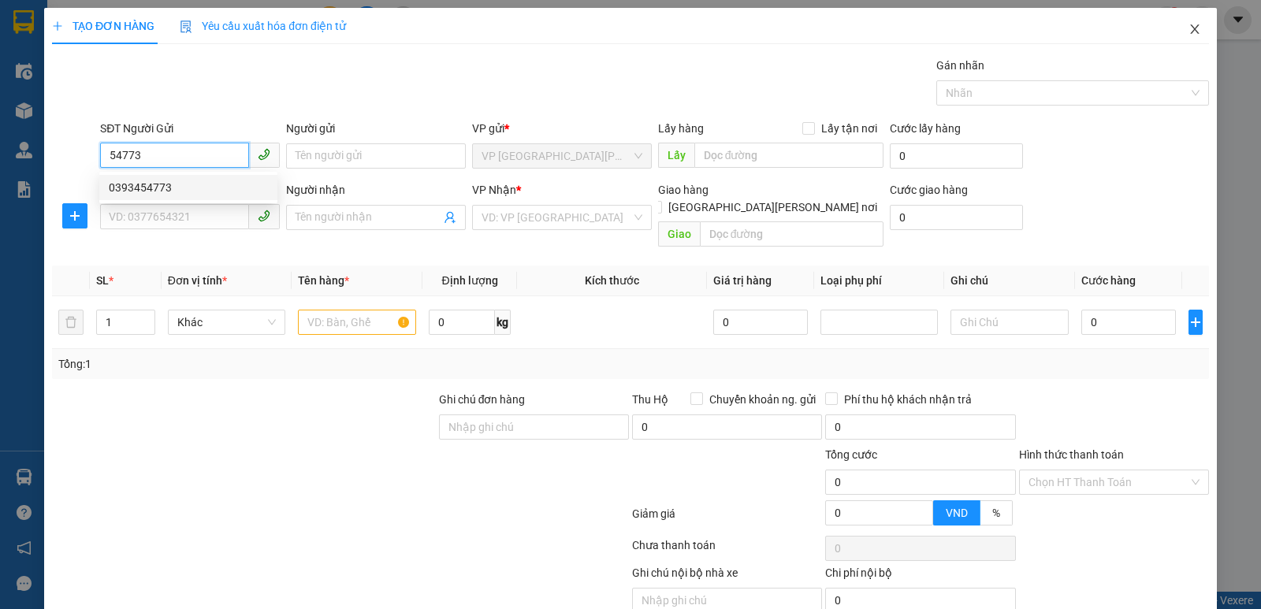
type input "54773"
drag, startPoint x: 1181, startPoint y: 31, endPoint x: 1125, endPoint y: 31, distance: 56.0
click at [1189, 31] on icon "close" at bounding box center [1195, 29] width 13 height 13
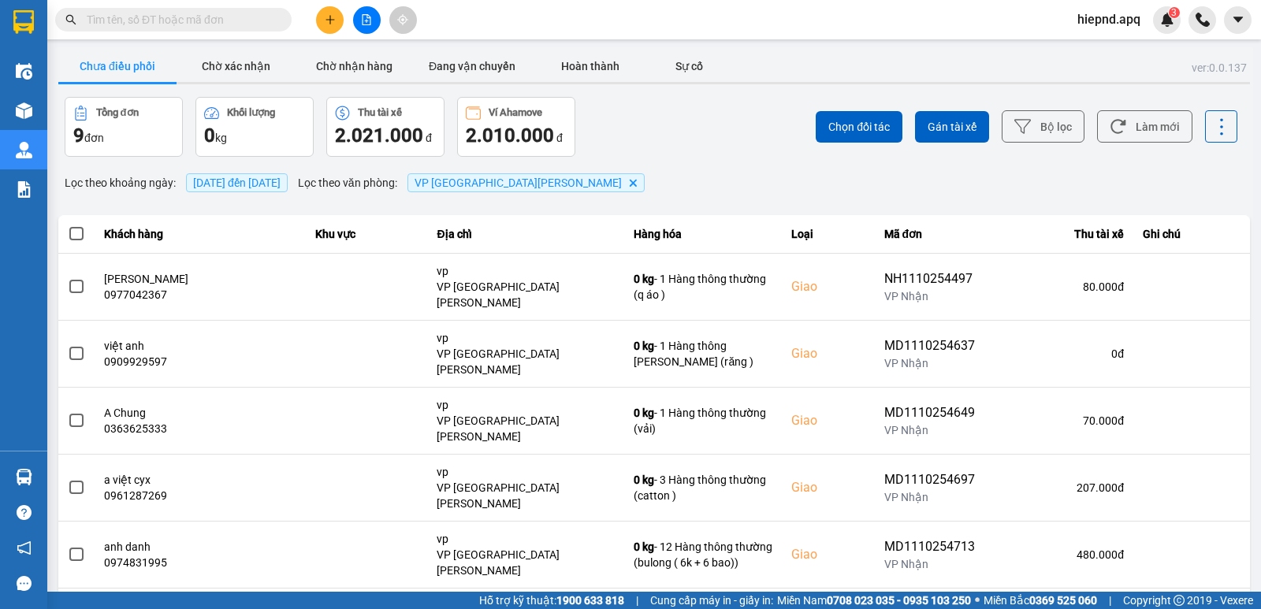
click at [210, 28] on span at bounding box center [173, 20] width 236 height 24
click at [210, 19] on input "text" at bounding box center [180, 19] width 186 height 17
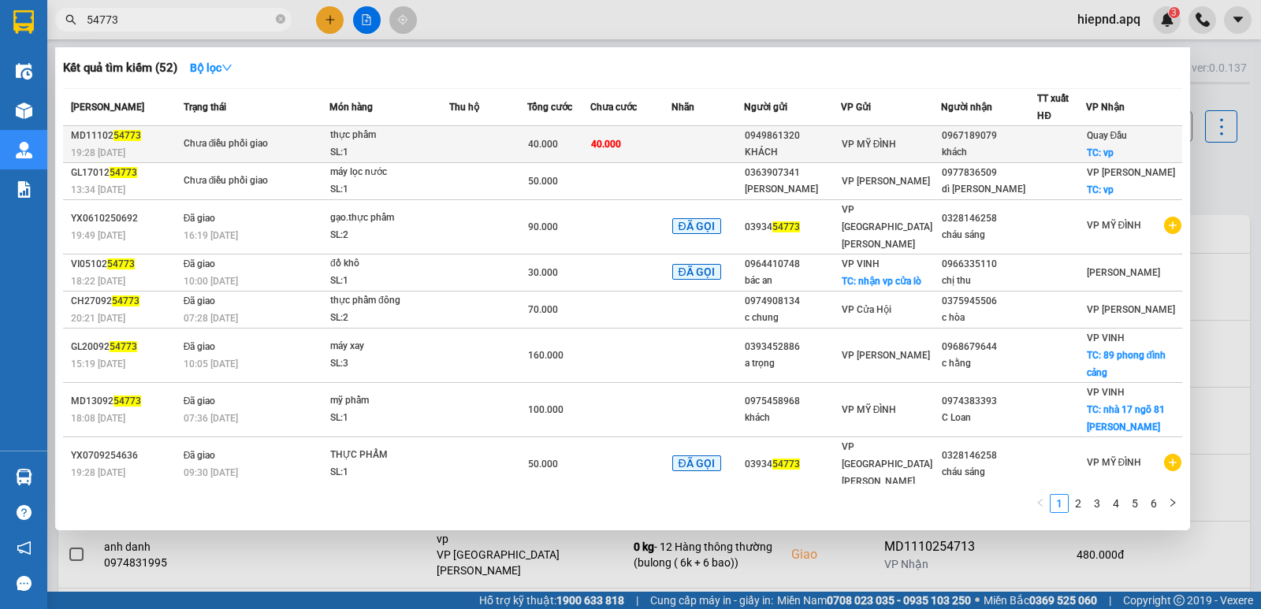
type input "54773"
click at [951, 147] on div "khách" at bounding box center [989, 152] width 95 height 17
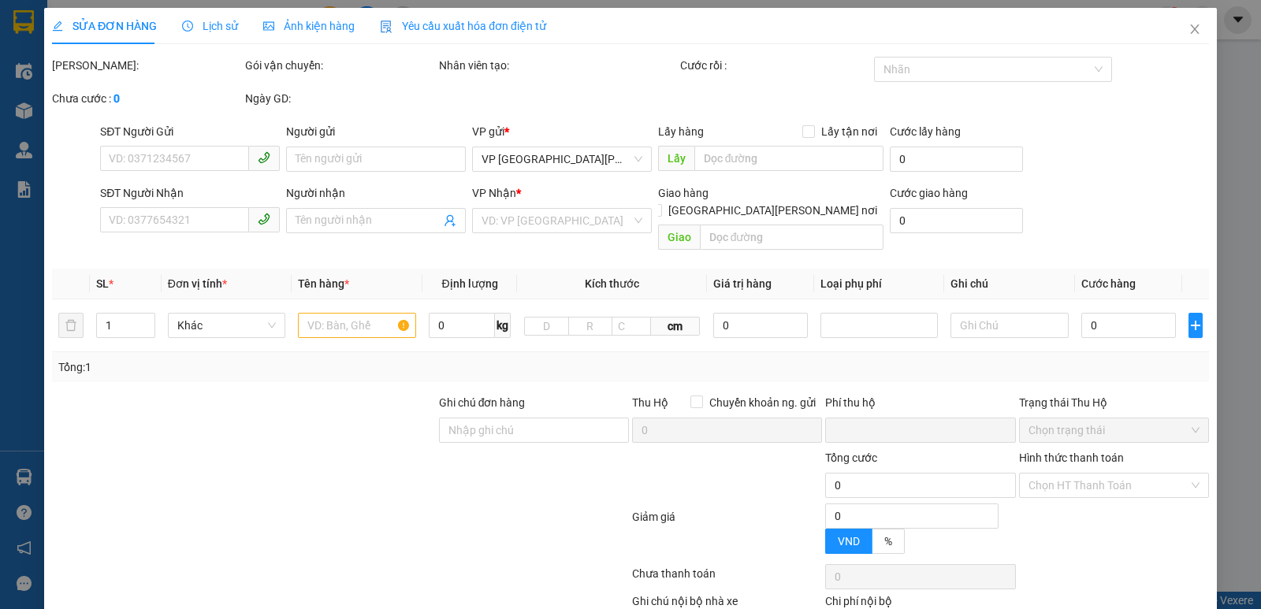
type input "0949861320"
type input "KHÁCH"
type input "0967189079"
type input "khách"
checkbox input "true"
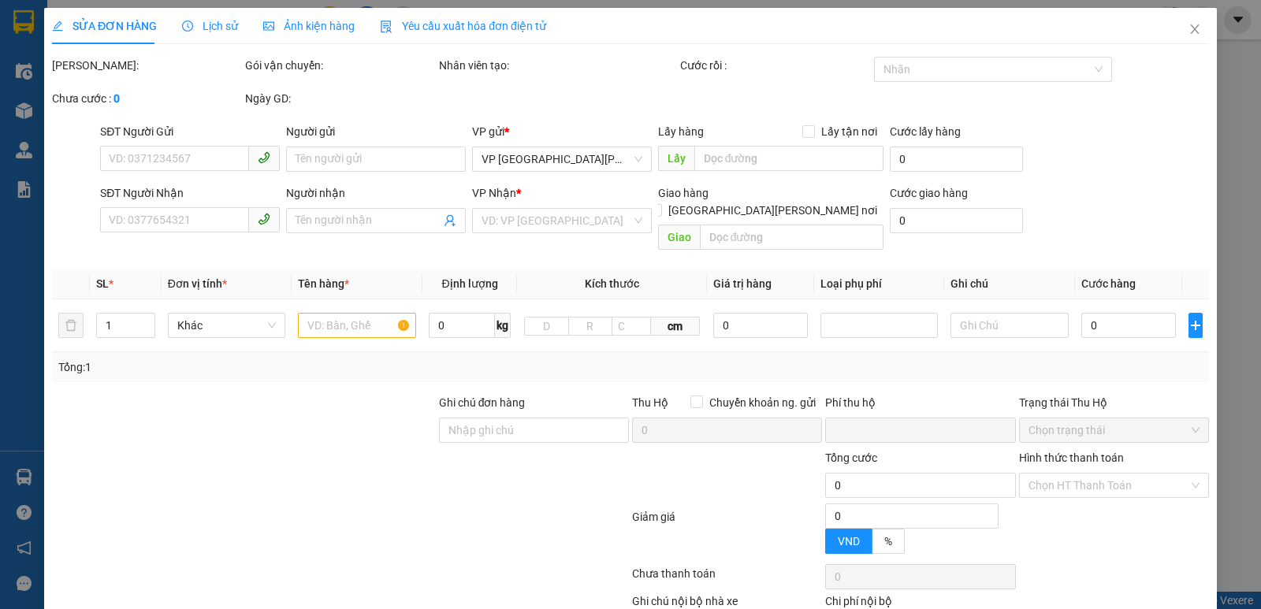
type input "vp"
type input "40.000"
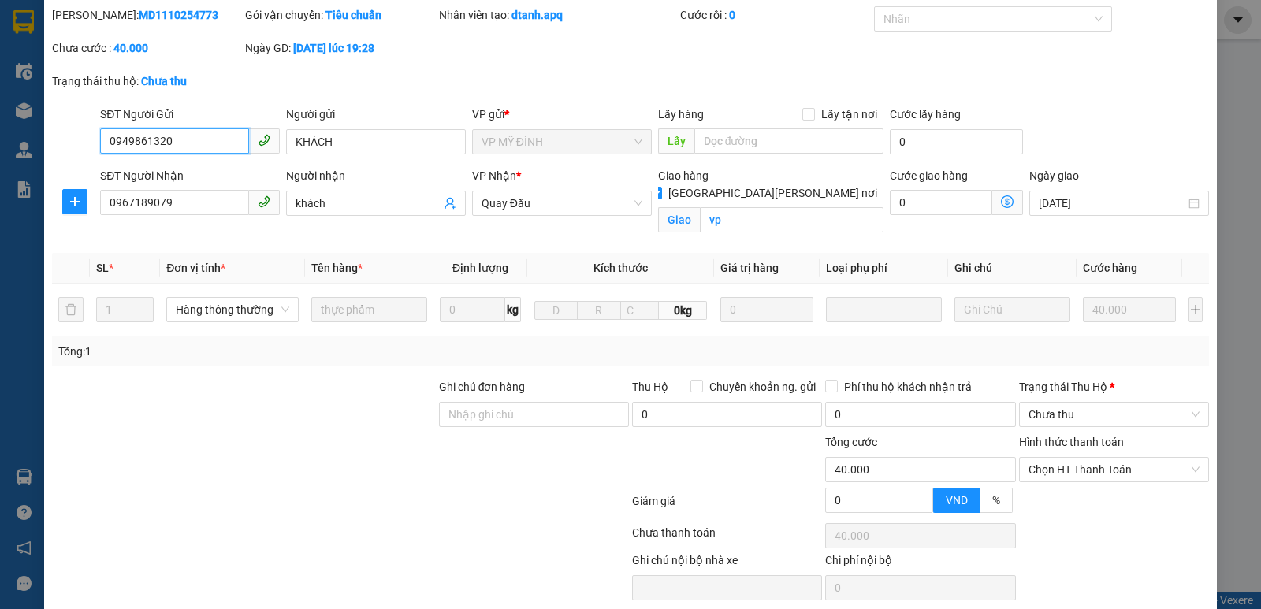
scroll to position [79, 0]
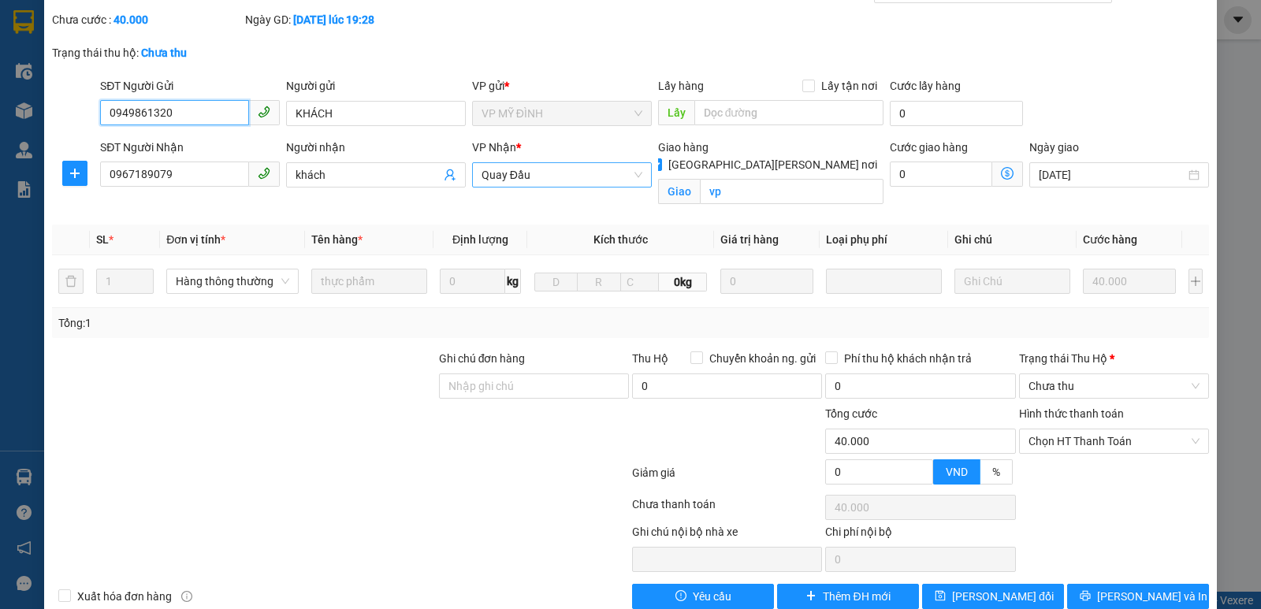
click at [600, 174] on span "Quay Đầu" at bounding box center [562, 175] width 161 height 24
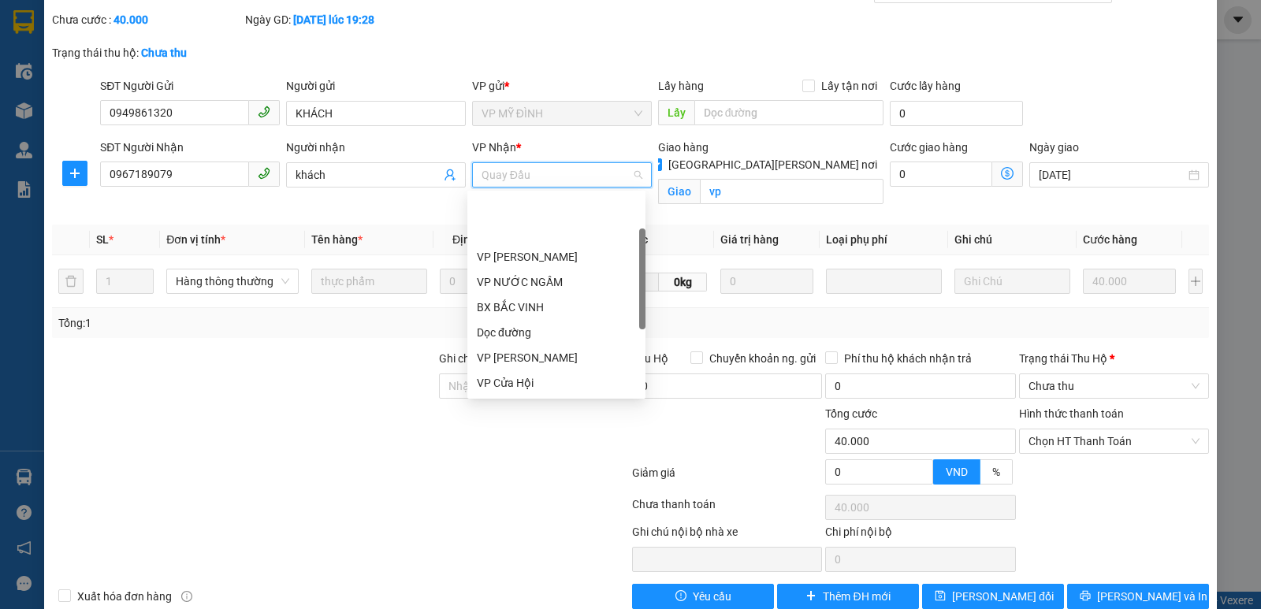
scroll to position [76, 0]
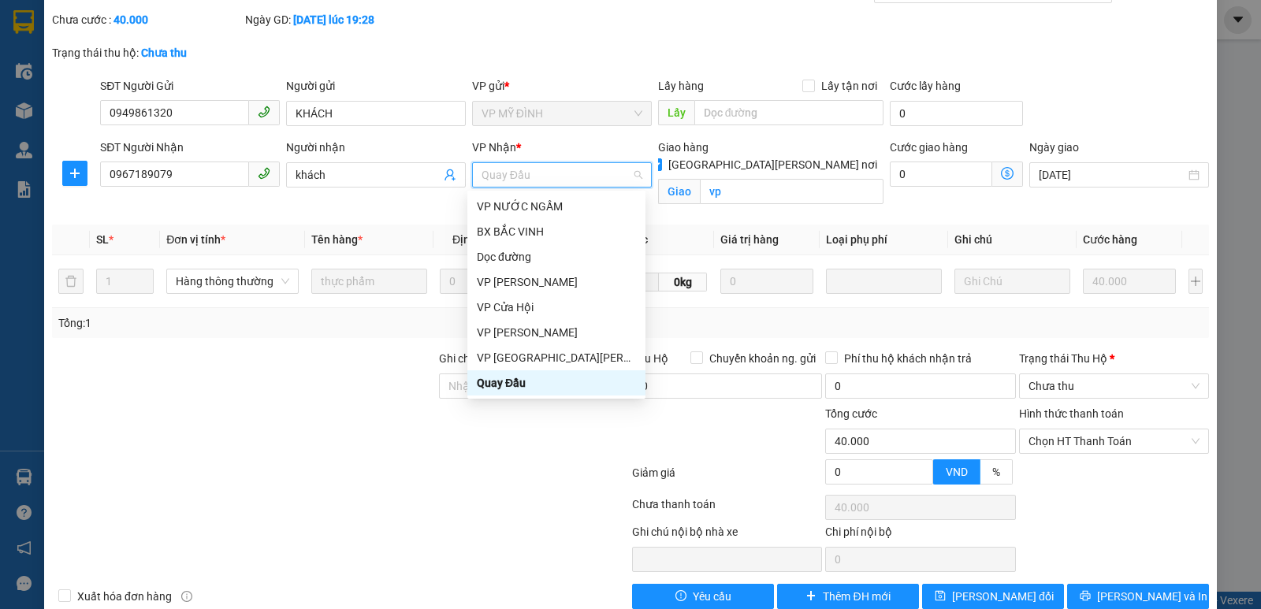
click at [600, 174] on span "Quay Đầu" at bounding box center [562, 175] width 161 height 24
click at [509, 382] on div "Quay Đầu" at bounding box center [556, 382] width 159 height 17
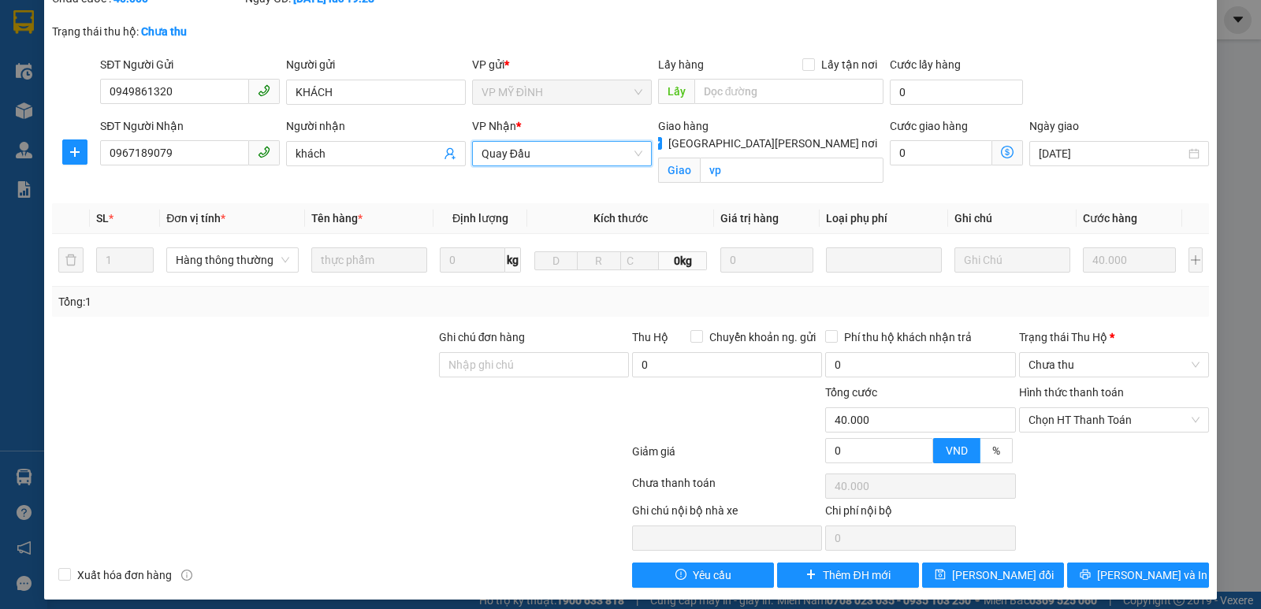
scroll to position [110, 0]
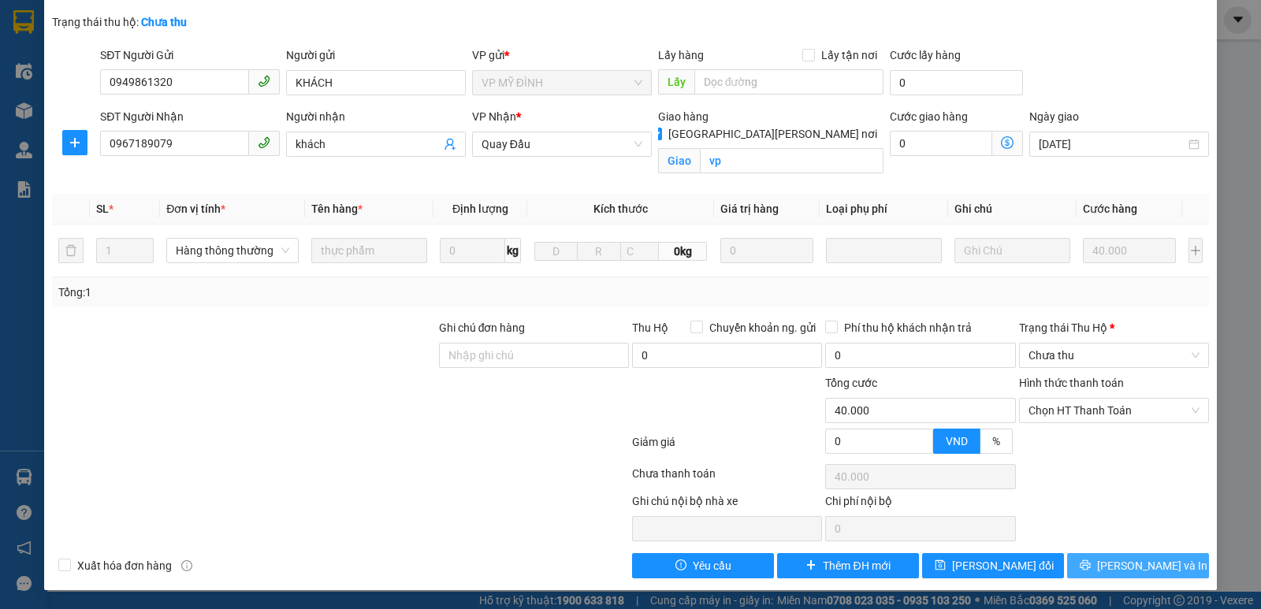
click at [1140, 560] on span "[PERSON_NAME] và In" at bounding box center [1152, 565] width 110 height 17
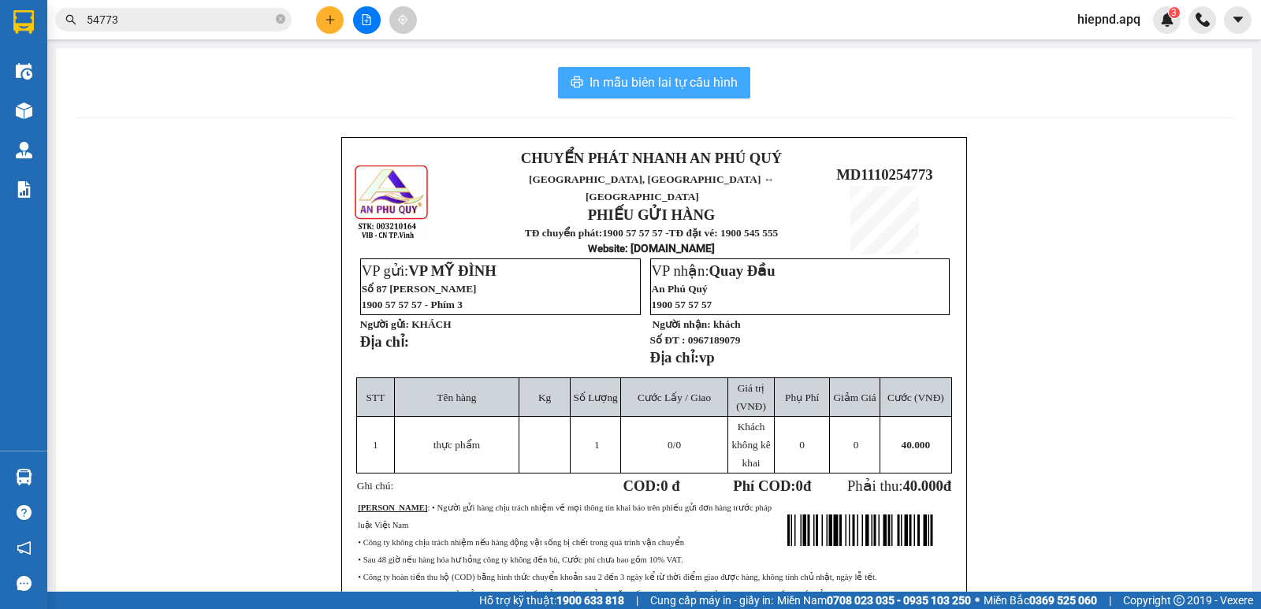
click at [657, 84] on span "In mẫu biên lai tự cấu hình" at bounding box center [664, 83] width 148 height 20
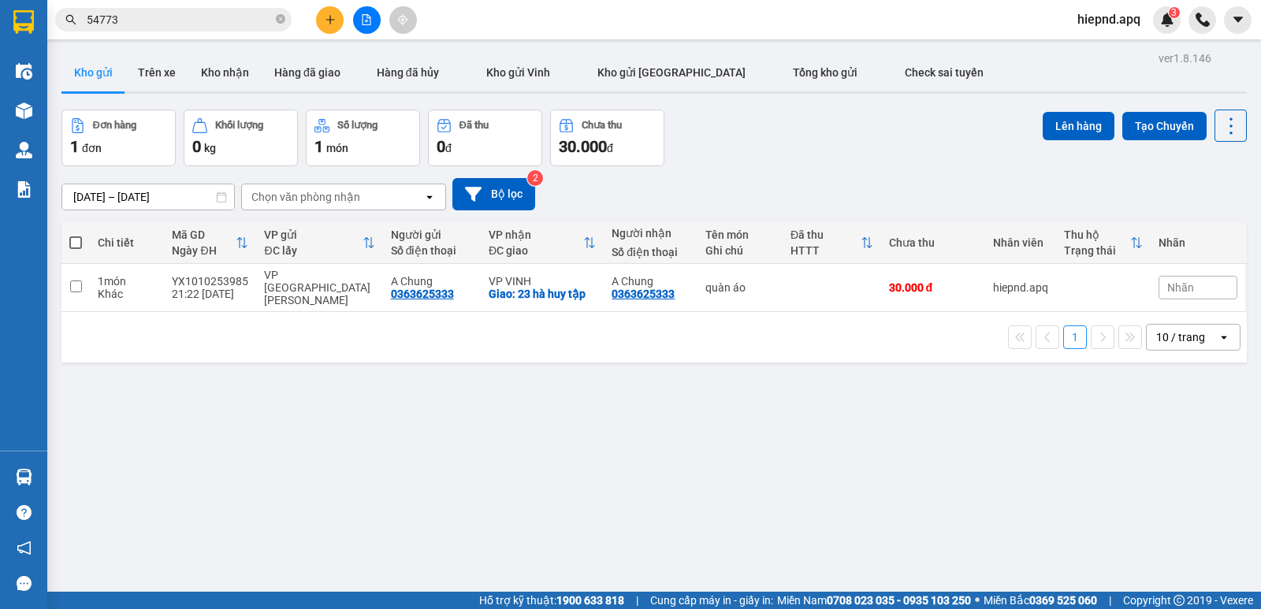
click at [211, 13] on input "54773" at bounding box center [180, 19] width 186 height 17
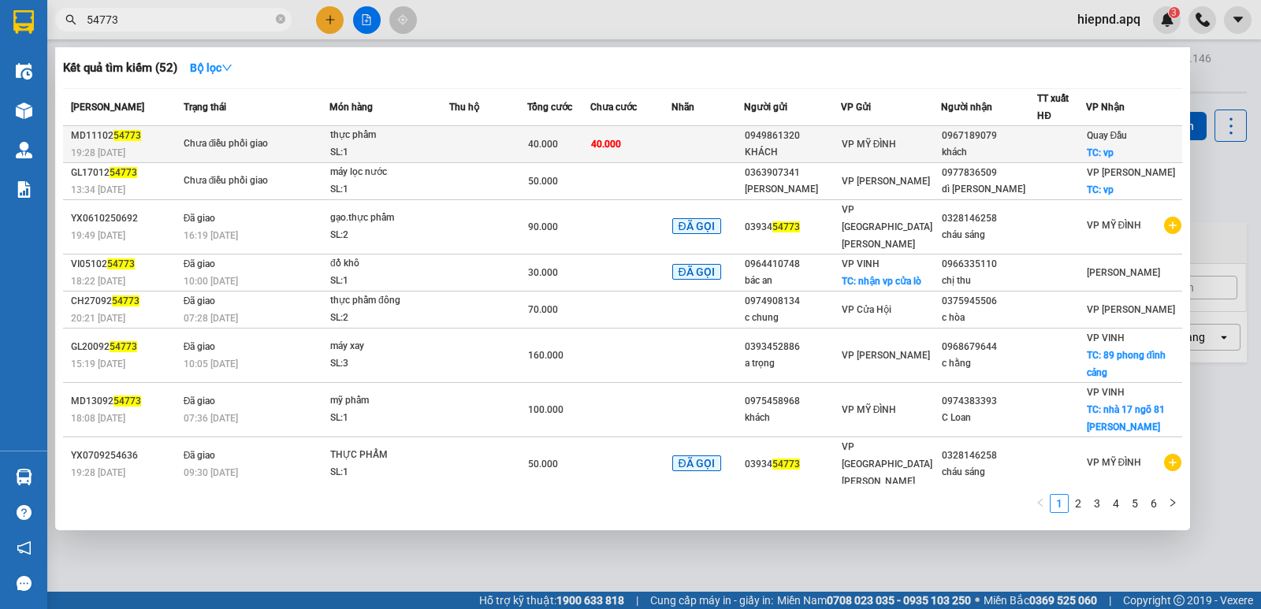
click at [905, 147] on div "VP MỸ ĐÌNH" at bounding box center [891, 144] width 99 height 17
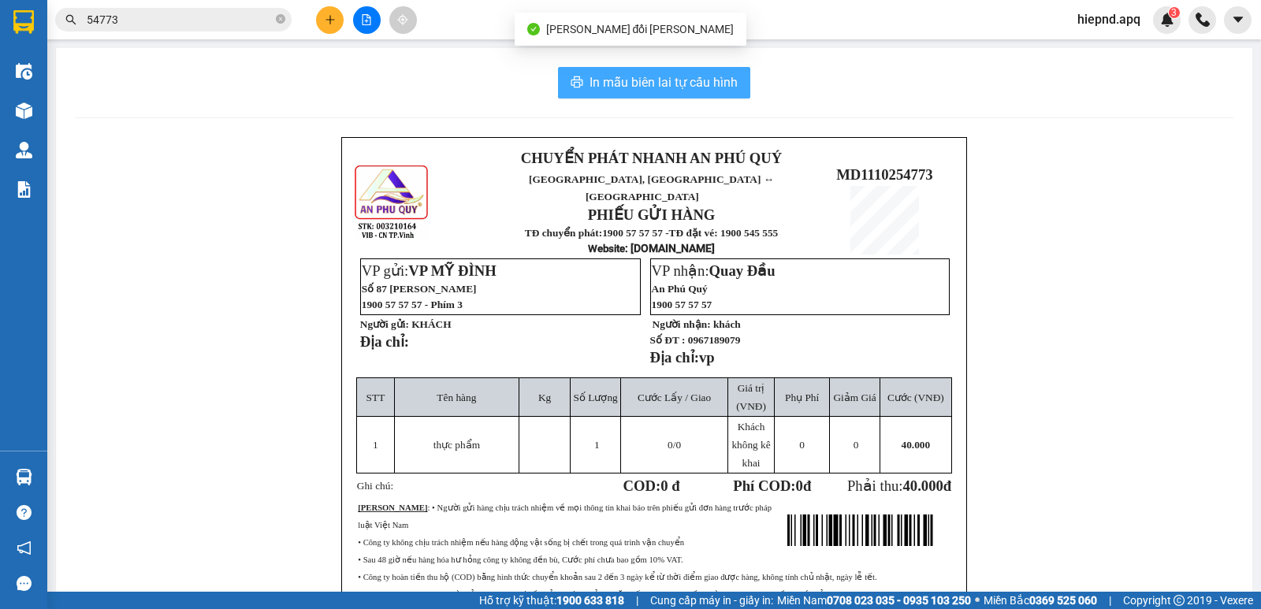
click at [690, 80] on span "In mẫu biên lai tự cấu hình" at bounding box center [664, 83] width 148 height 20
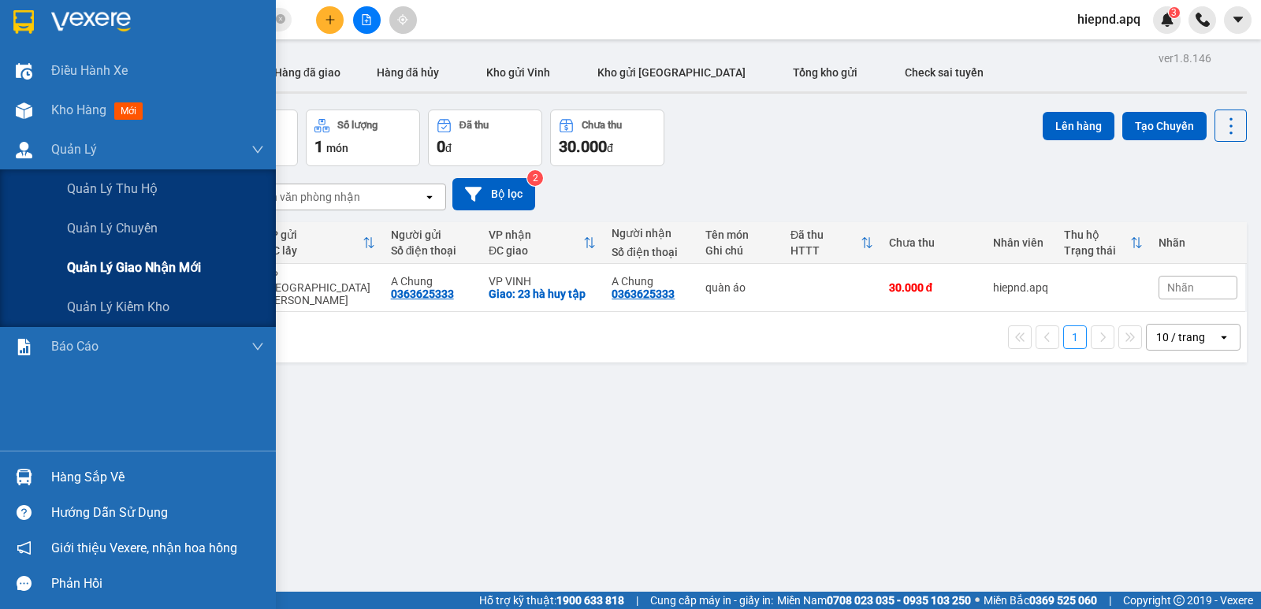
click at [150, 266] on span "Quản lý giao nhận mới" at bounding box center [134, 268] width 134 height 20
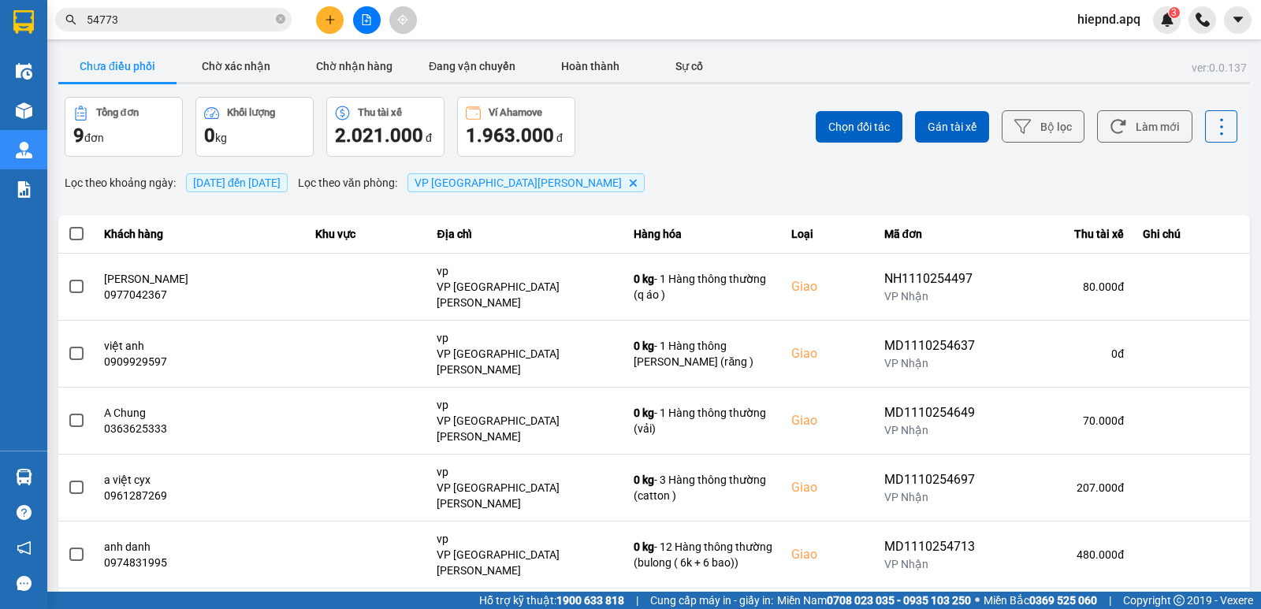
click at [281, 185] on span "[DATE] đến [DATE]" at bounding box center [236, 183] width 87 height 13
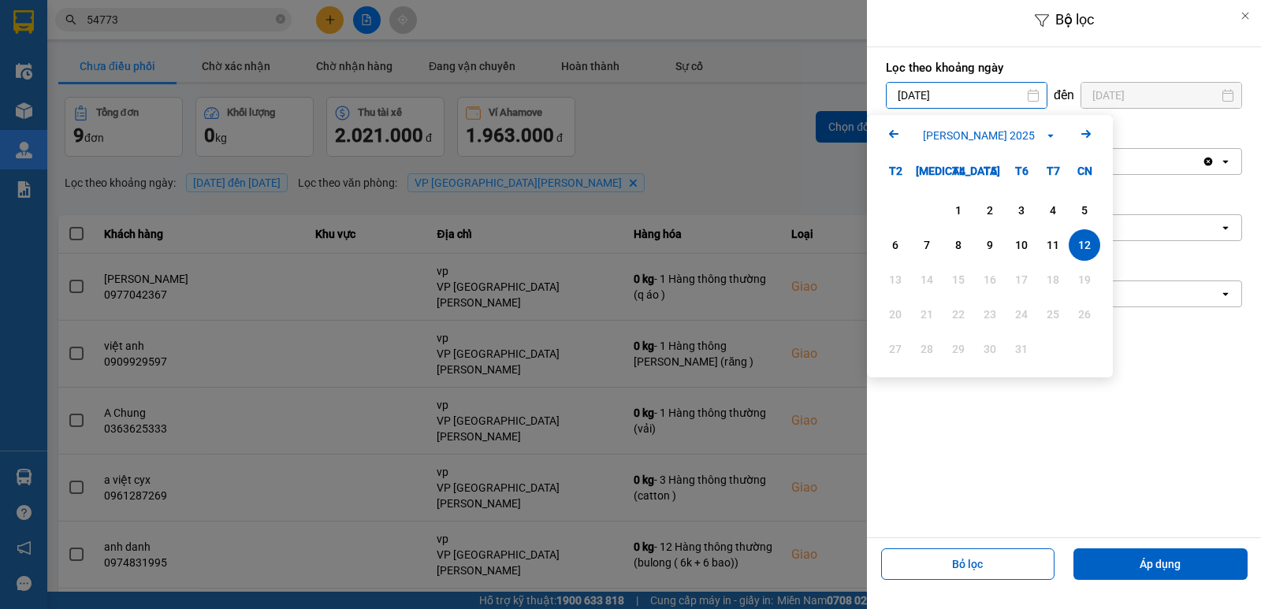
click at [966, 99] on input "[DATE]" at bounding box center [967, 95] width 160 height 25
click at [958, 204] on div "1" at bounding box center [958, 210] width 22 height 19
type input "[DATE]"
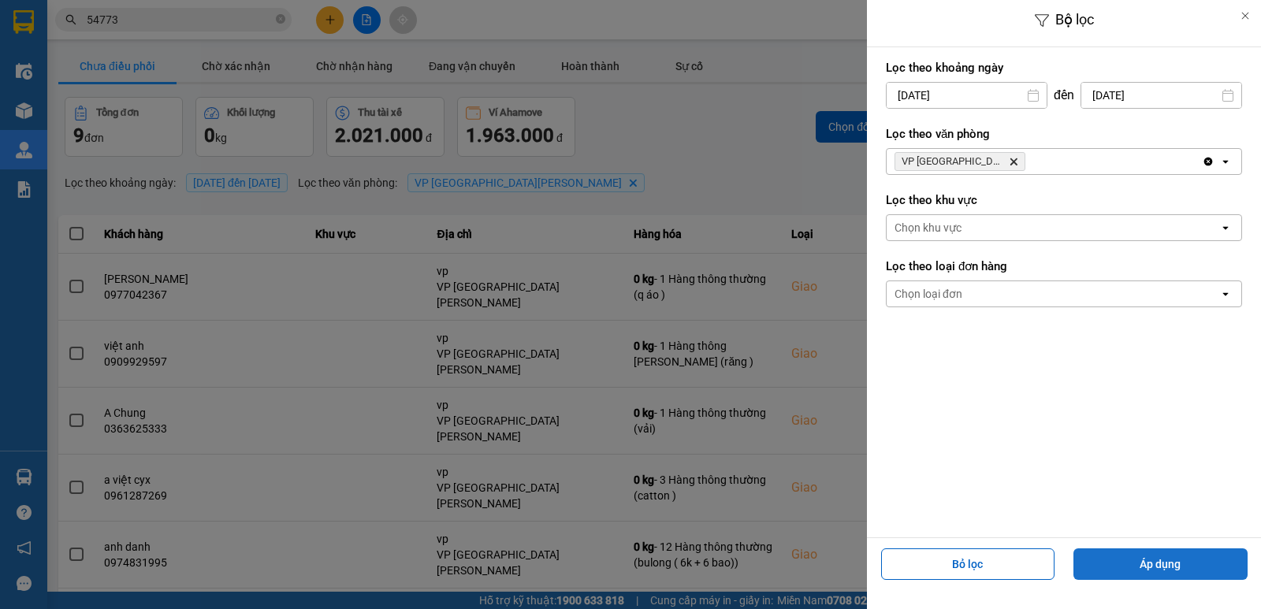
click at [1115, 555] on button "Áp dụng" at bounding box center [1160, 565] width 174 height 32
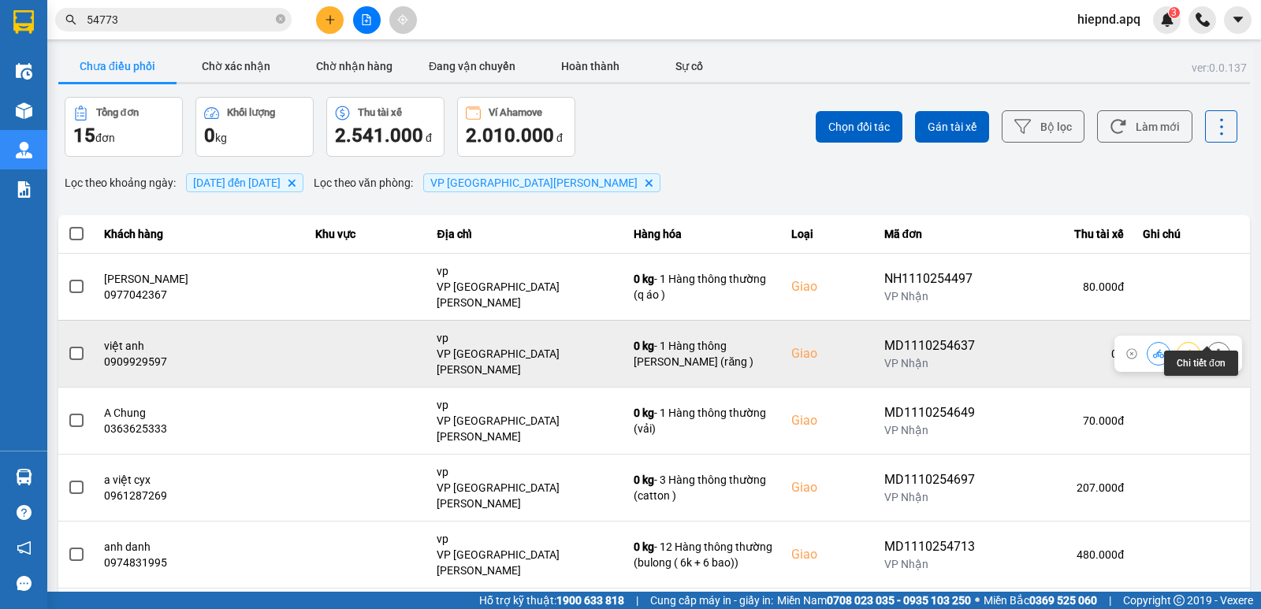
click at [1213, 348] on icon at bounding box center [1218, 353] width 11 height 11
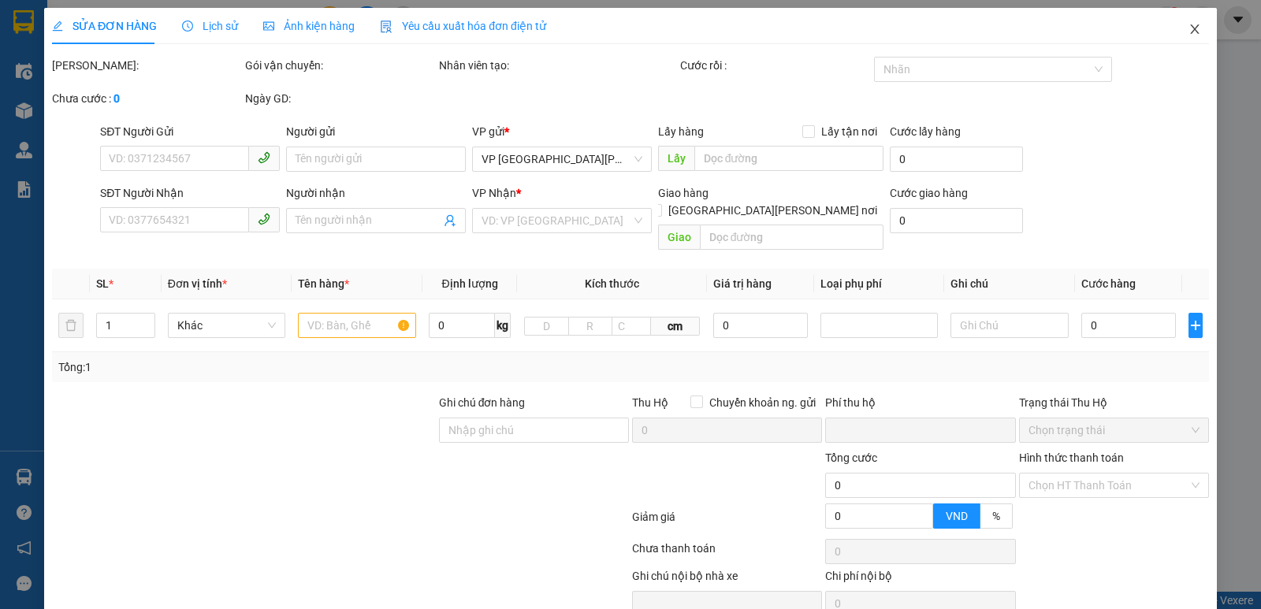
click at [1189, 33] on icon "close" at bounding box center [1195, 29] width 13 height 13
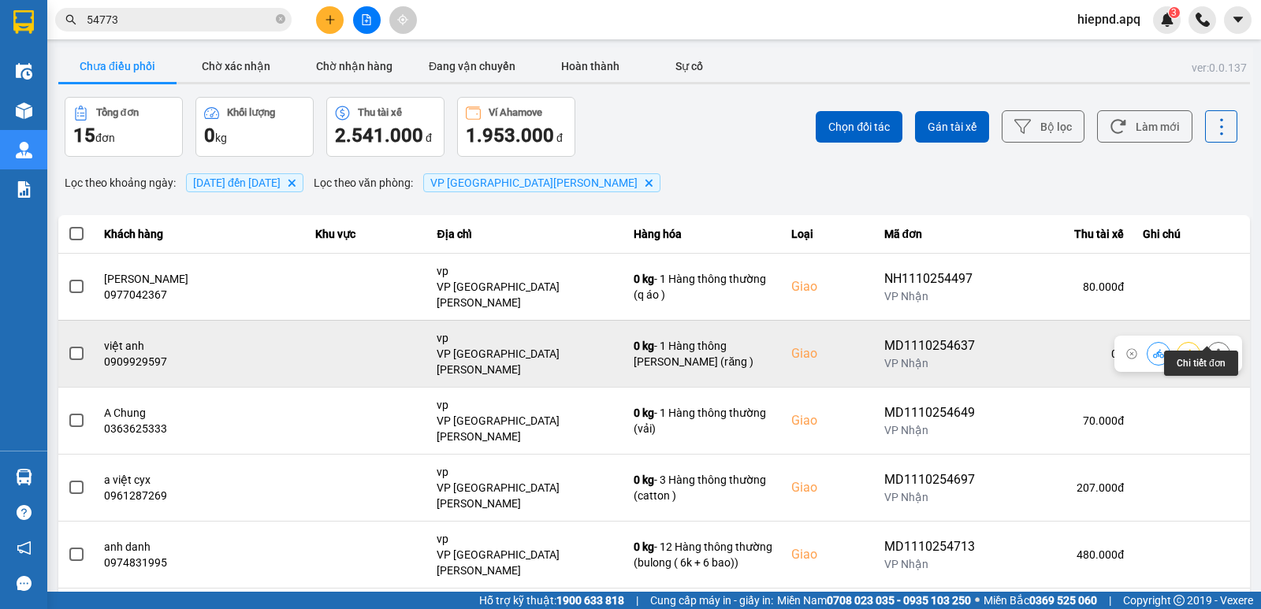
click at [1213, 348] on icon at bounding box center [1218, 353] width 11 height 11
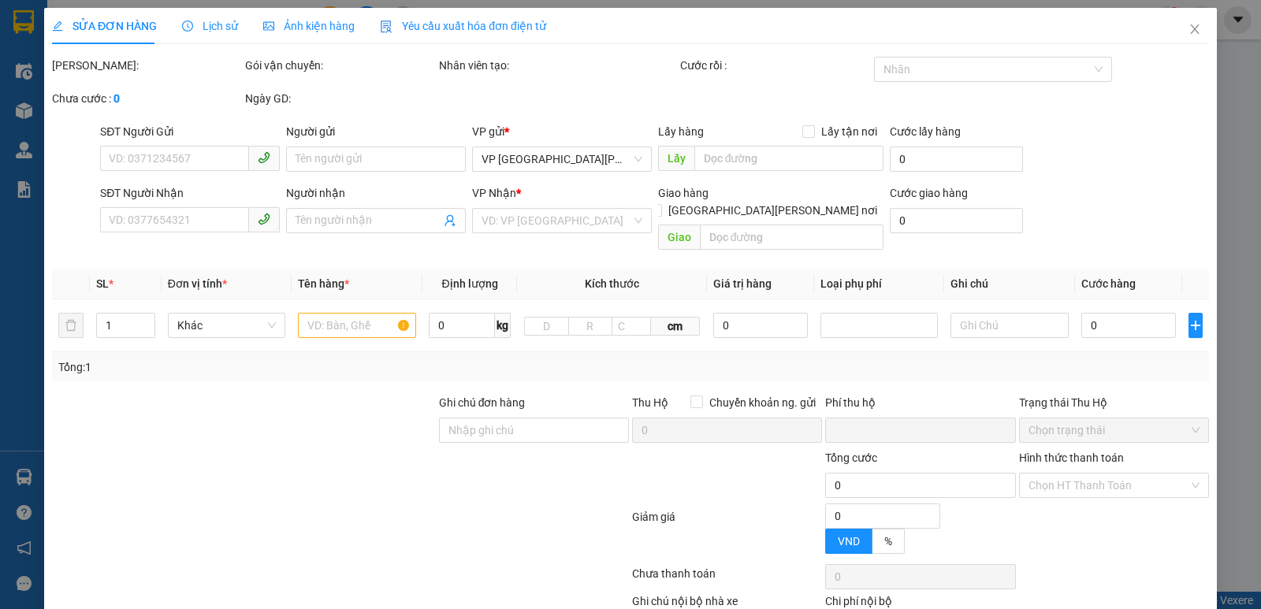
type input "0983392215"
type input "anh bằng"
type input "0909929597"
type input "việt anh"
checkbox input "true"
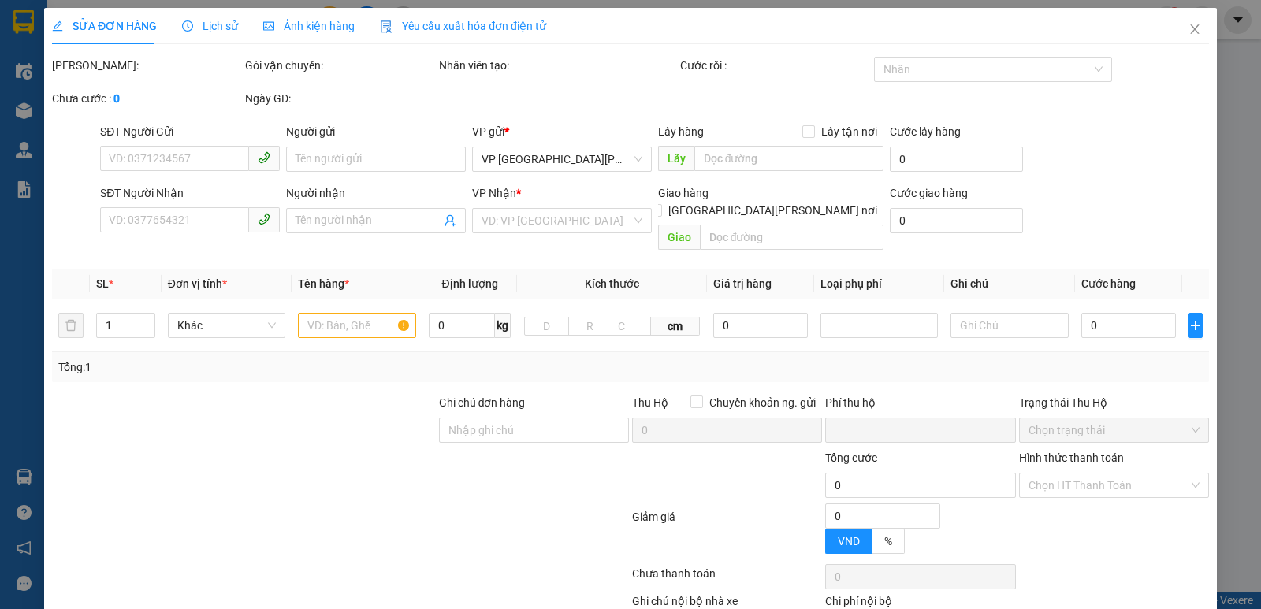
type input "vp"
type input "0"
type input "30.000"
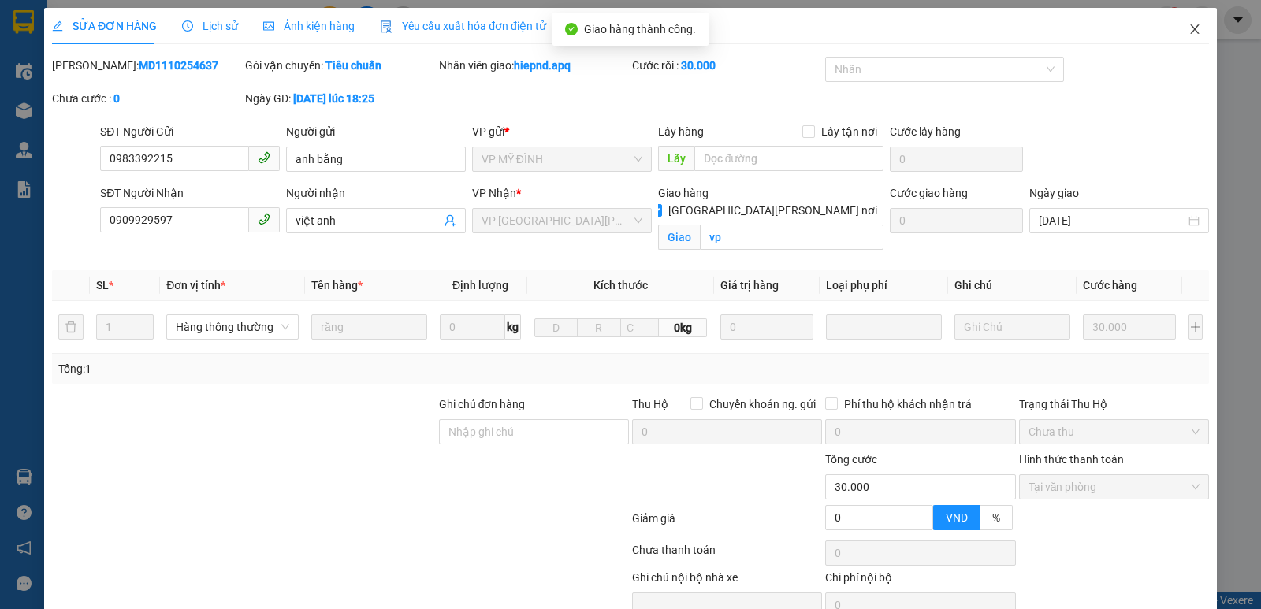
click at [1189, 34] on icon "close" at bounding box center [1195, 29] width 13 height 13
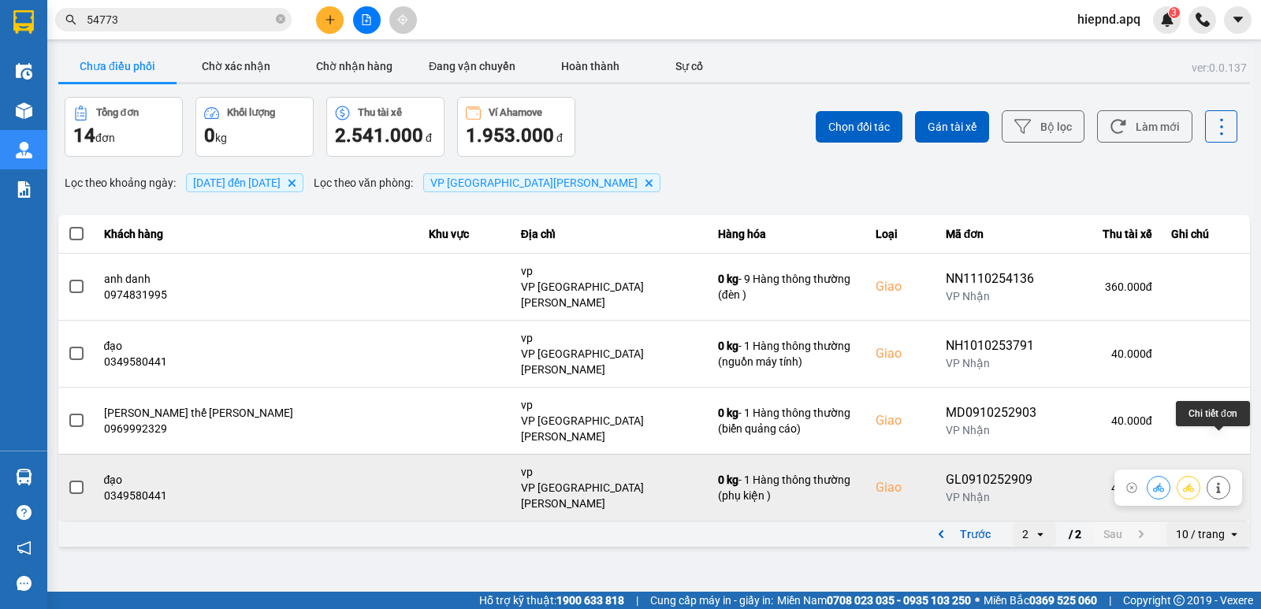
click at [1216, 482] on icon at bounding box center [1218, 487] width 11 height 11
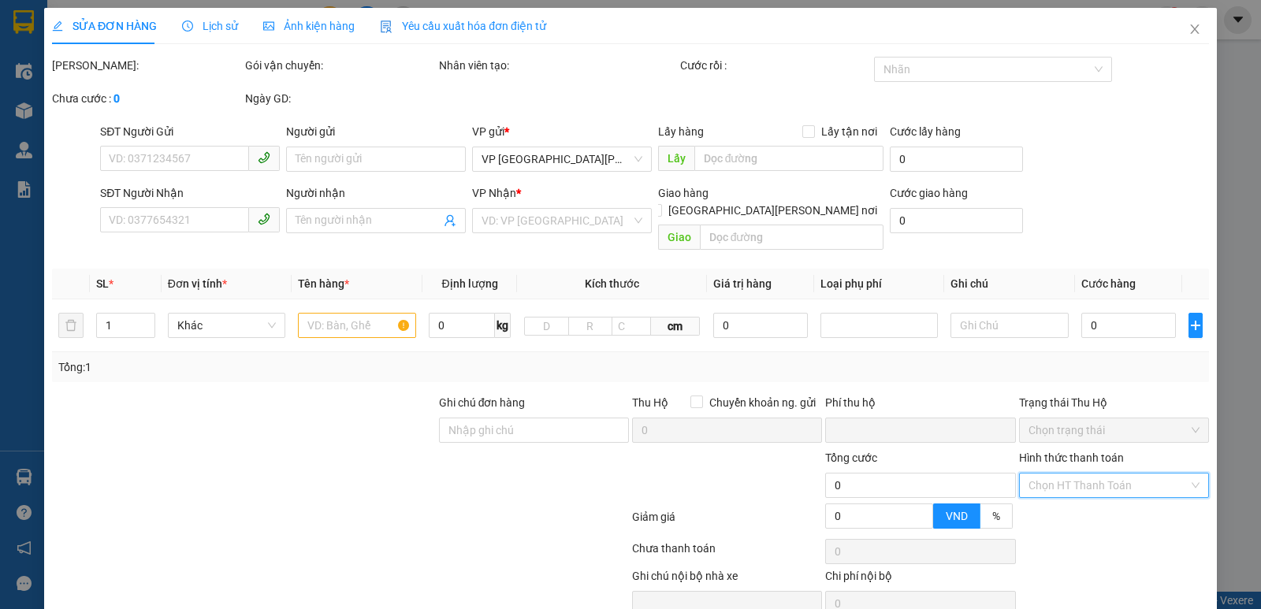
click at [1107, 474] on input "Hình thức thanh toán" at bounding box center [1109, 486] width 160 height 24
click at [1076, 498] on div "Tại văn phòng" at bounding box center [1103, 499] width 169 height 17
type input "0"
type input "0977782326"
type input "a ngọc"
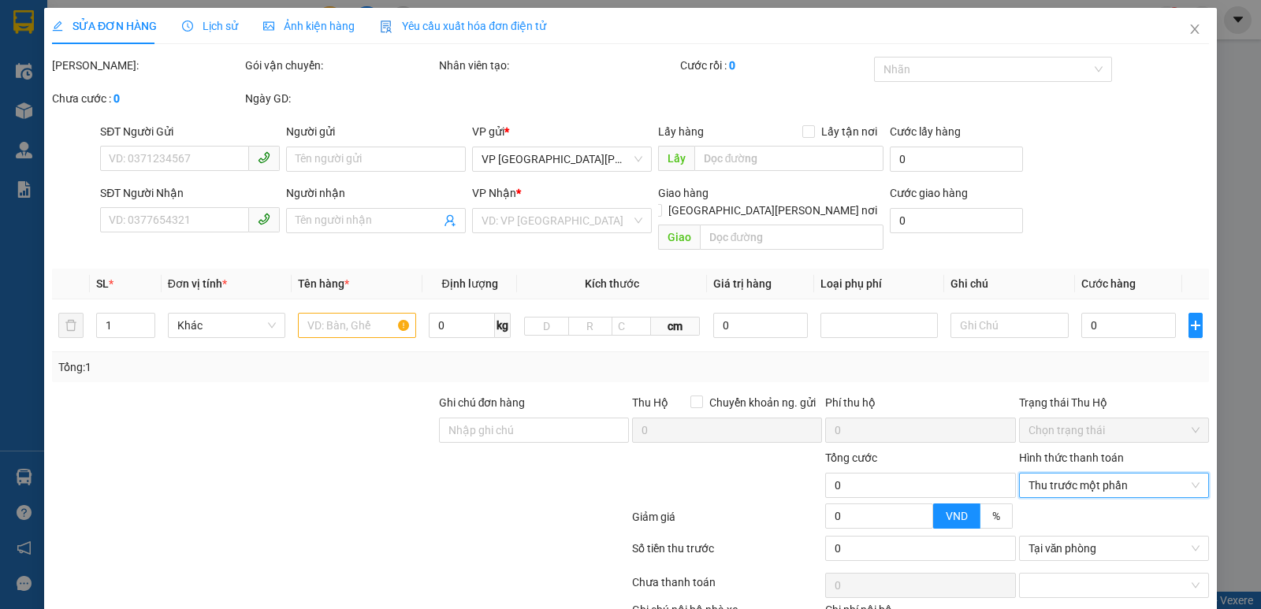
type input "0349580441"
type input "đạo"
checkbox input "true"
type input "vp"
type input "40.000"
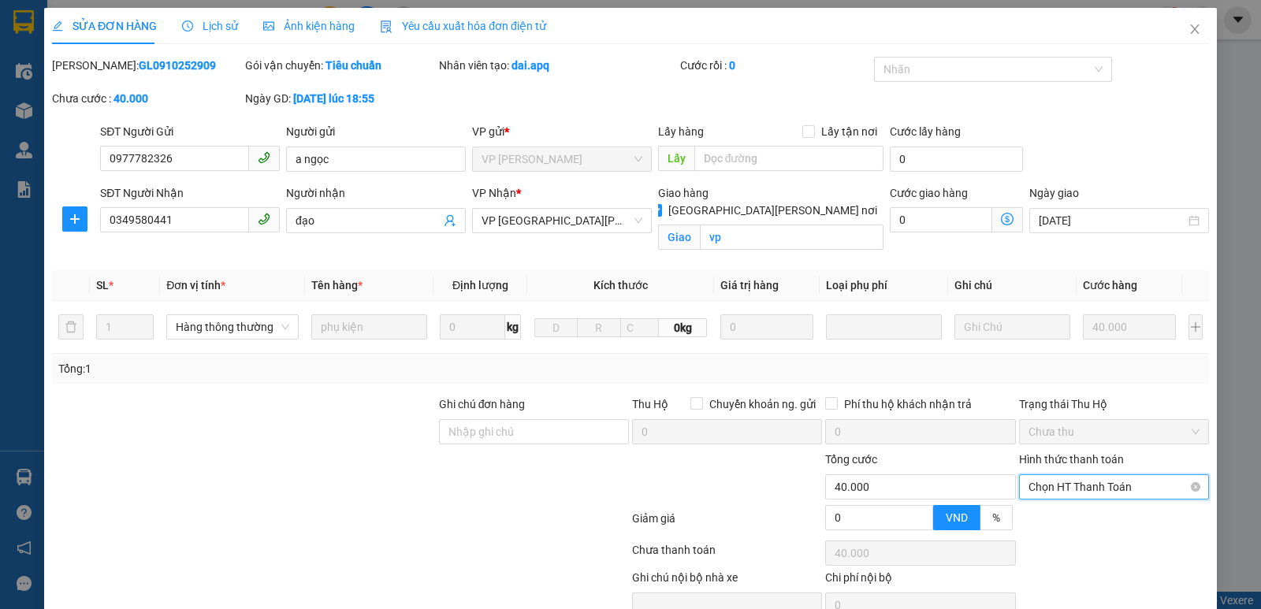
click at [1125, 475] on span "Chọn HT Thanh Toán" at bounding box center [1114, 487] width 171 height 24
click at [1070, 510] on div "Tại văn phòng" at bounding box center [1103, 518] width 169 height 17
type input "0"
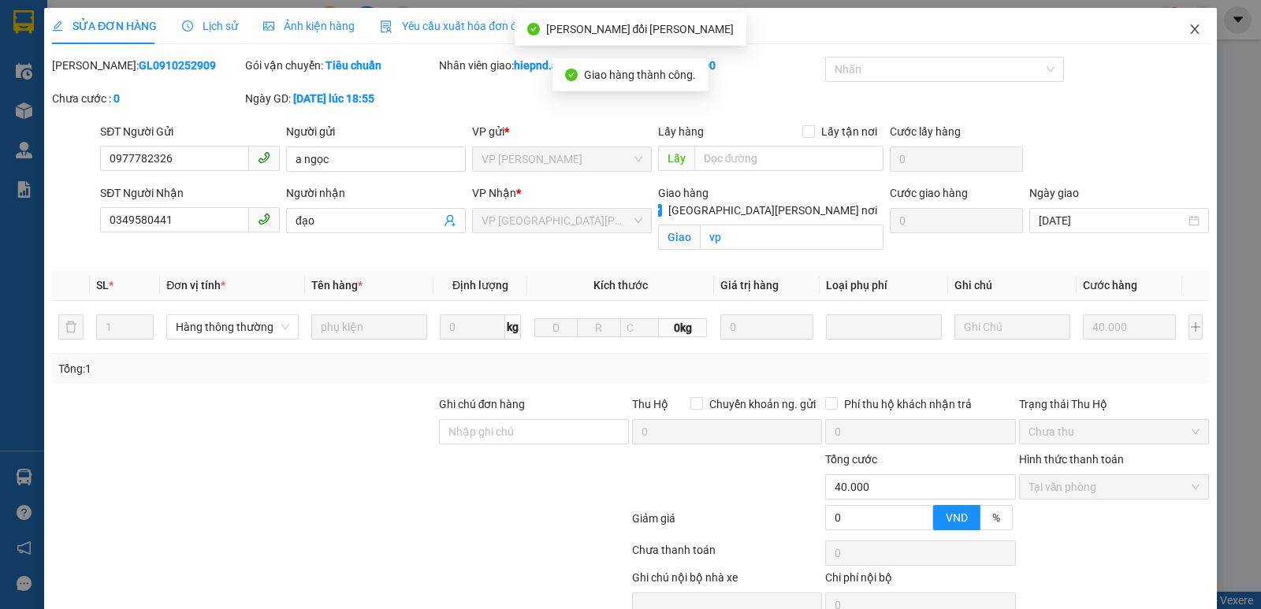
click at [1190, 32] on icon "close" at bounding box center [1194, 28] width 9 height 9
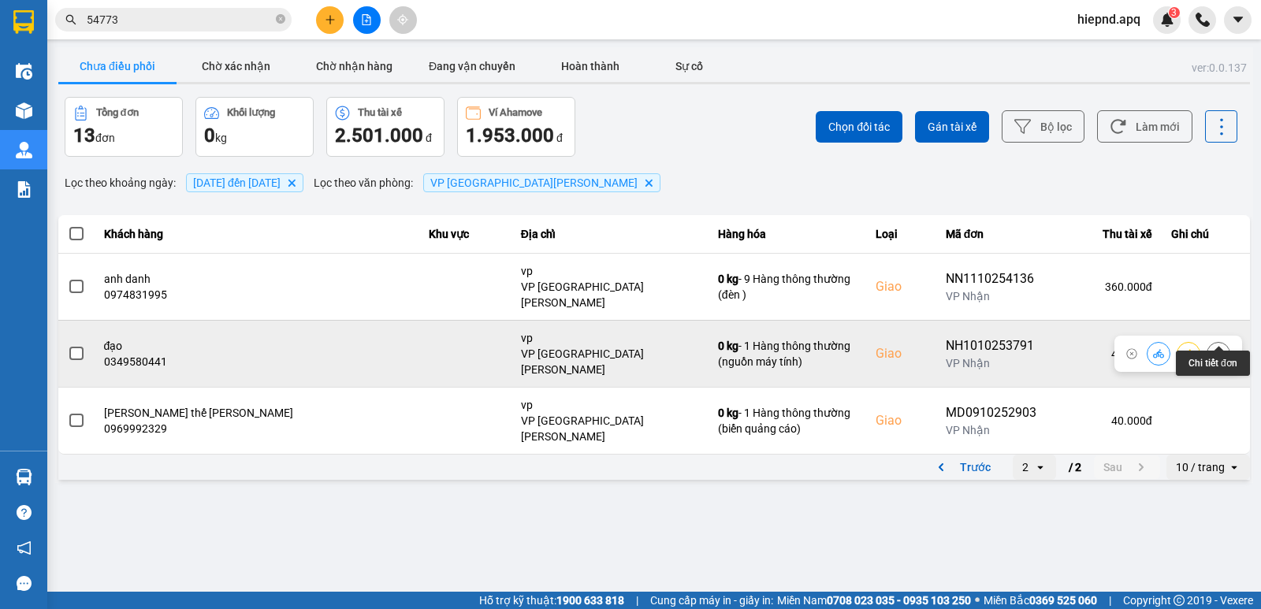
click at [1218, 348] on icon at bounding box center [1218, 353] width 4 height 11
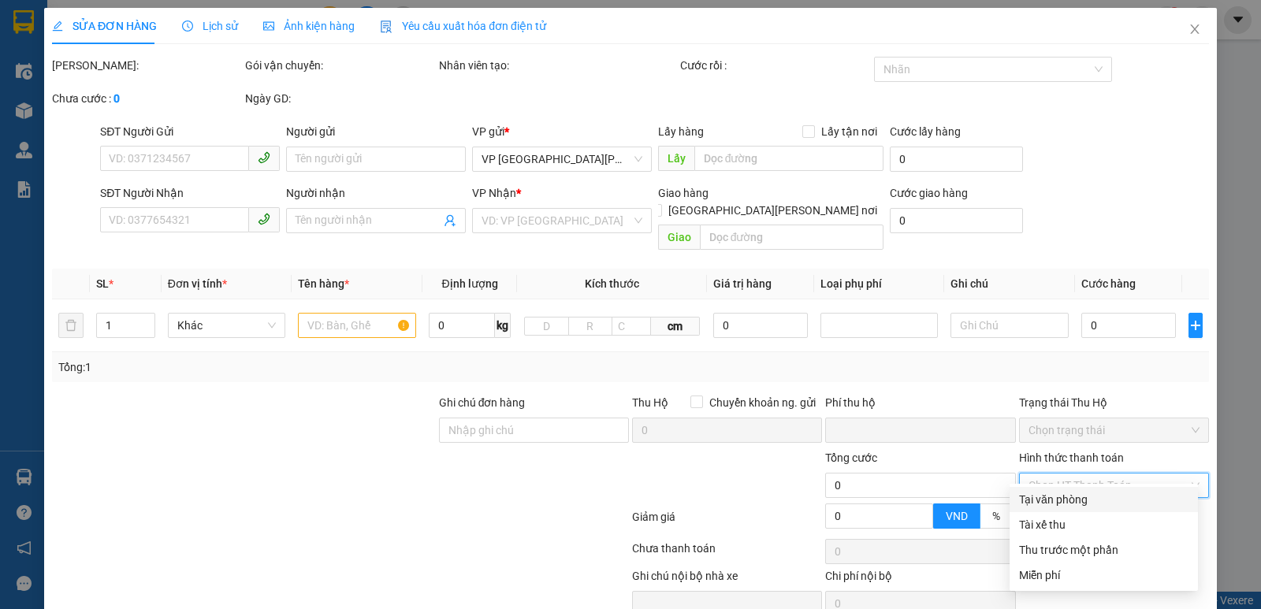
click at [1108, 473] on div "Chọn HT Thanh Toán" at bounding box center [1114, 485] width 190 height 25
type input "0343293621"
type input "0349580441"
type input "đạo"
checkbox input "true"
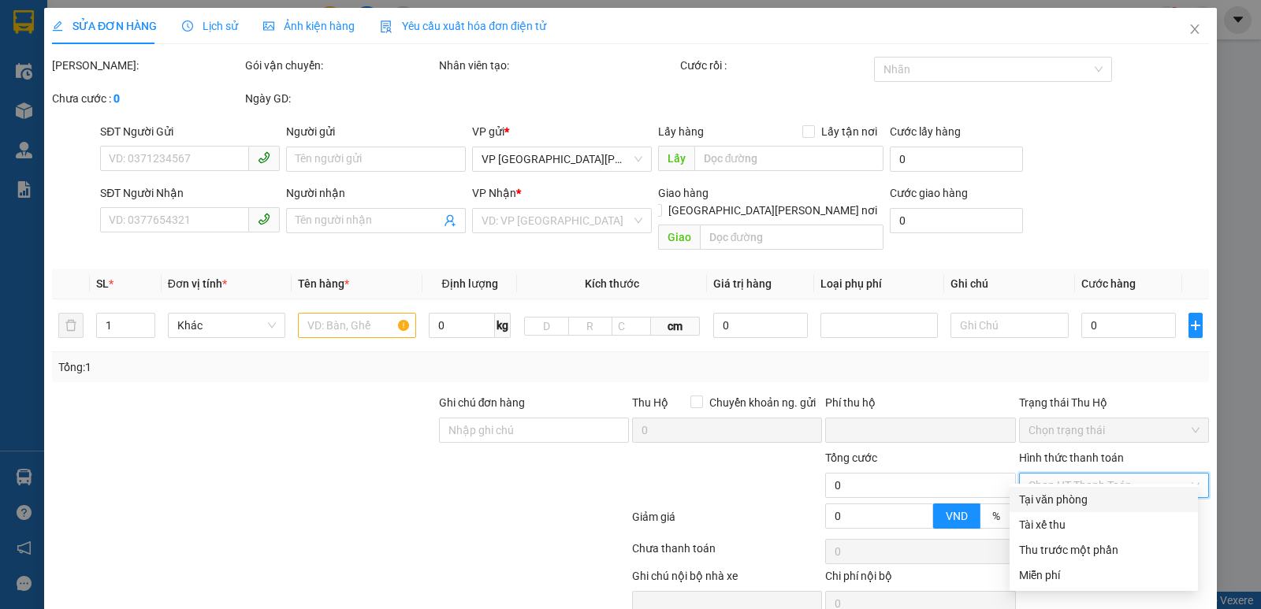
type input "vp"
type input "0"
type input "40.000"
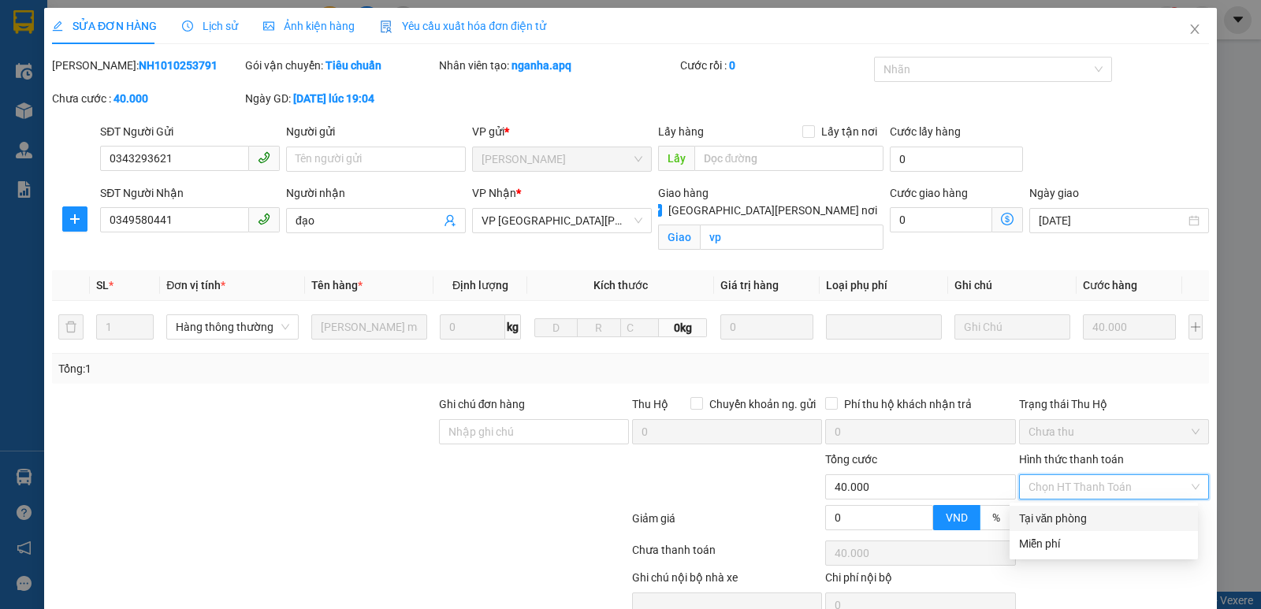
click at [1080, 510] on div "Tại văn phòng" at bounding box center [1103, 518] width 169 height 17
type input "0"
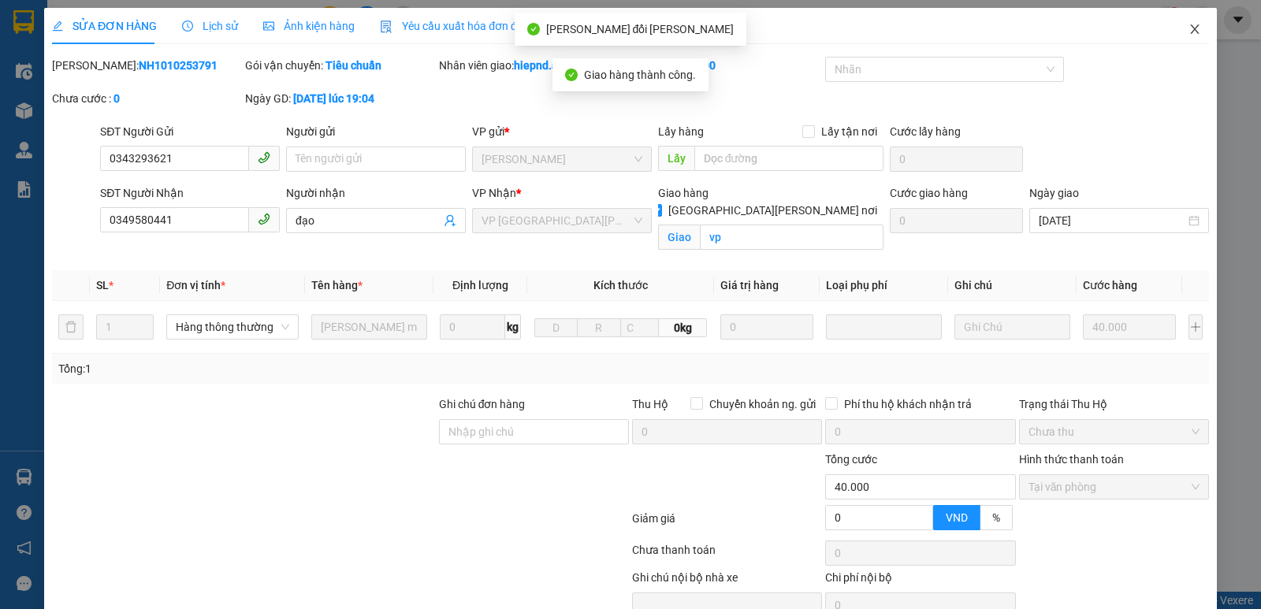
click at [1190, 32] on icon "close" at bounding box center [1194, 28] width 9 height 9
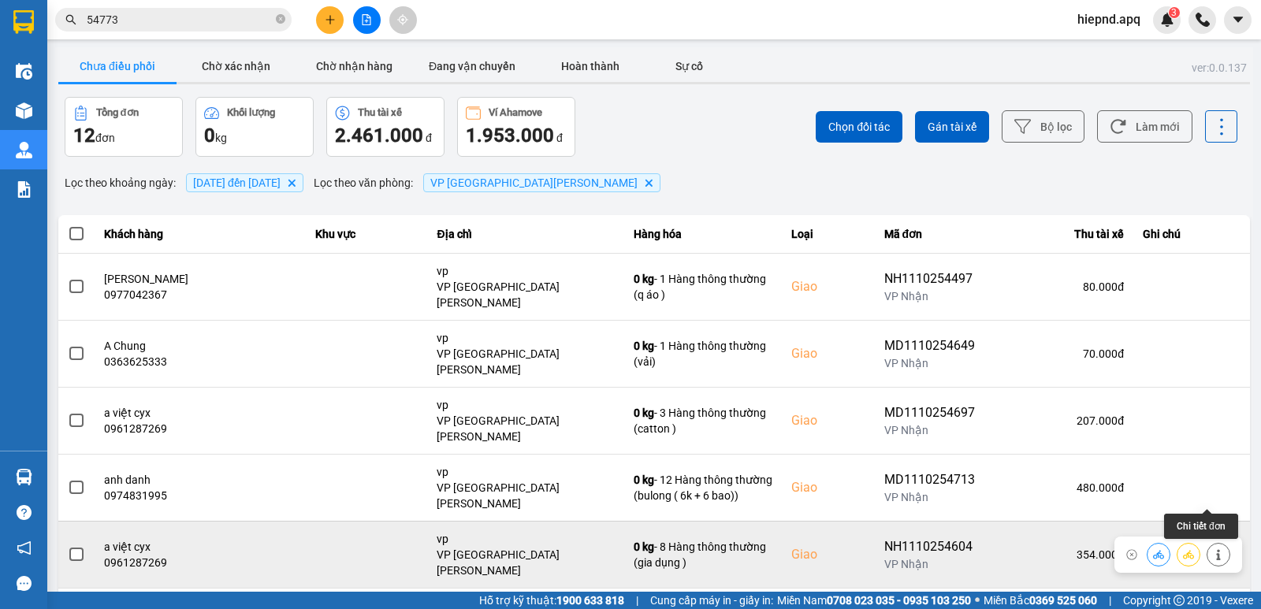
click at [1213, 549] on icon at bounding box center [1218, 554] width 11 height 11
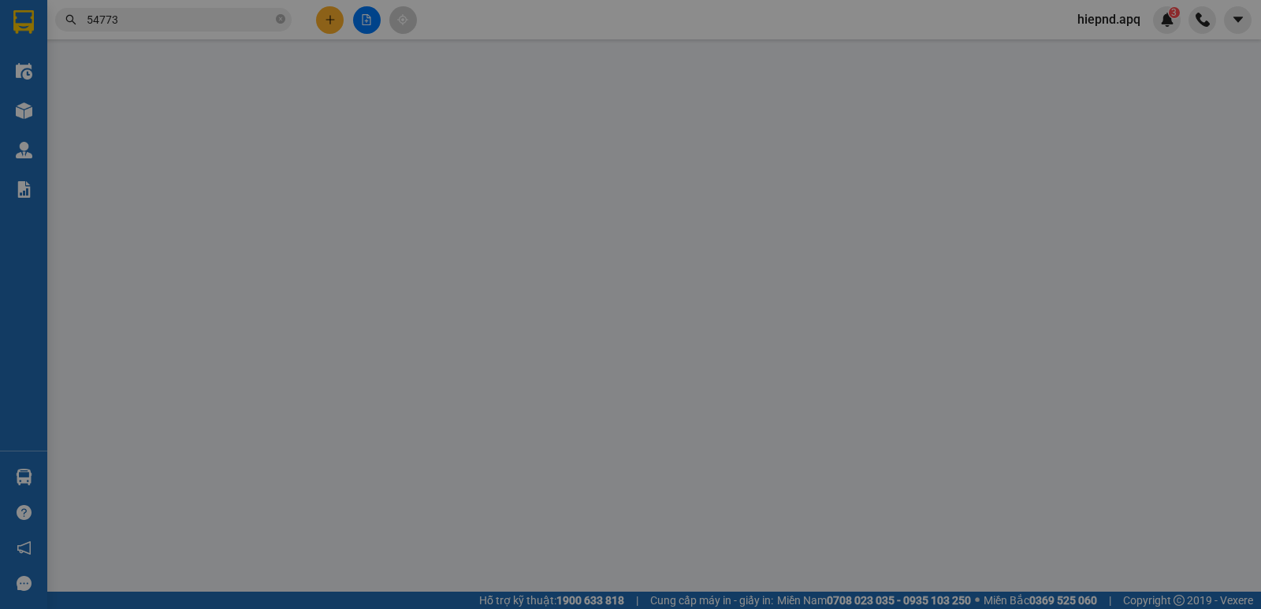
type input "0938306183"
type input "kh"
type input "0961287269"
type input "a việt cyx"
checkbox input "true"
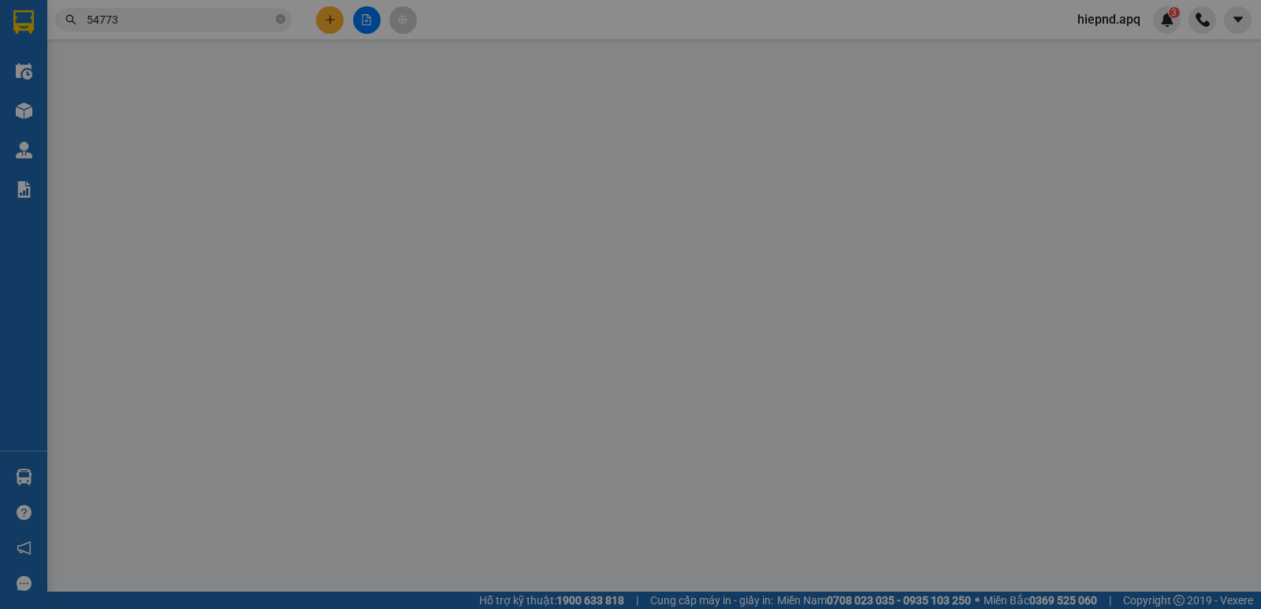
type input "vp"
type input "0"
type input "354.000"
type input "10"
type input "354.000"
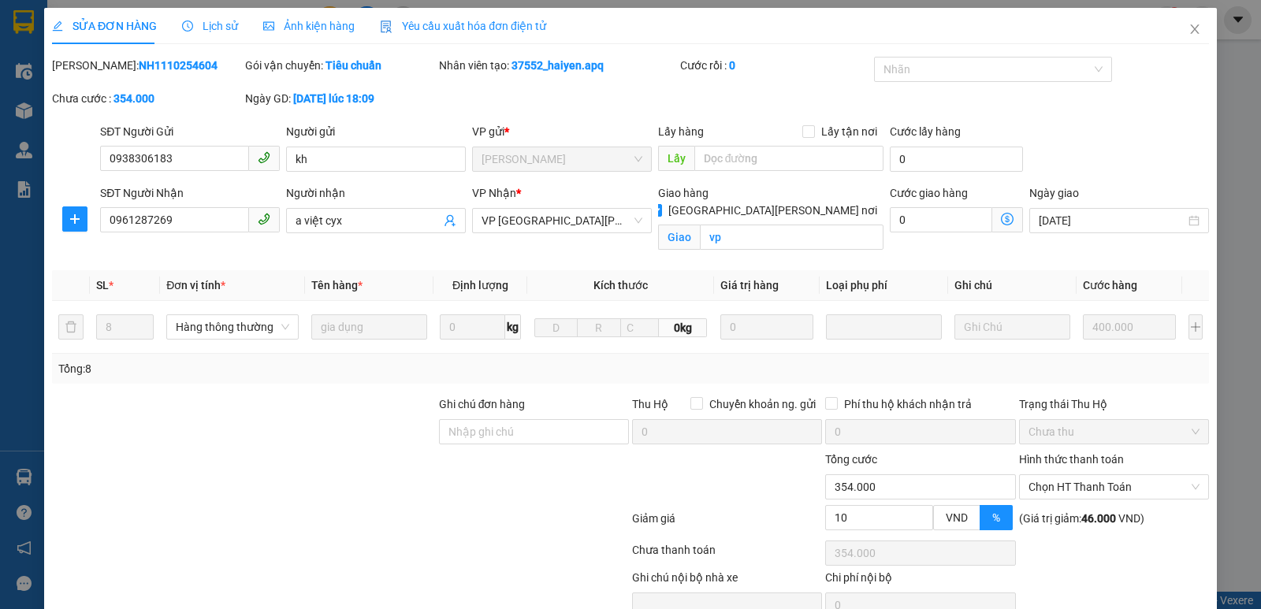
click at [216, 26] on span "Lịch sử" at bounding box center [210, 26] width 56 height 13
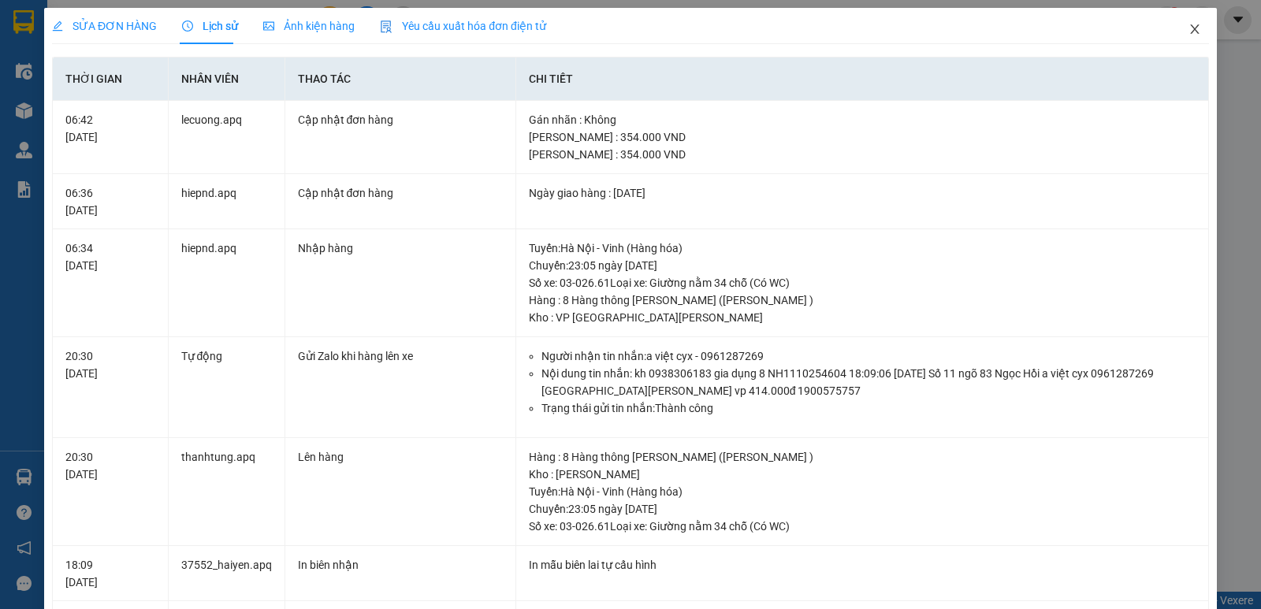
click at [1189, 28] on icon "close" at bounding box center [1195, 29] width 13 height 13
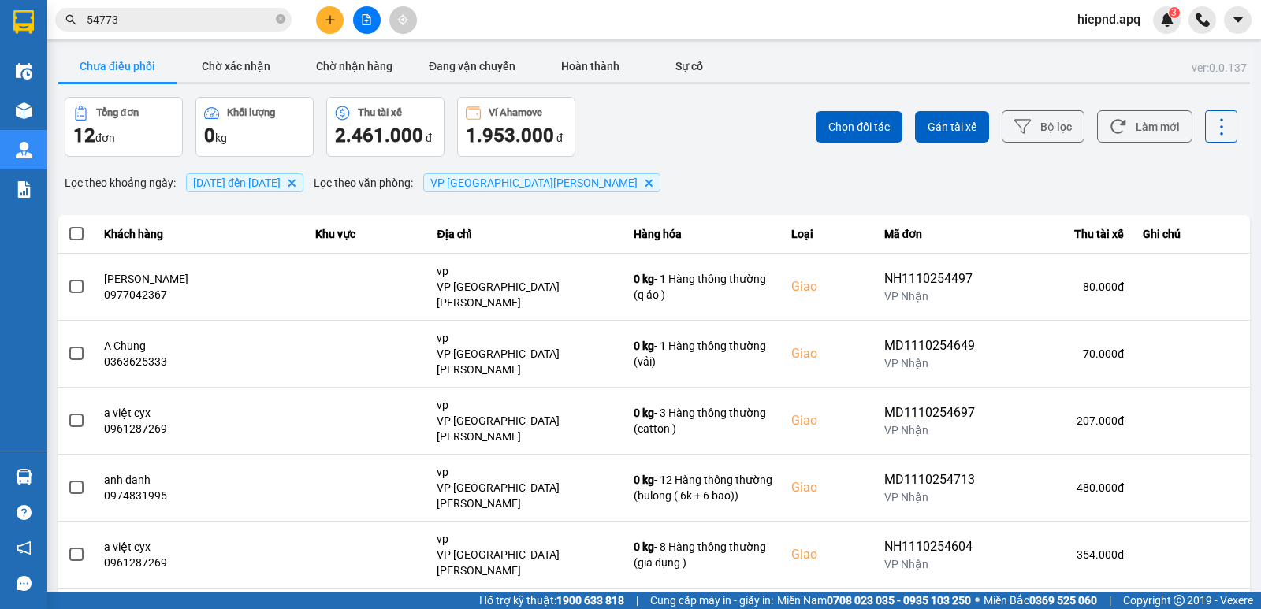
click at [162, 25] on input "54773" at bounding box center [180, 19] width 186 height 17
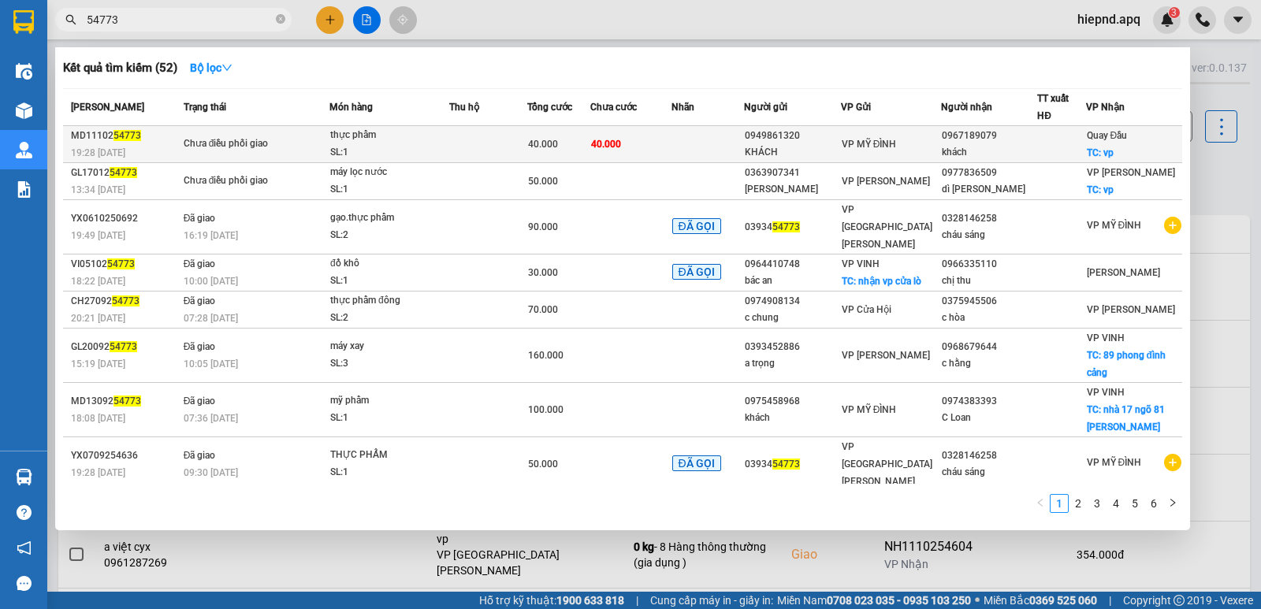
click at [1105, 144] on div "Quay Đầu TC: vp" at bounding box center [1107, 144] width 41 height 35
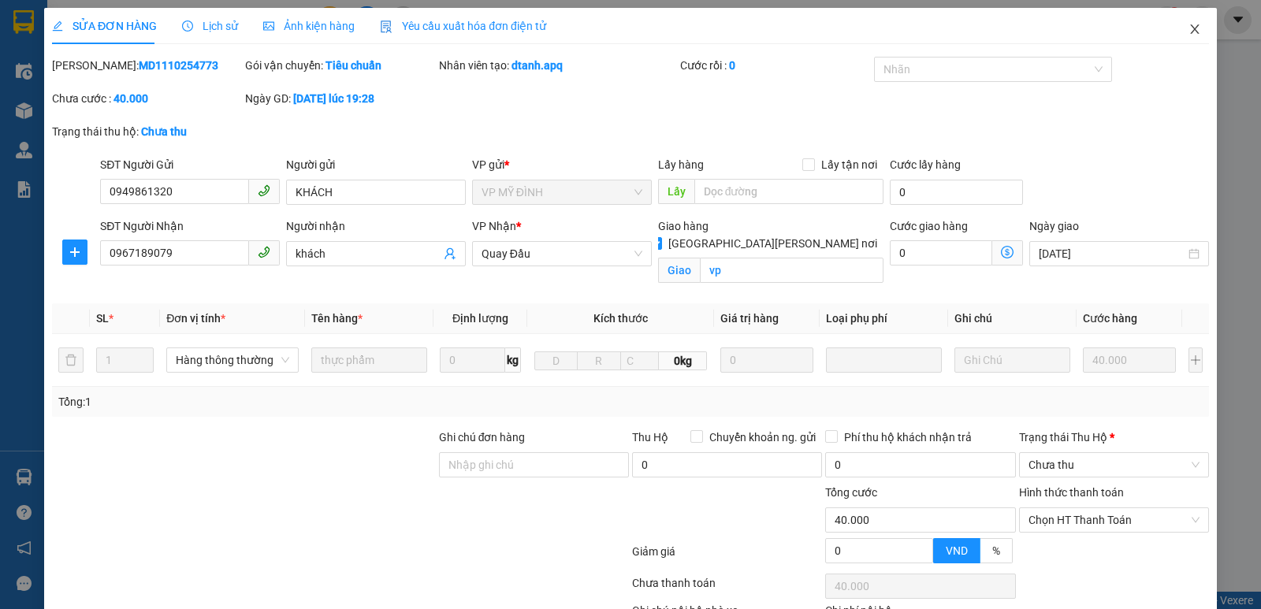
click at [1189, 30] on icon "close" at bounding box center [1195, 29] width 13 height 13
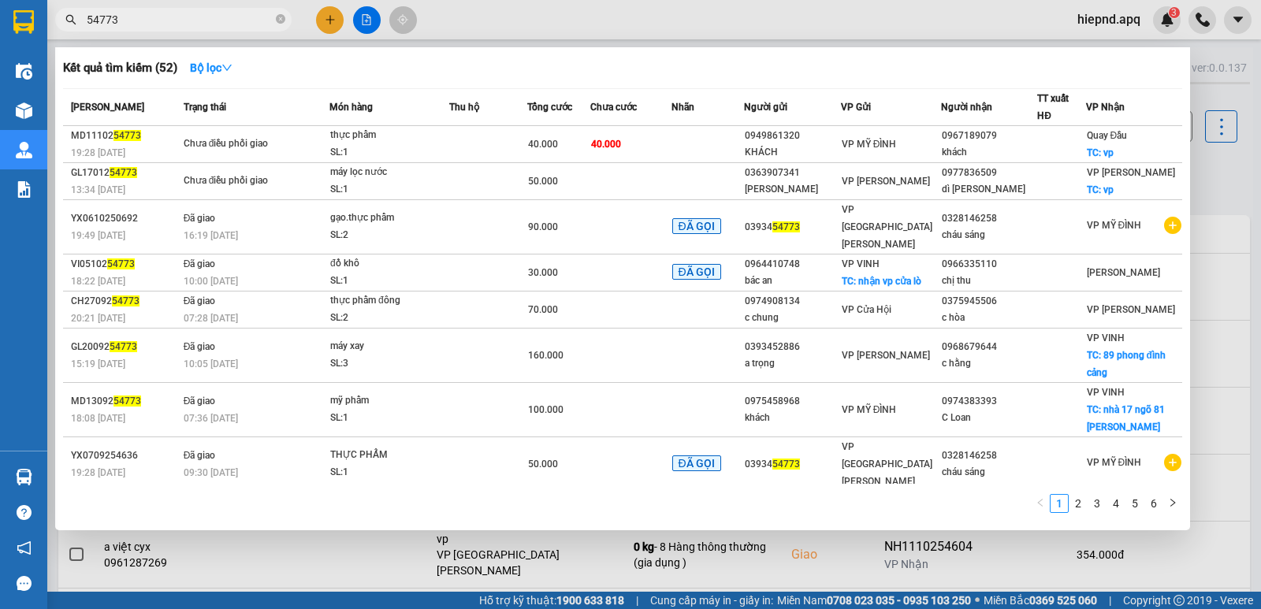
click at [138, 17] on input "54773" at bounding box center [180, 19] width 186 height 17
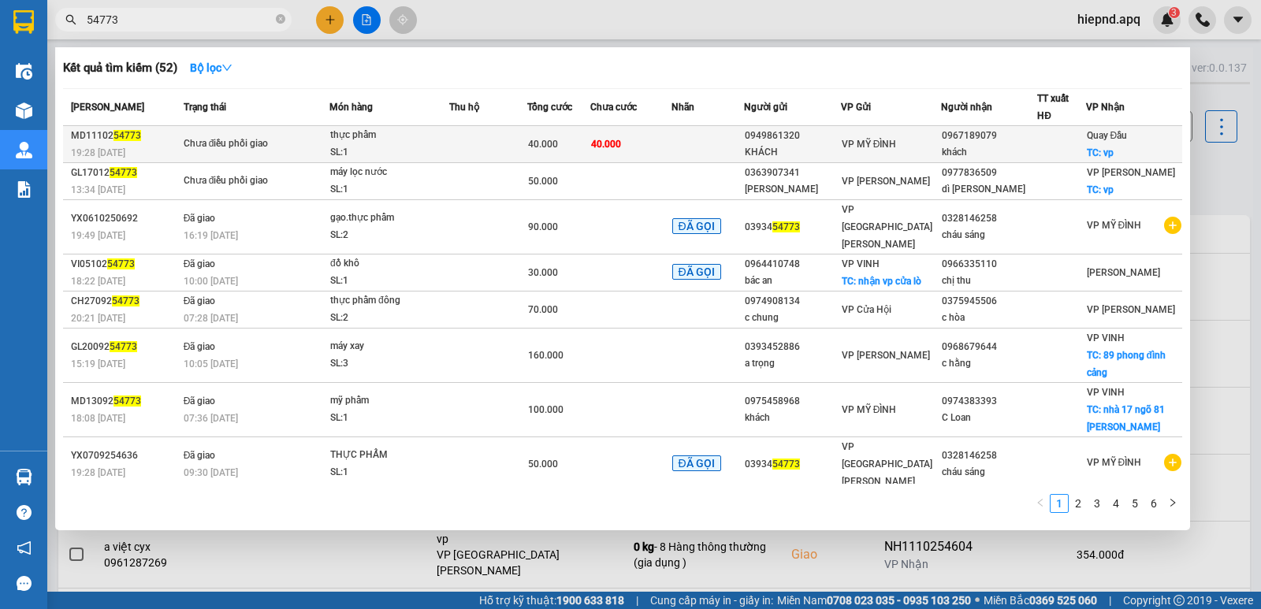
click at [1124, 147] on div "Quay Đầu TC: vp" at bounding box center [1107, 144] width 41 height 35
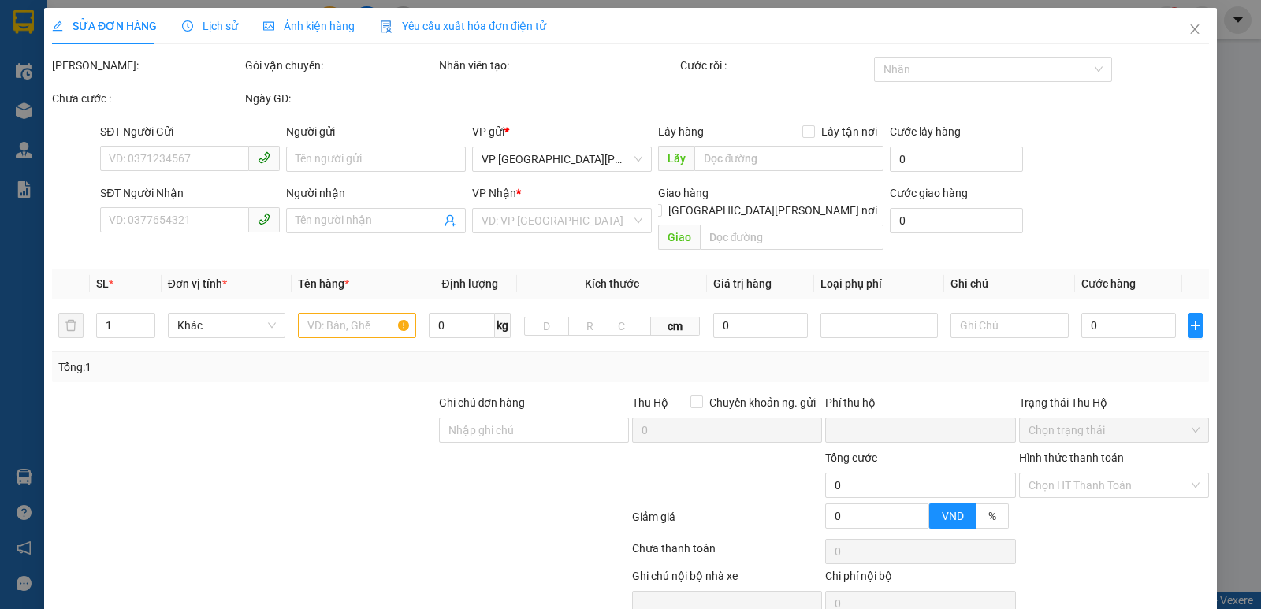
type input "0949861320"
type input "KHÁCH"
type input "0967189079"
type input "khách"
checkbox input "true"
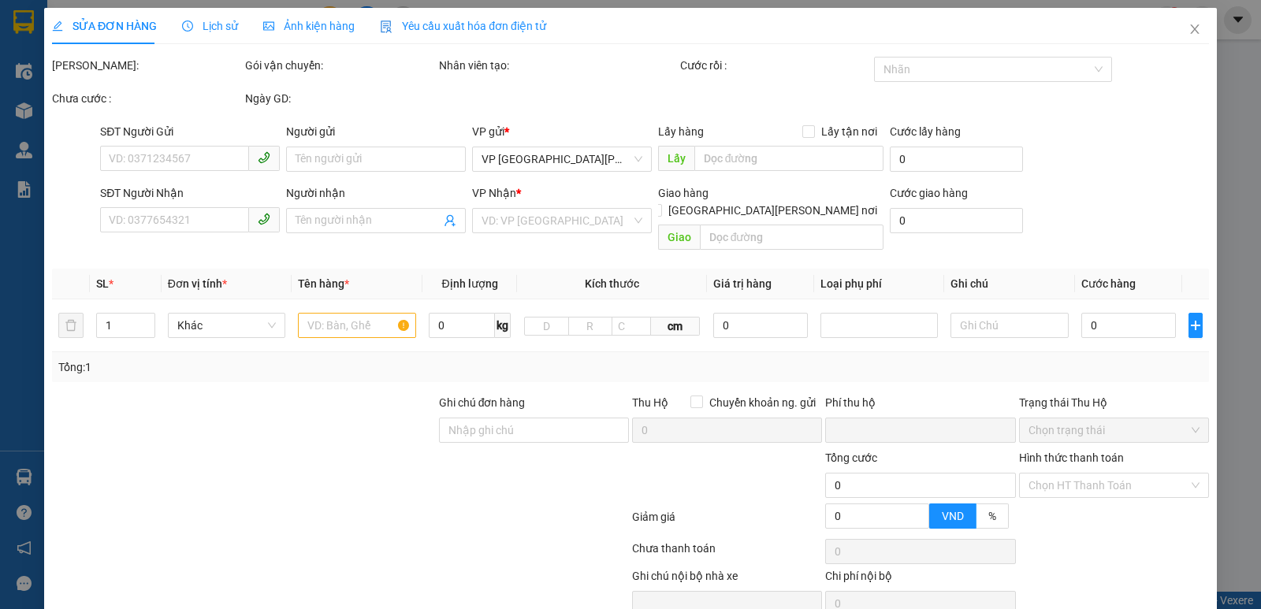
type input "vp"
type input "40.000"
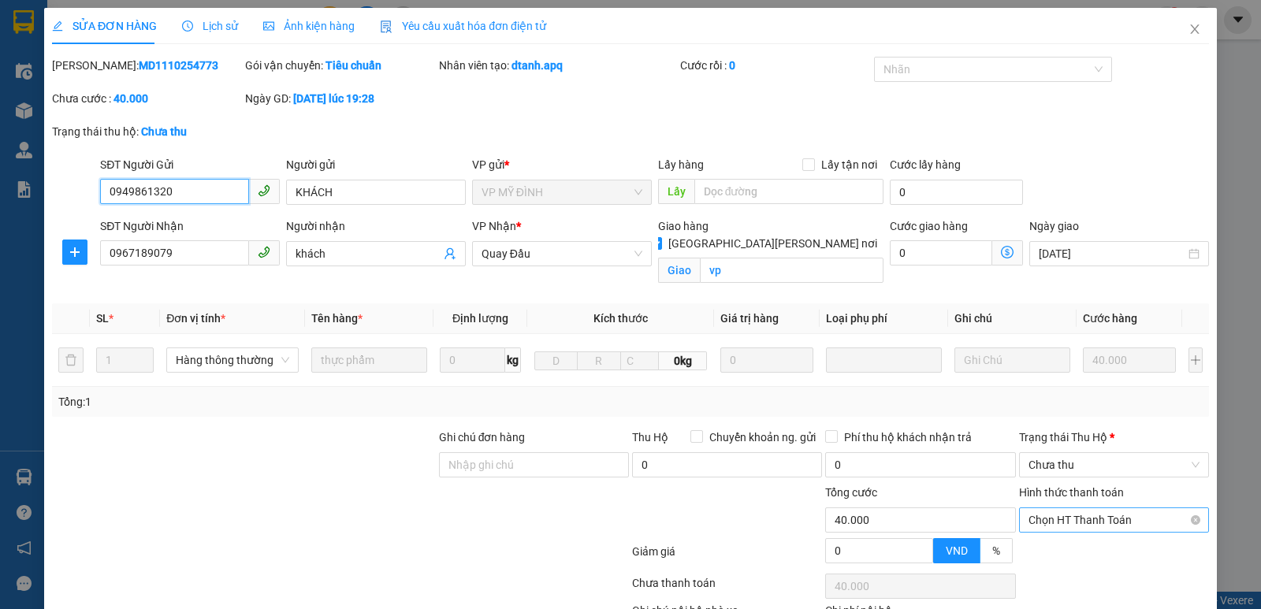
click at [1117, 508] on span "Chọn HT Thanh Toán" at bounding box center [1114, 520] width 171 height 24
click at [1143, 313] on div "Total Paid Fee 0 Total UnPaid Fee 40.000 Cash Collection Total Fee Mã ĐH: MD111…" at bounding box center [630, 372] width 1157 height 631
click at [1189, 29] on icon "close" at bounding box center [1195, 29] width 13 height 13
